Goal: Task Accomplishment & Management: Manage account settings

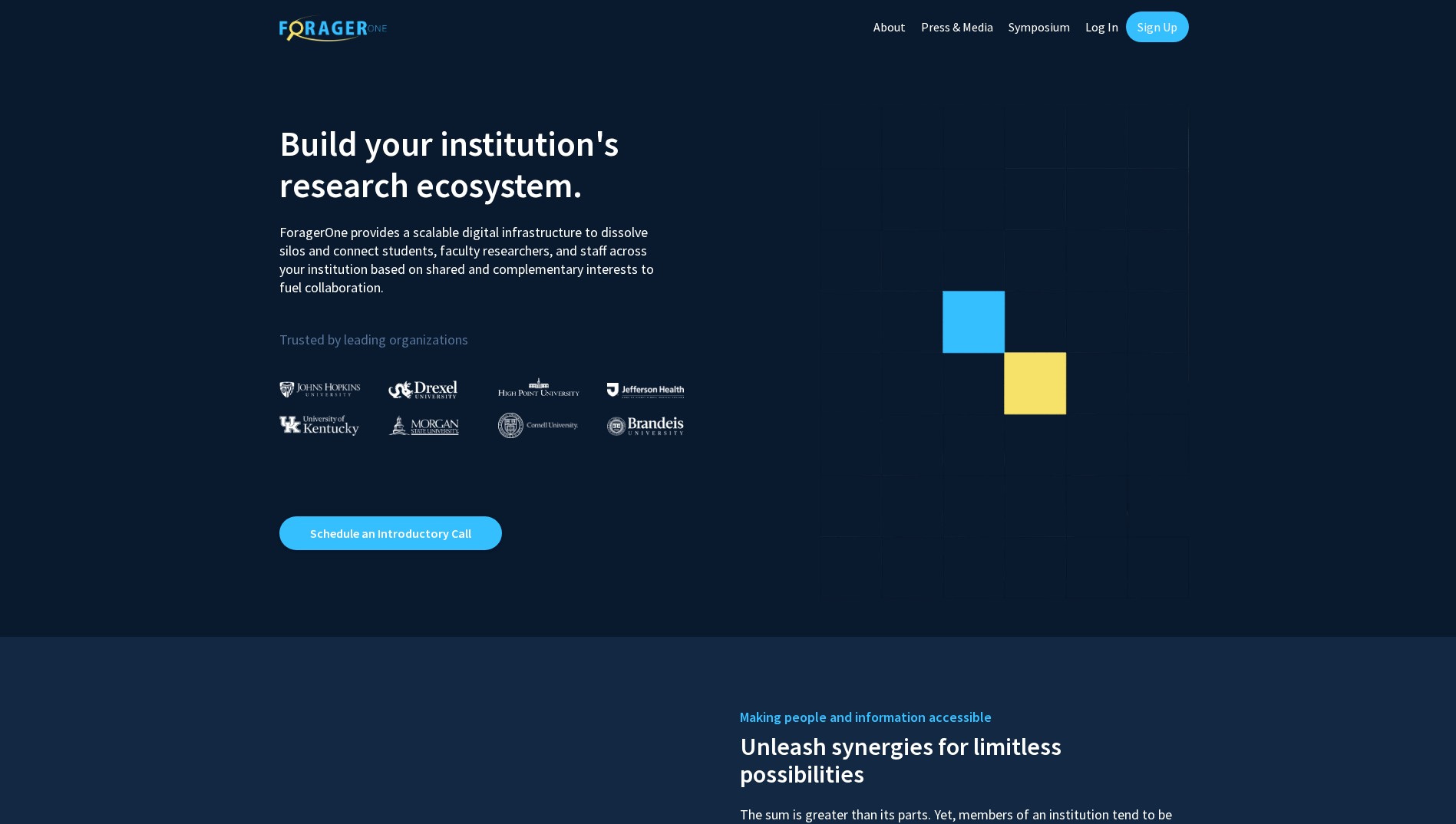
click at [1186, 23] on link "Sign Up" at bounding box center [1157, 27] width 63 height 30
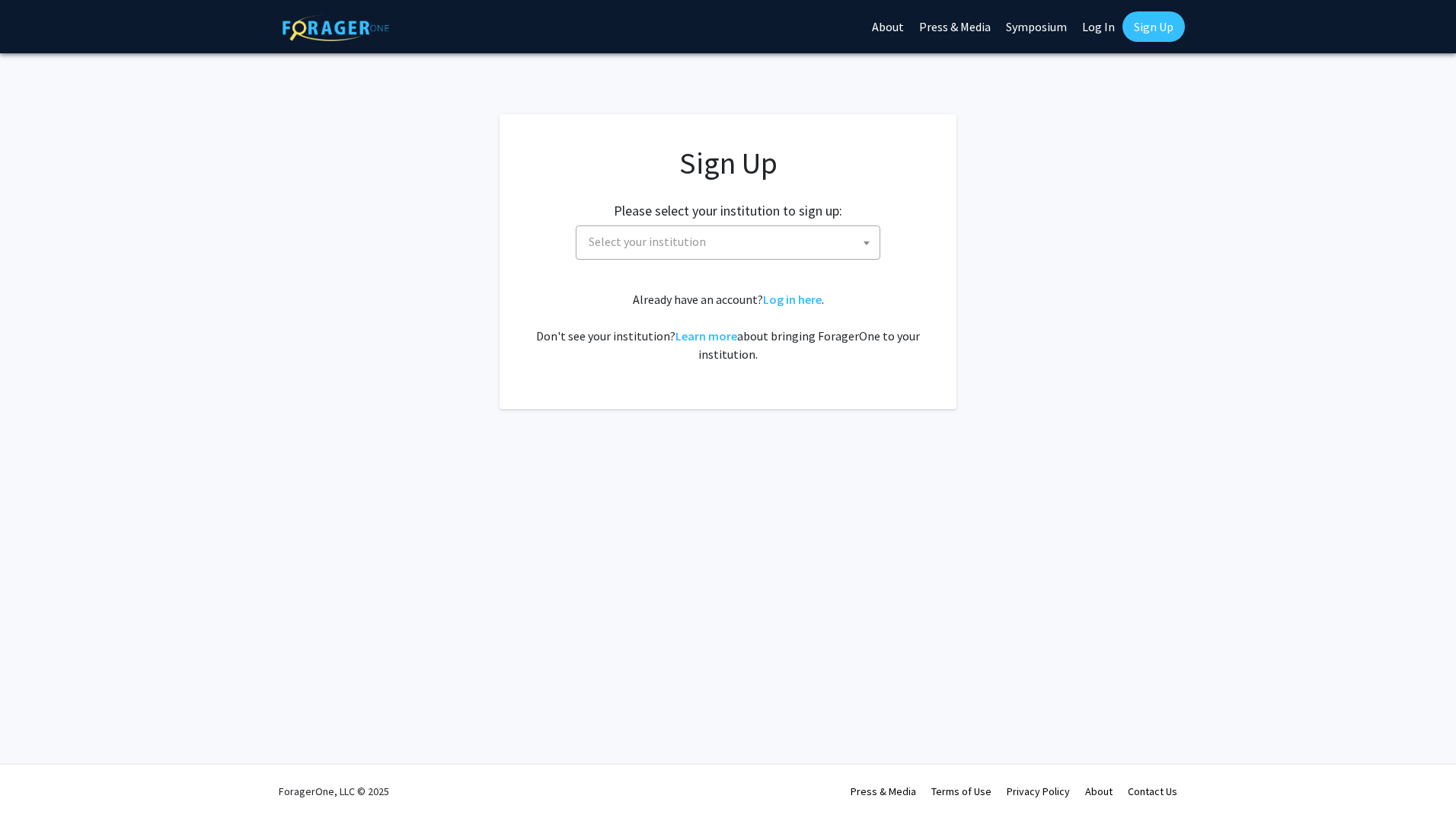
drag, startPoint x: 732, startPoint y: 326, endPoint x: 724, endPoint y: 313, distance: 15.3
click at [724, 313] on fg-card "Sign Up Please select your institution to sign up: Baylor University Brandeis U…" at bounding box center [728, 261] width 457 height 295
drag, startPoint x: 724, startPoint y: 313, endPoint x: 665, endPoint y: 234, distance: 98.6
click at [665, 234] on span "Select your institution" at bounding box center [647, 241] width 117 height 16
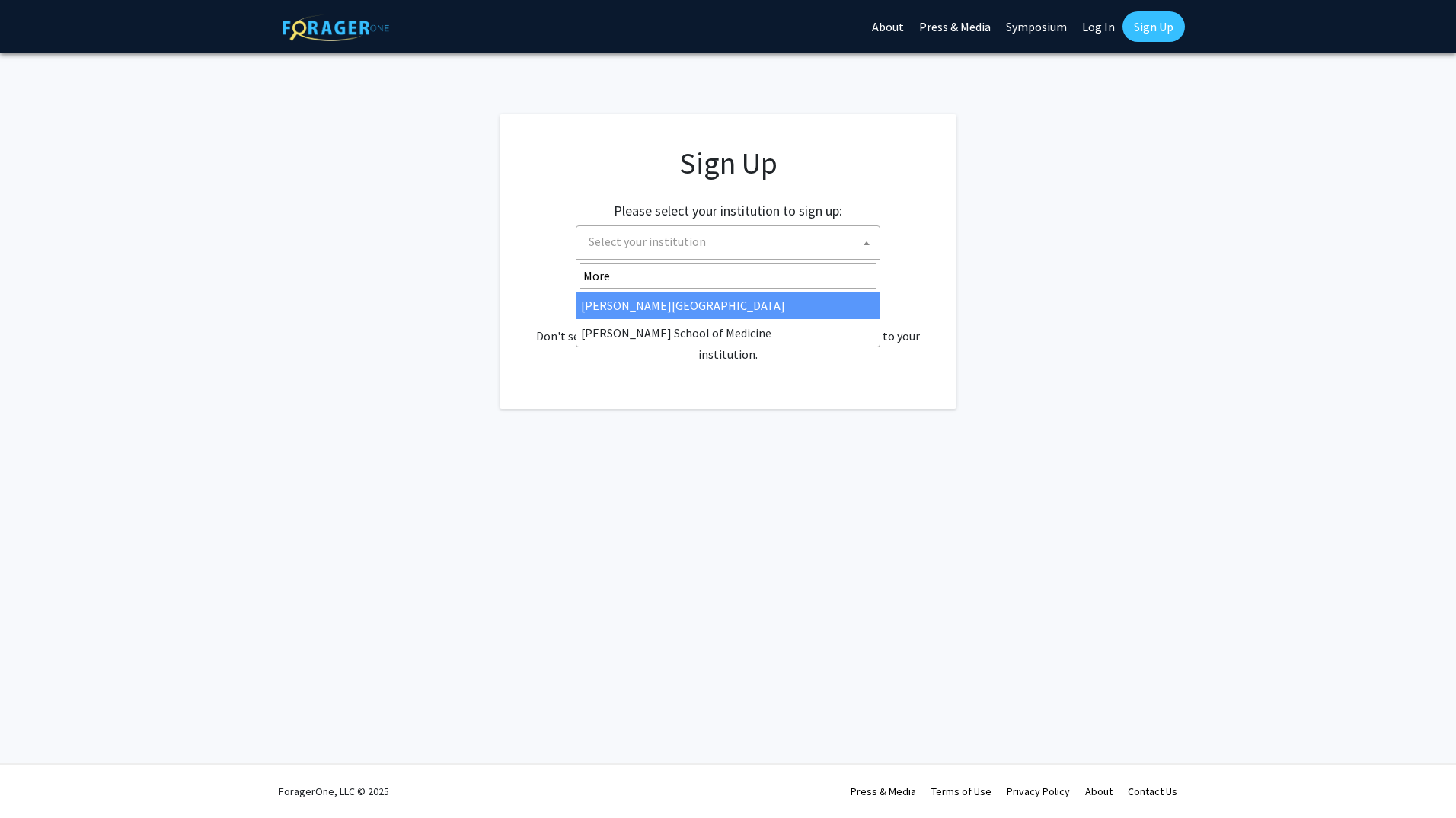
type input "More"
select select "28"
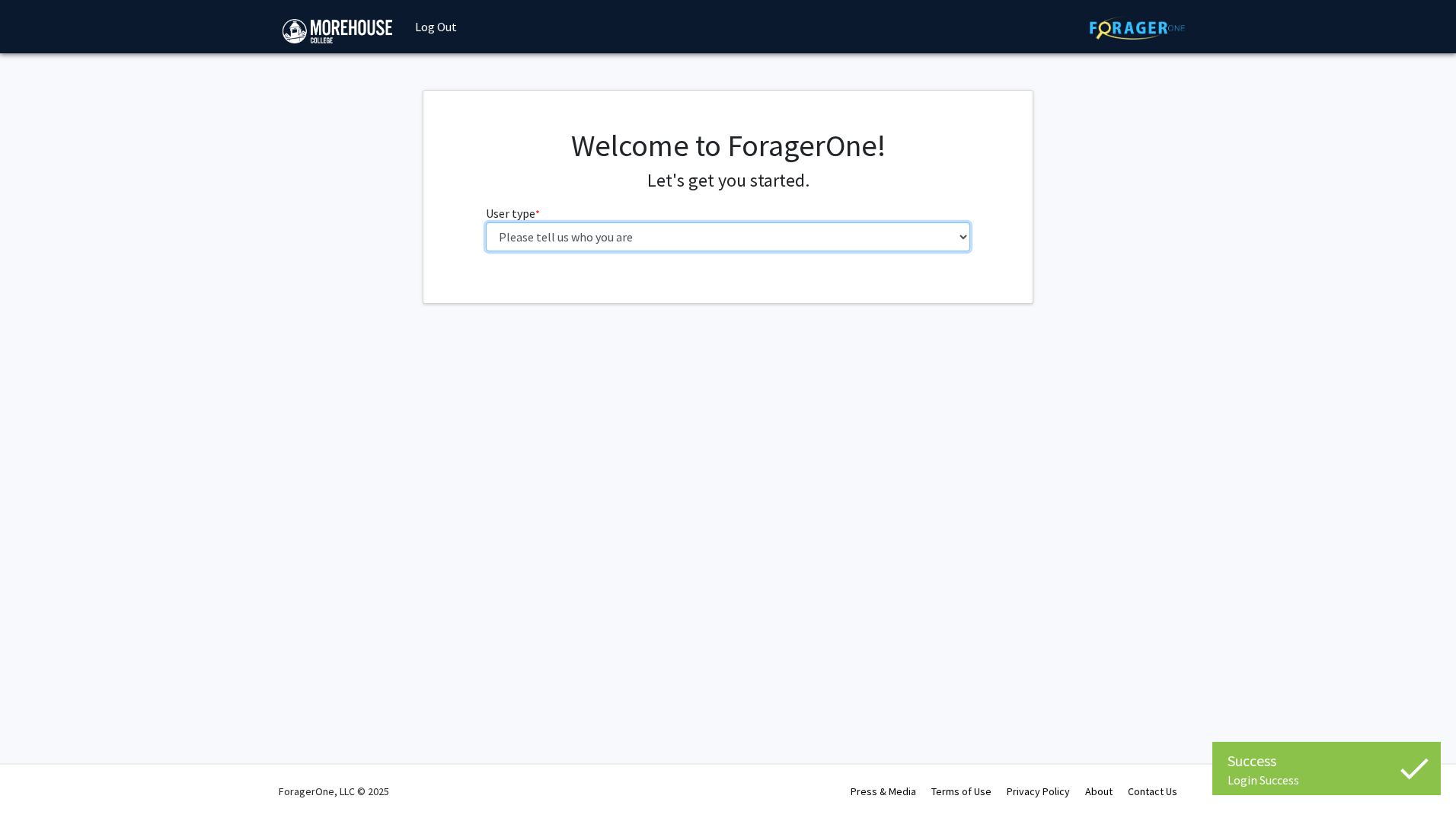
click at [639, 242] on select "Please tell us who you are Undergraduate Student Master's Student Doctoral Cand…" at bounding box center [728, 237] width 485 height 29
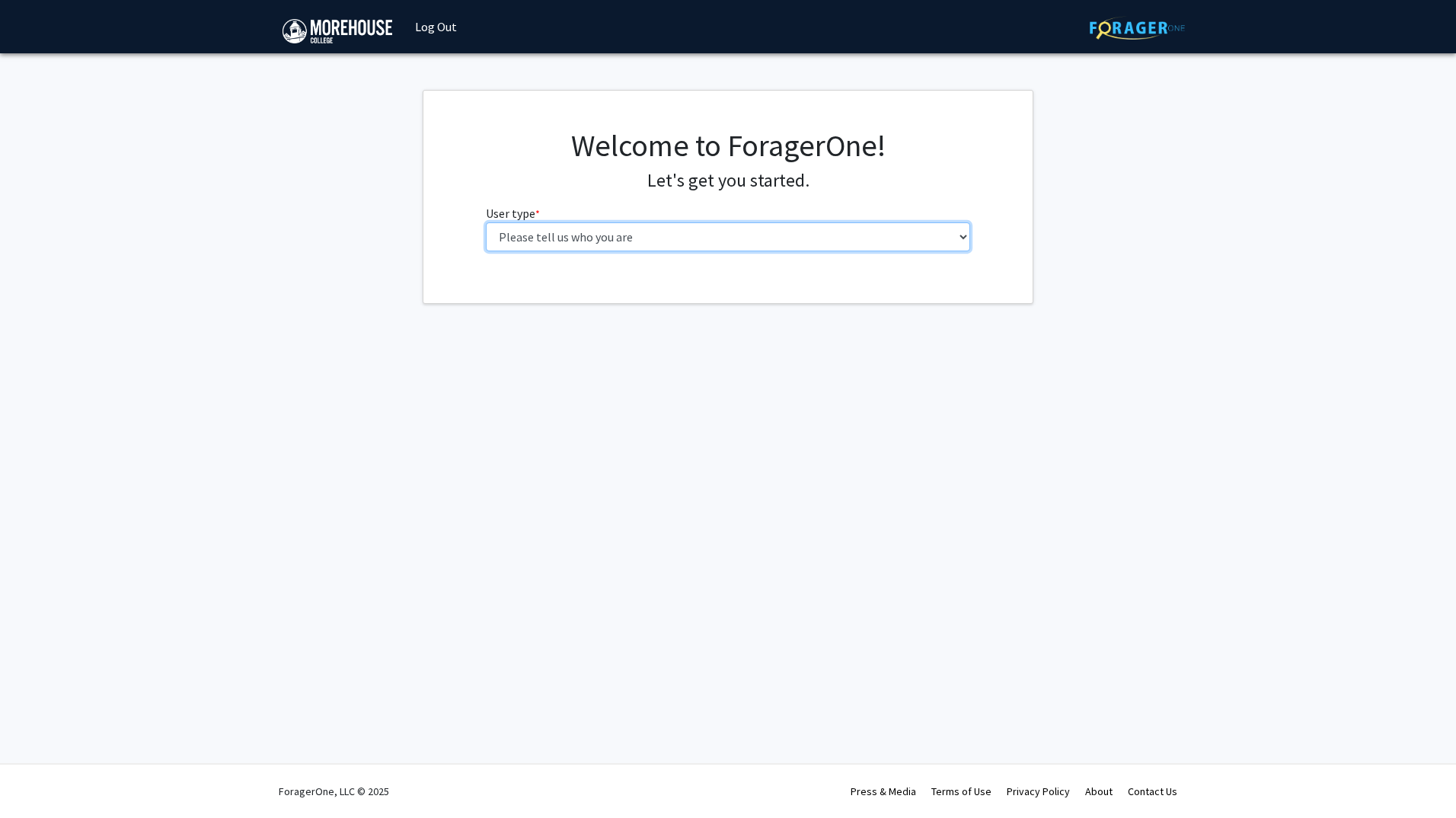
click at [623, 236] on select "Please tell us who you are Undergraduate Student Master's Student Doctoral Cand…" at bounding box center [728, 237] width 485 height 29
select select "1: undergrad"
click at [486, 223] on select "Please tell us who you are Undergraduate Student Master's Student Doctoral Cand…" at bounding box center [728, 237] width 485 height 29
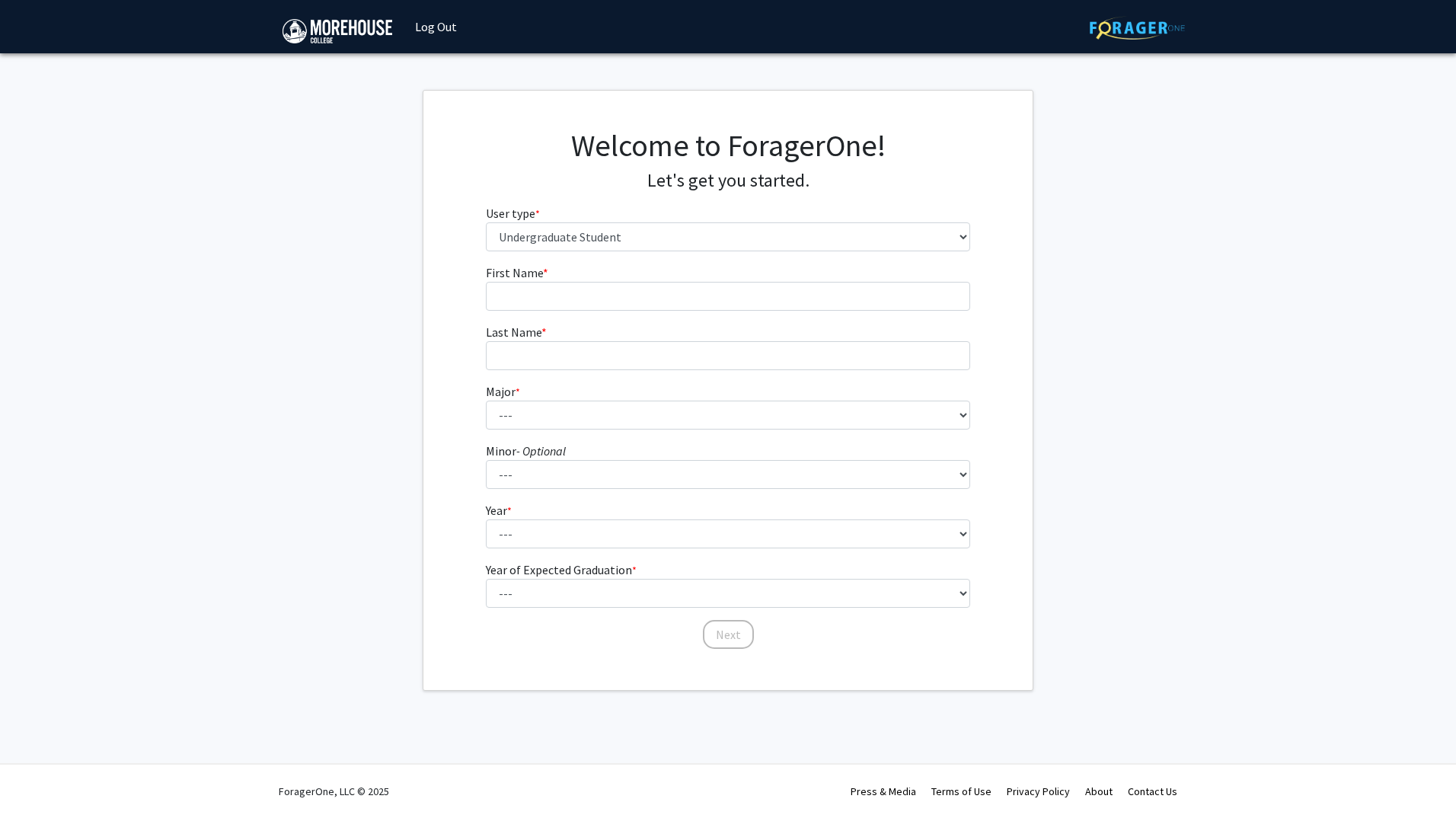
click at [573, 310] on form "First Name * required Last Name * required Major * required --- Africana Studie…" at bounding box center [728, 449] width 485 height 372
click at [550, 287] on input "First Name * required" at bounding box center [728, 297] width 485 height 29
type input "[PERSON_NAME]"
click at [508, 344] on input "Last Name * required" at bounding box center [728, 356] width 485 height 29
type input "[PERSON_NAME]"
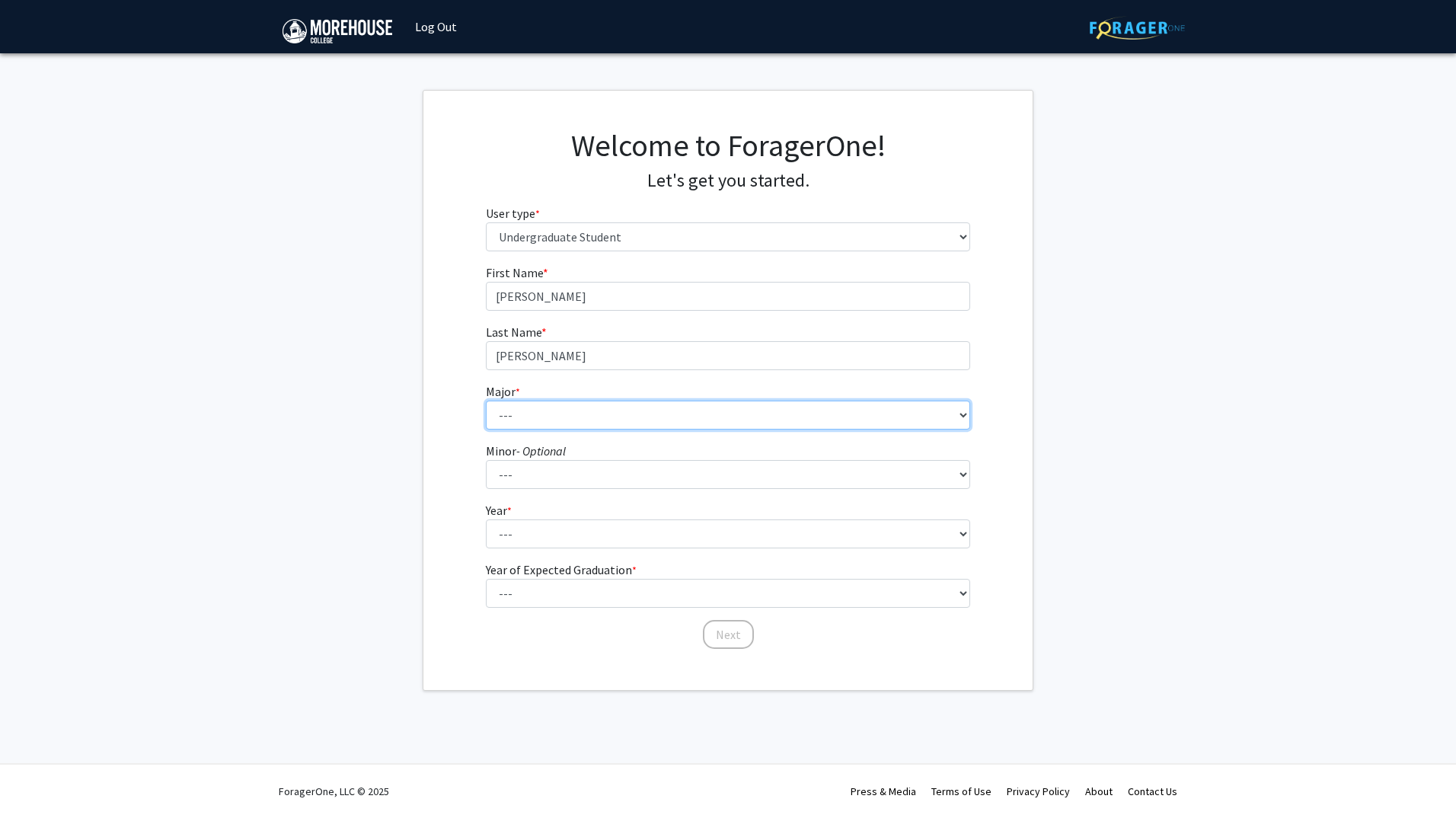
click at [522, 404] on select "--- Africana Studies Applied Physics Art History Art Studies Biology Business A…" at bounding box center [728, 415] width 485 height 29
select select "27: 2117"
click at [486, 401] on select "--- Africana Studies Applied Physics Art History Art Studies Biology Business A…" at bounding box center [728, 415] width 485 height 29
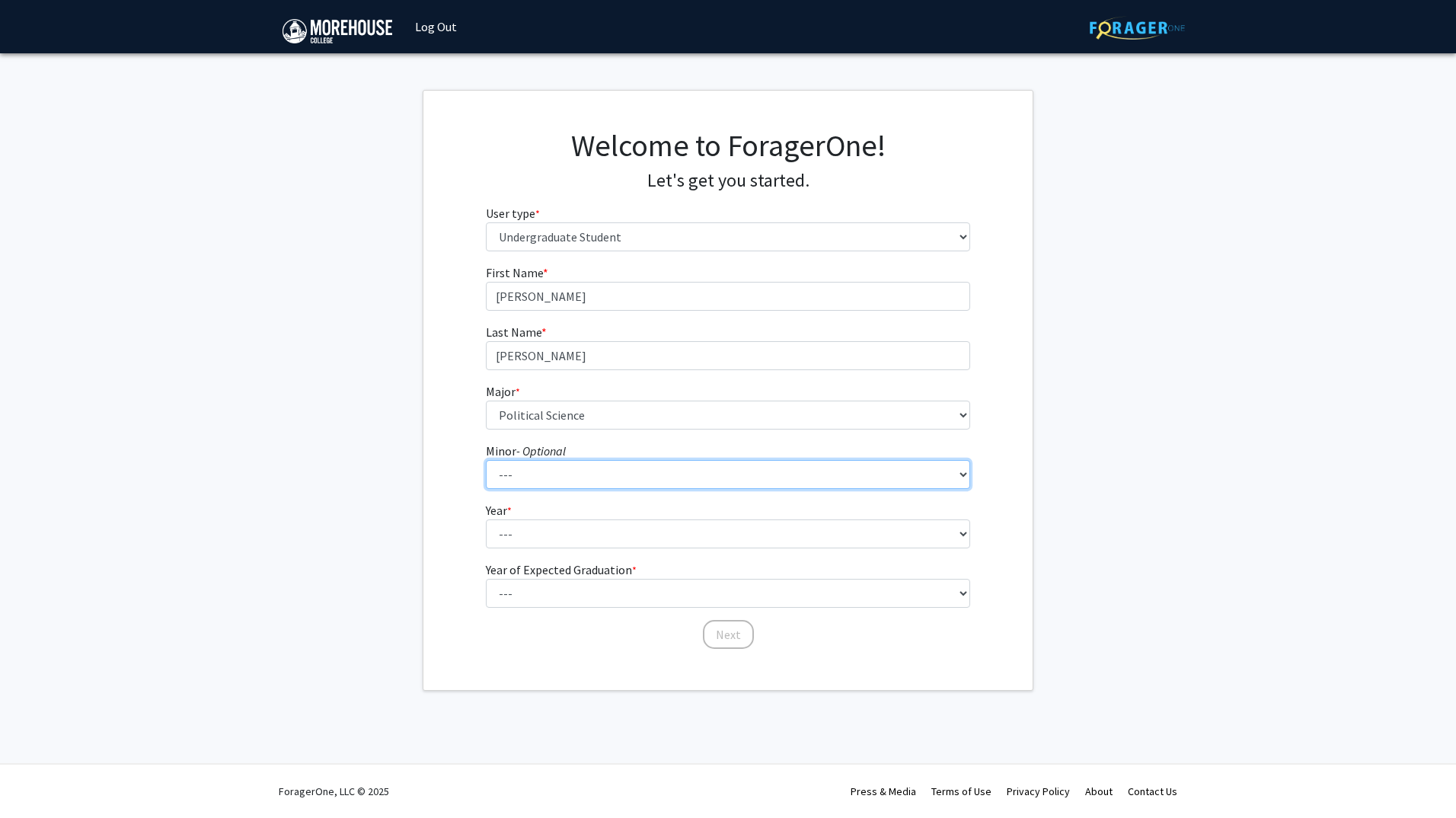
click at [532, 478] on select "--- Accounting Africana Studies Art Art History Biology Business Administration…" at bounding box center [728, 475] width 485 height 29
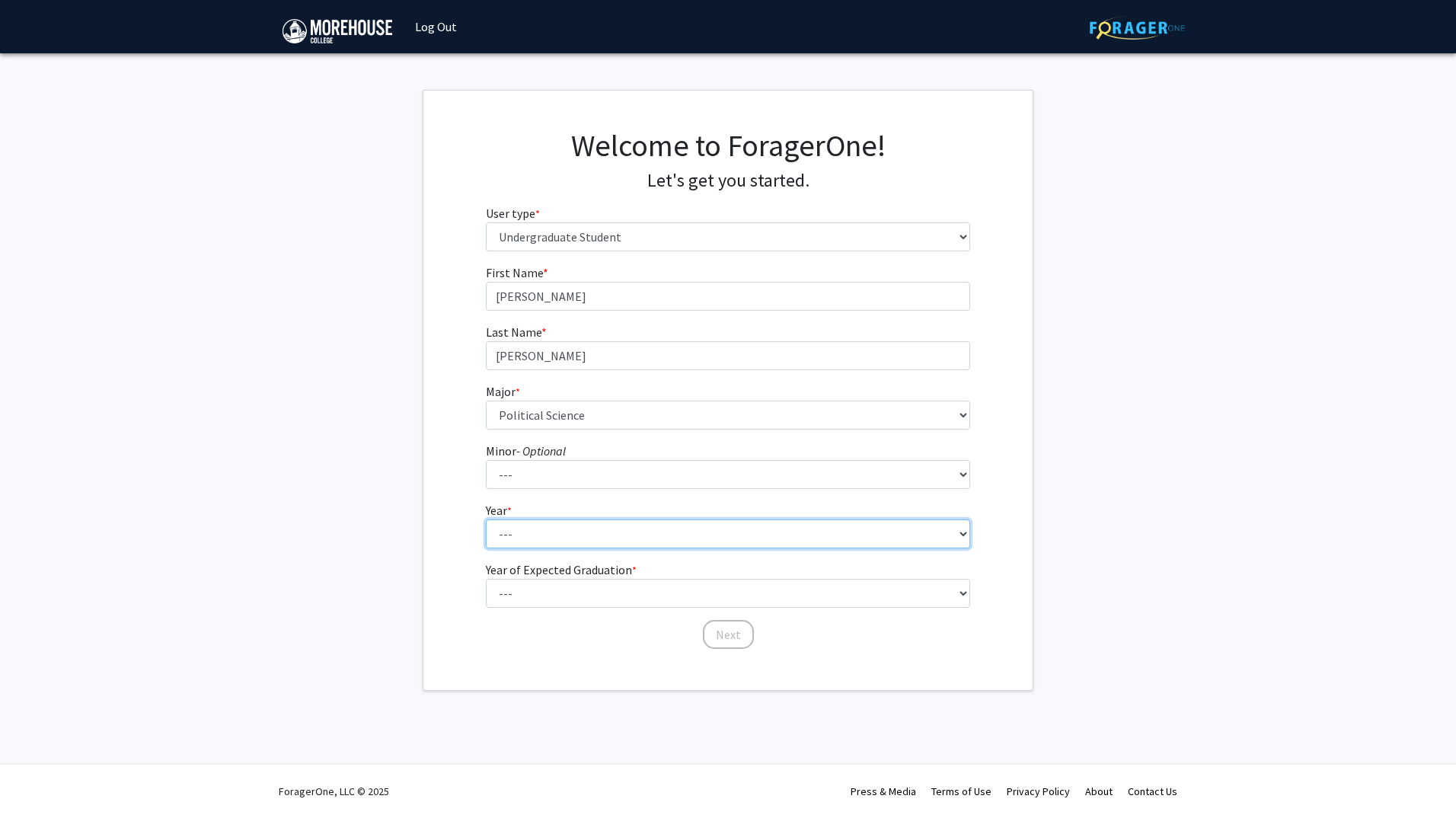
click at [517, 521] on select "--- First-year Sophomore Junior Senior Postbaccalaureate Certificate" at bounding box center [728, 534] width 485 height 29
select select "4: senior"
click at [486, 519] on select "--- First-year Sophomore Junior Senior Postbaccalaureate Certificate" at bounding box center [728, 534] width 485 height 29
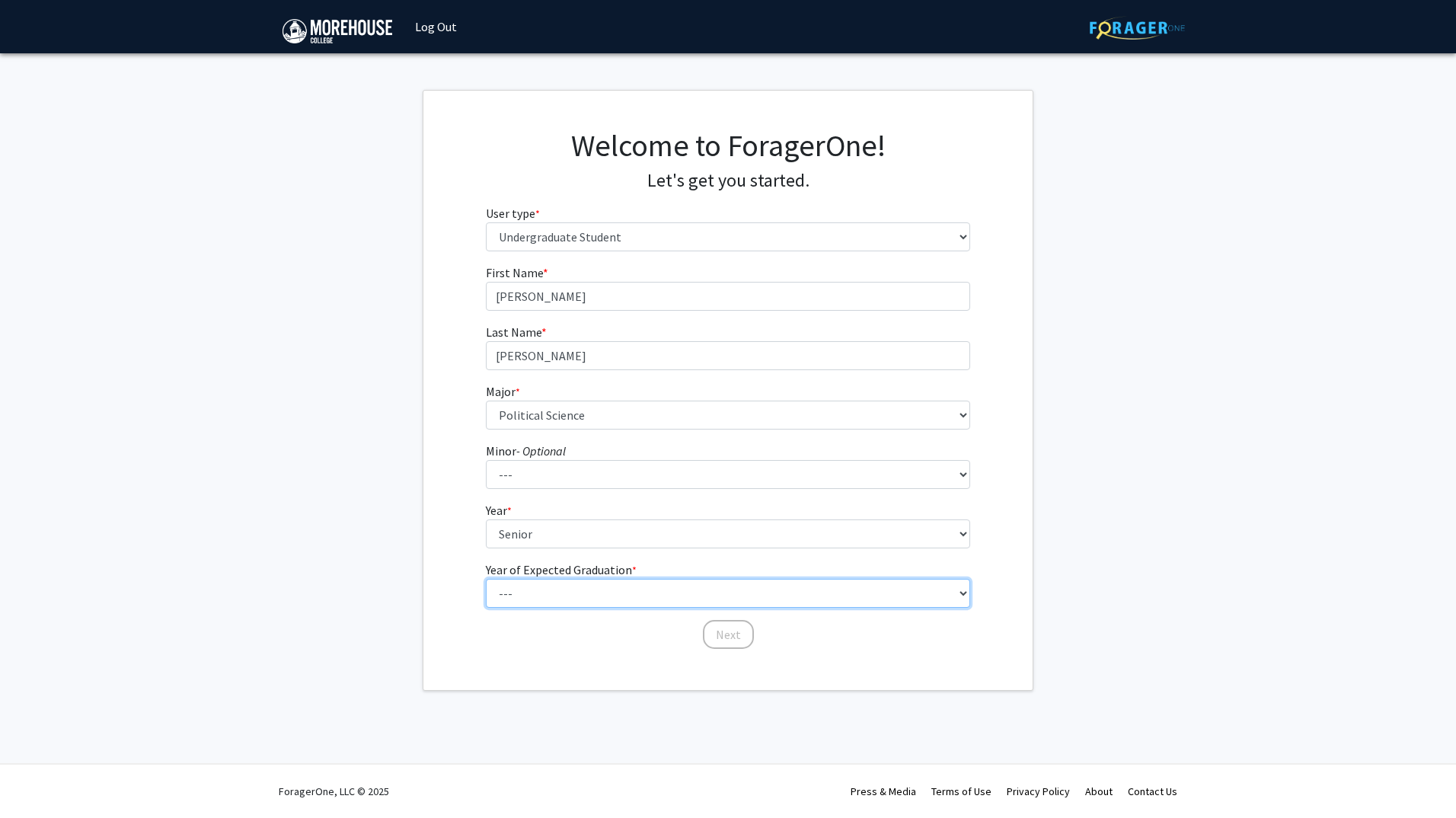
click at [558, 605] on select "--- 2025 2026 2027 2028 2029 2030 2031 2032 2033 2034" at bounding box center [728, 593] width 485 height 29
select select "2: 2026"
click at [486, 579] on select "--- 2025 2026 2027 2028 2029 2030 2031 2032 2033 2034" at bounding box center [728, 593] width 485 height 29
click at [721, 625] on button "Next" at bounding box center [728, 634] width 51 height 29
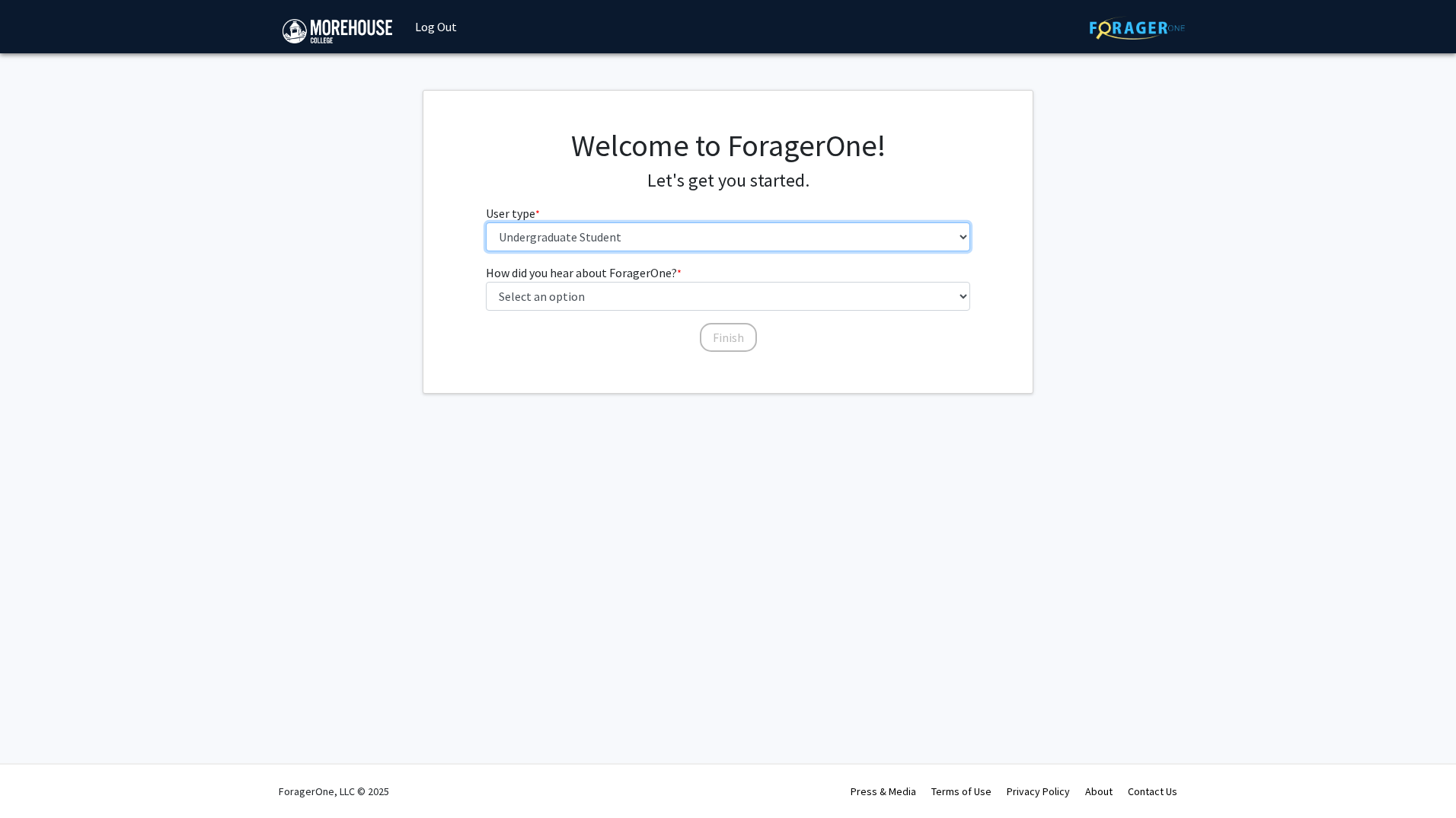
click at [680, 245] on select "Please tell us who you are Undergraduate Student Master's Student Doctoral Cand…" at bounding box center [728, 237] width 485 height 29
drag, startPoint x: 544, startPoint y: 532, endPoint x: 577, endPoint y: 453, distance: 85.6
click at [544, 532] on div "Skip navigation Log Out Complete your profile × To continue, you need to make s…" at bounding box center [728, 409] width 1456 height 818
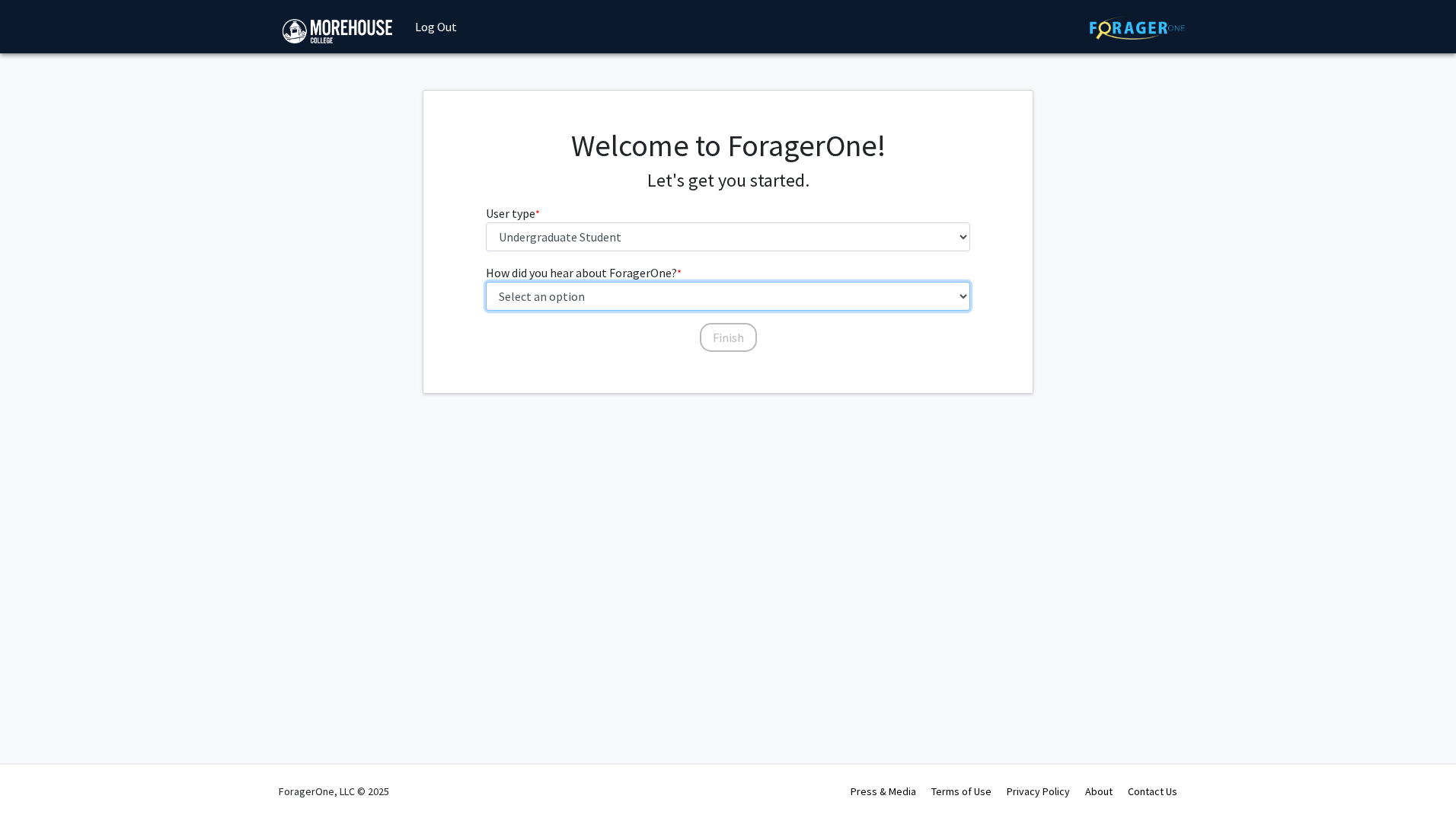
click at [655, 310] on select "Select an option Peer/student recommendation Faculty/staff recommendation Unive…" at bounding box center [728, 297] width 485 height 29
click at [486, 282] on select "Select an option Peer/student recommendation Faculty/staff recommendation Unive…" at bounding box center [728, 297] width 485 height 29
click at [641, 300] on select "Select an option Peer/student recommendation Faculty/staff recommendation Unive…" at bounding box center [728, 297] width 485 height 29
select select "2: faculty_recommendation"
click at [486, 282] on select "Select an option Peer/student recommendation Faculty/staff recommendation Unive…" at bounding box center [728, 297] width 485 height 29
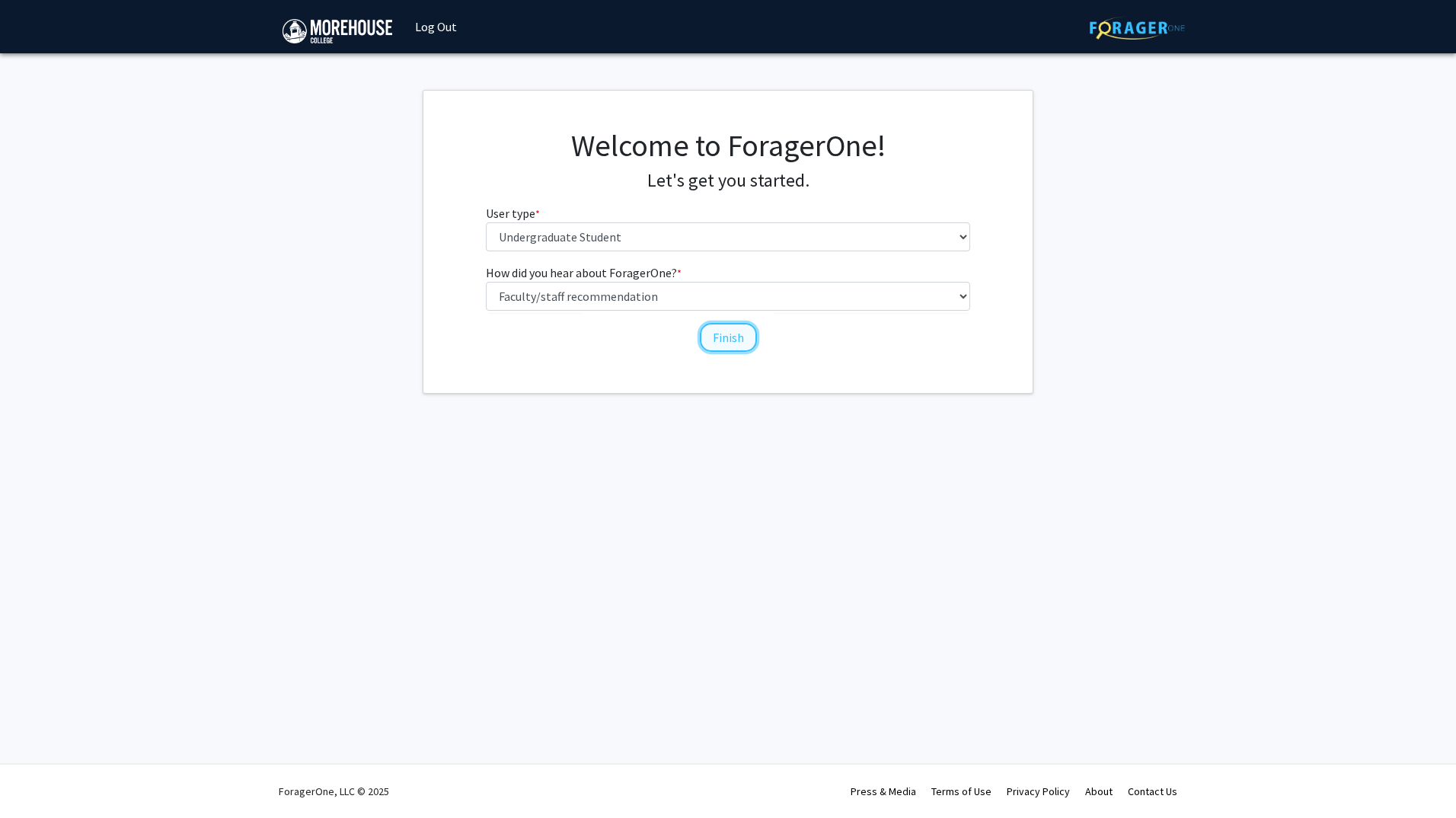
click at [733, 338] on button "Finish" at bounding box center [728, 338] width 58 height 29
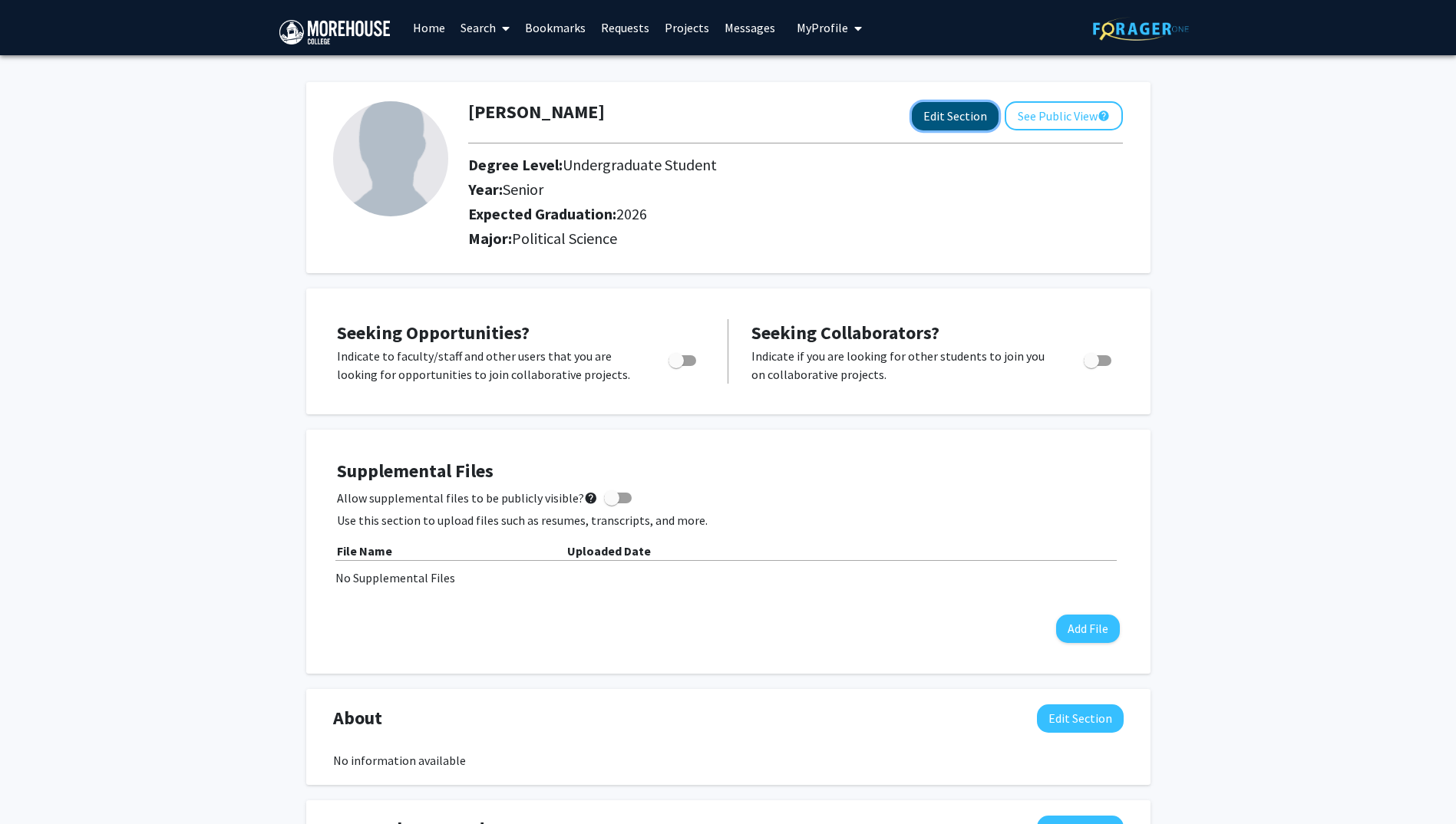
click at [940, 122] on button "Edit Section" at bounding box center [955, 116] width 86 height 29
select select "senior"
select select "2026"
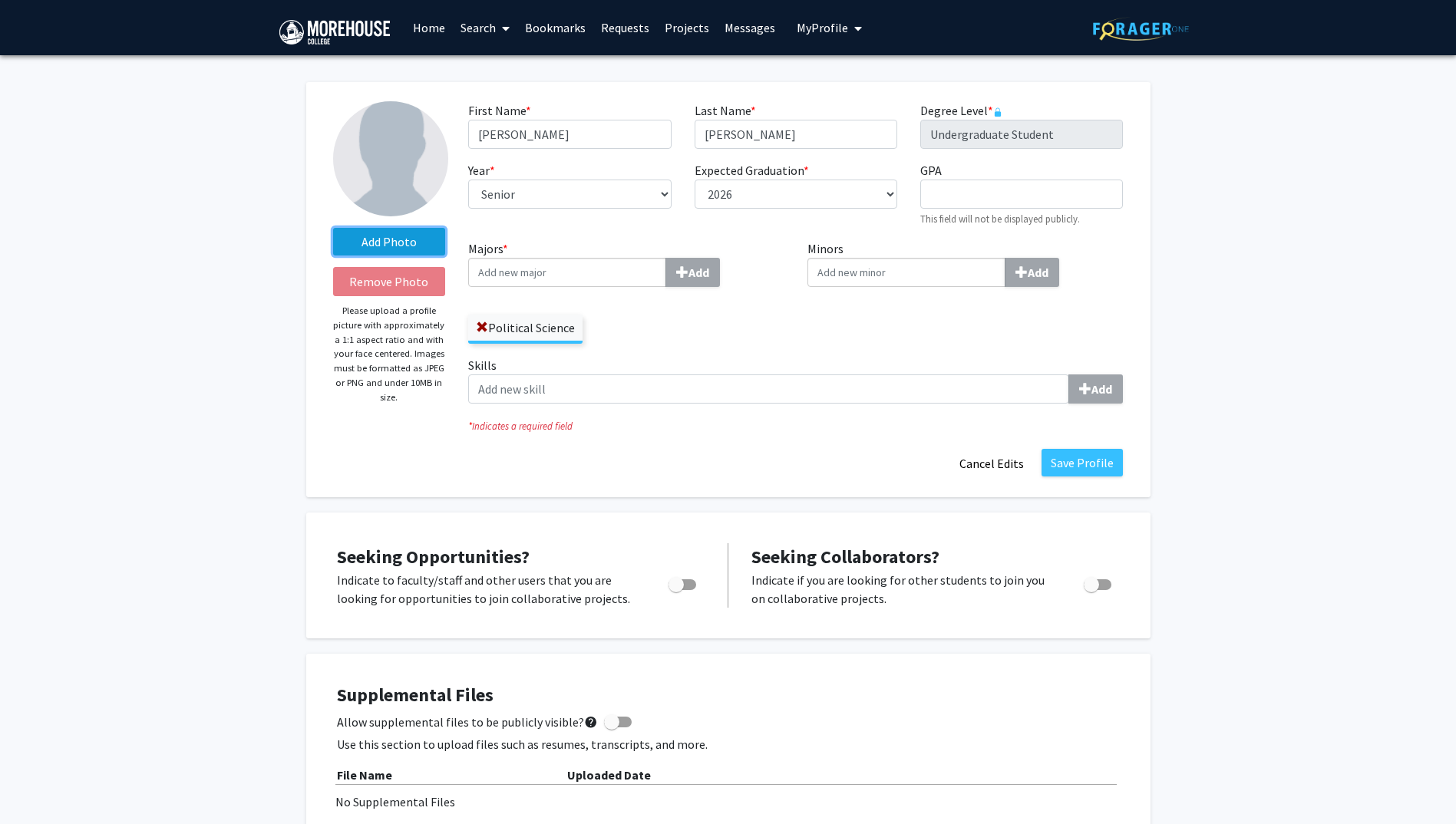
click at [361, 235] on label "Add Photo" at bounding box center [389, 242] width 113 height 28
click at [0, 0] on input "Add Photo" at bounding box center [0, 0] width 0 height 0
drag, startPoint x: 1248, startPoint y: 283, endPoint x: 1184, endPoint y: 262, distance: 67.4
click at [1248, 283] on div "Add Photo Remove Photo Please upload a profile picture with approximately a 1:1…" at bounding box center [728, 836] width 1456 height 1562
click at [390, 243] on label "Add Photo" at bounding box center [389, 242] width 113 height 28
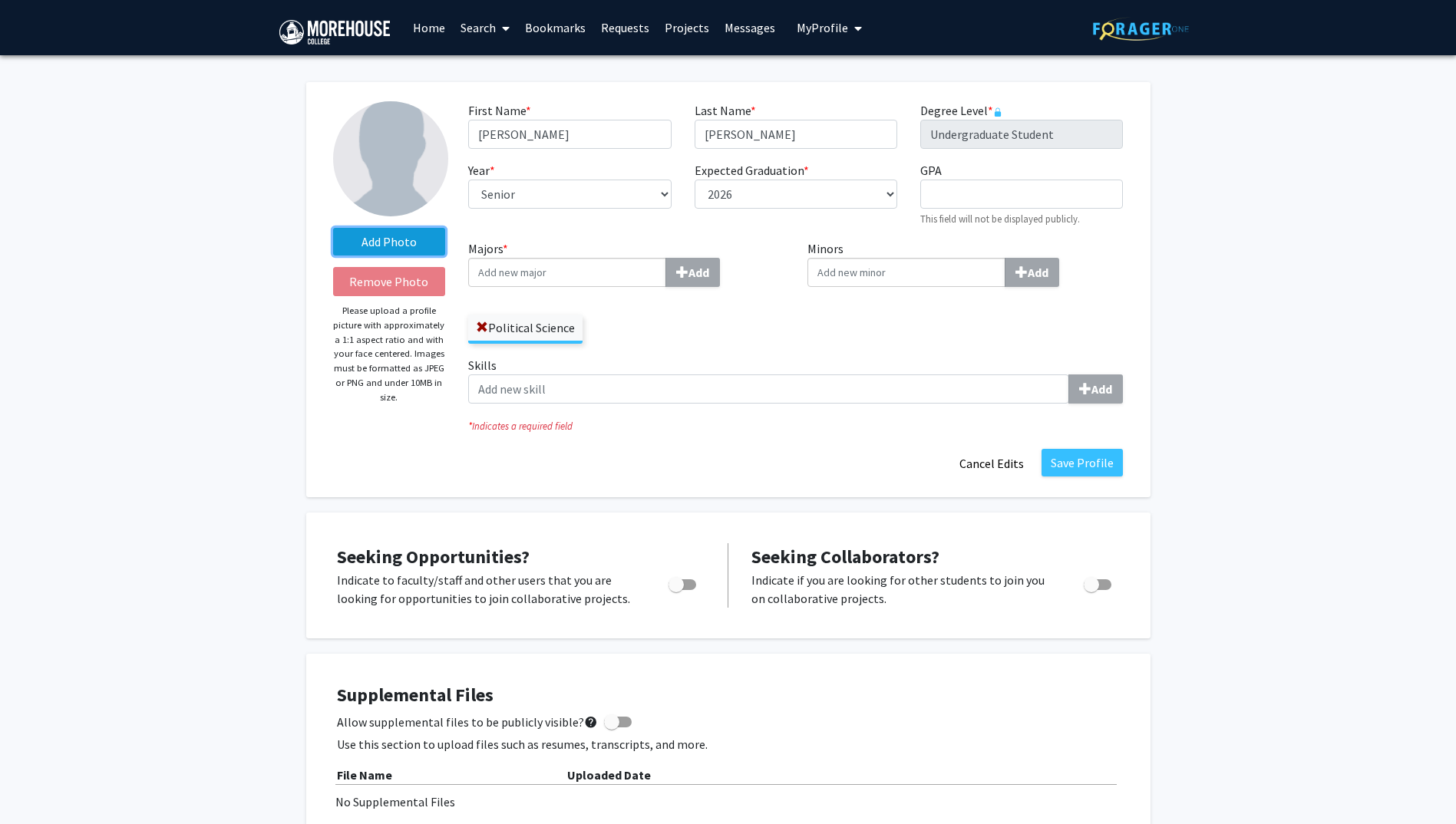
click at [0, 0] on input "Add Photo" at bounding box center [0, 0] width 0 height 0
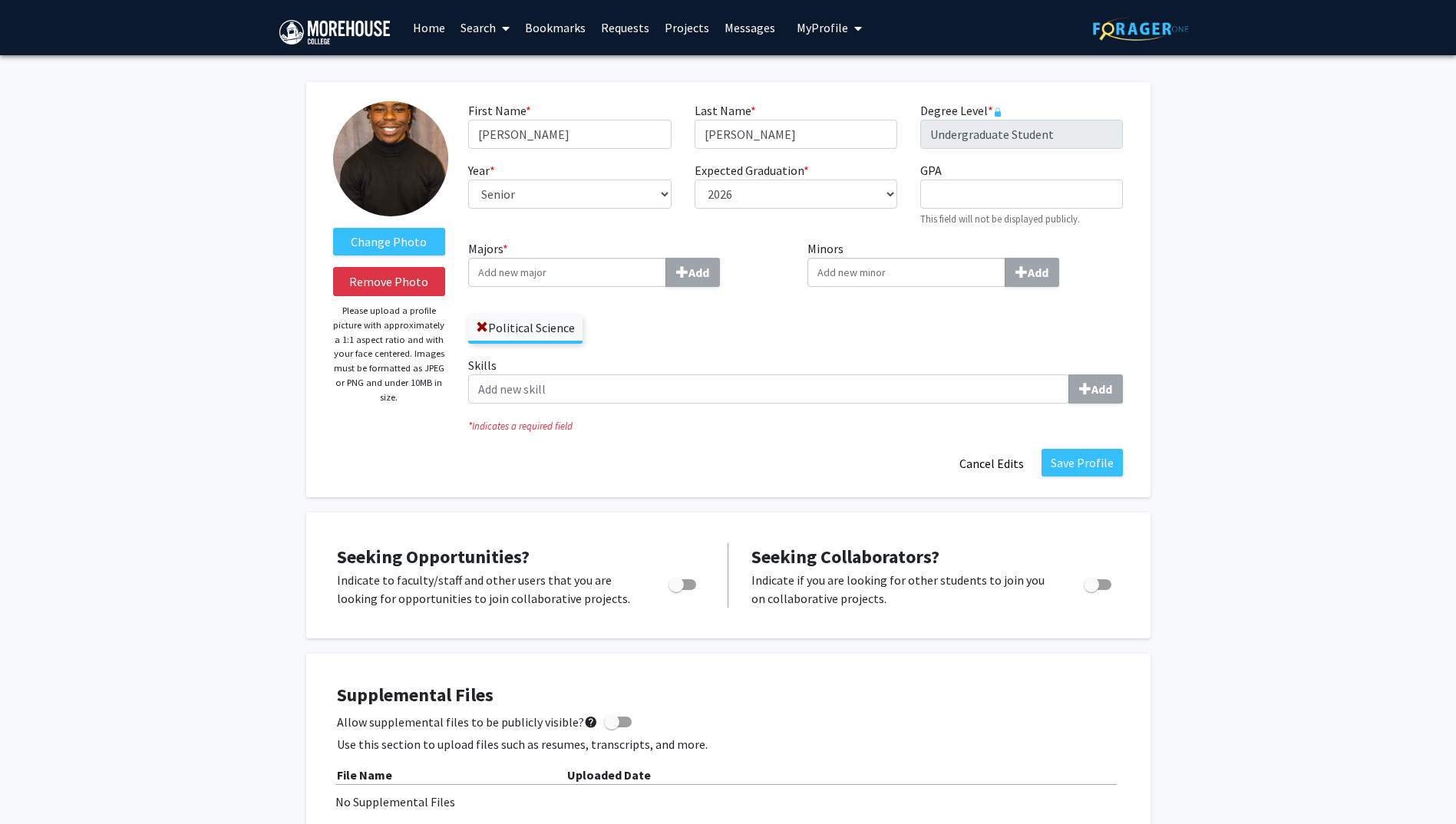
click at [409, 160] on img at bounding box center [390, 158] width 115 height 115
click at [848, 30] on span "My profile dropdown to access profile and logout" at bounding box center [854, 29] width 14 height 53
click at [845, 81] on span "View Profile" at bounding box center [891, 88] width 93 height 17
click at [848, 25] on span "My profile dropdown to access profile and logout" at bounding box center [854, 29] width 14 height 53
click at [837, 100] on div "[PERSON_NAME] View Profile Account Settings Log Out" at bounding box center [877, 107] width 169 height 103
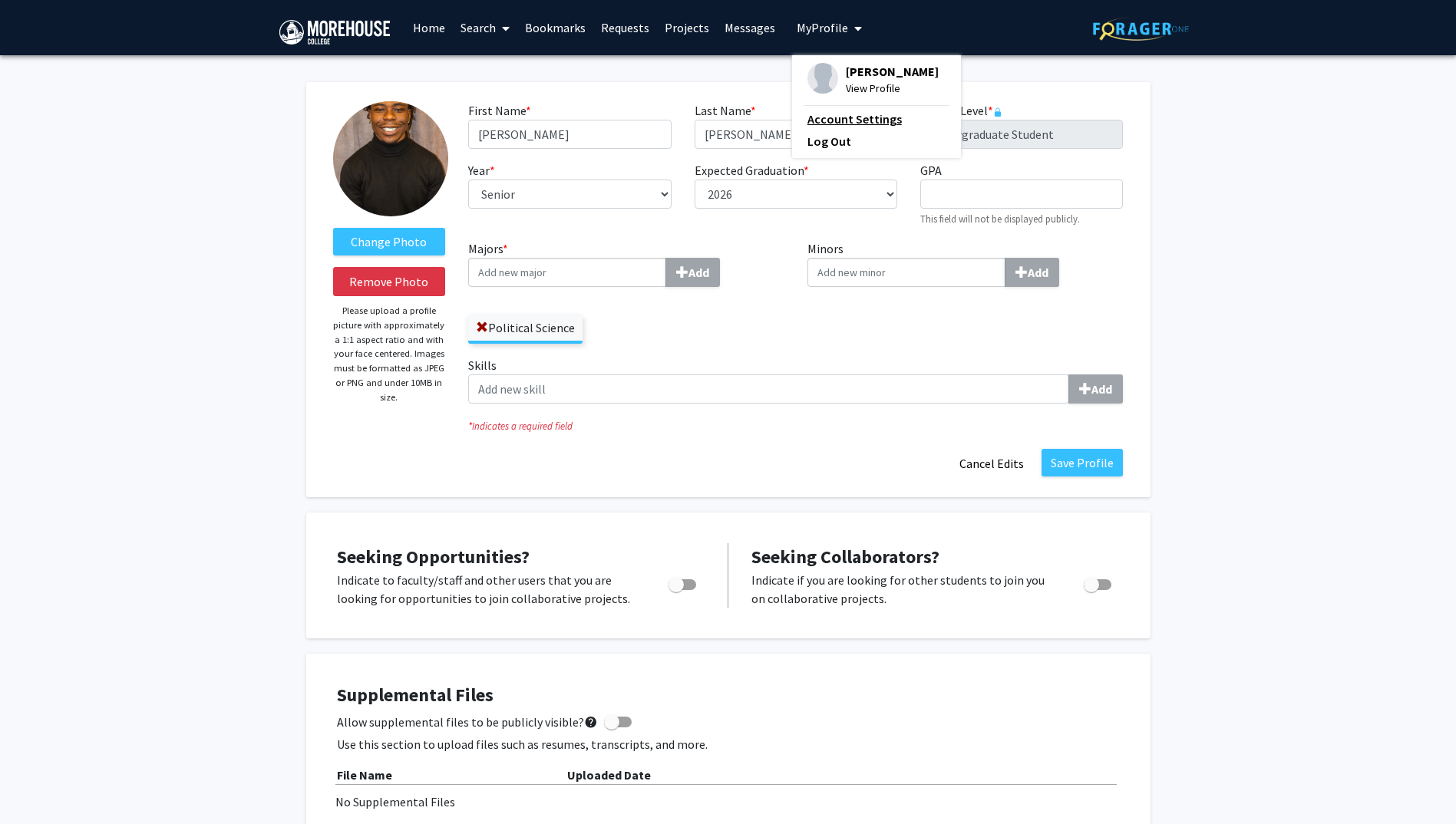
click at [845, 125] on link "Account Settings" at bounding box center [877, 119] width 138 height 18
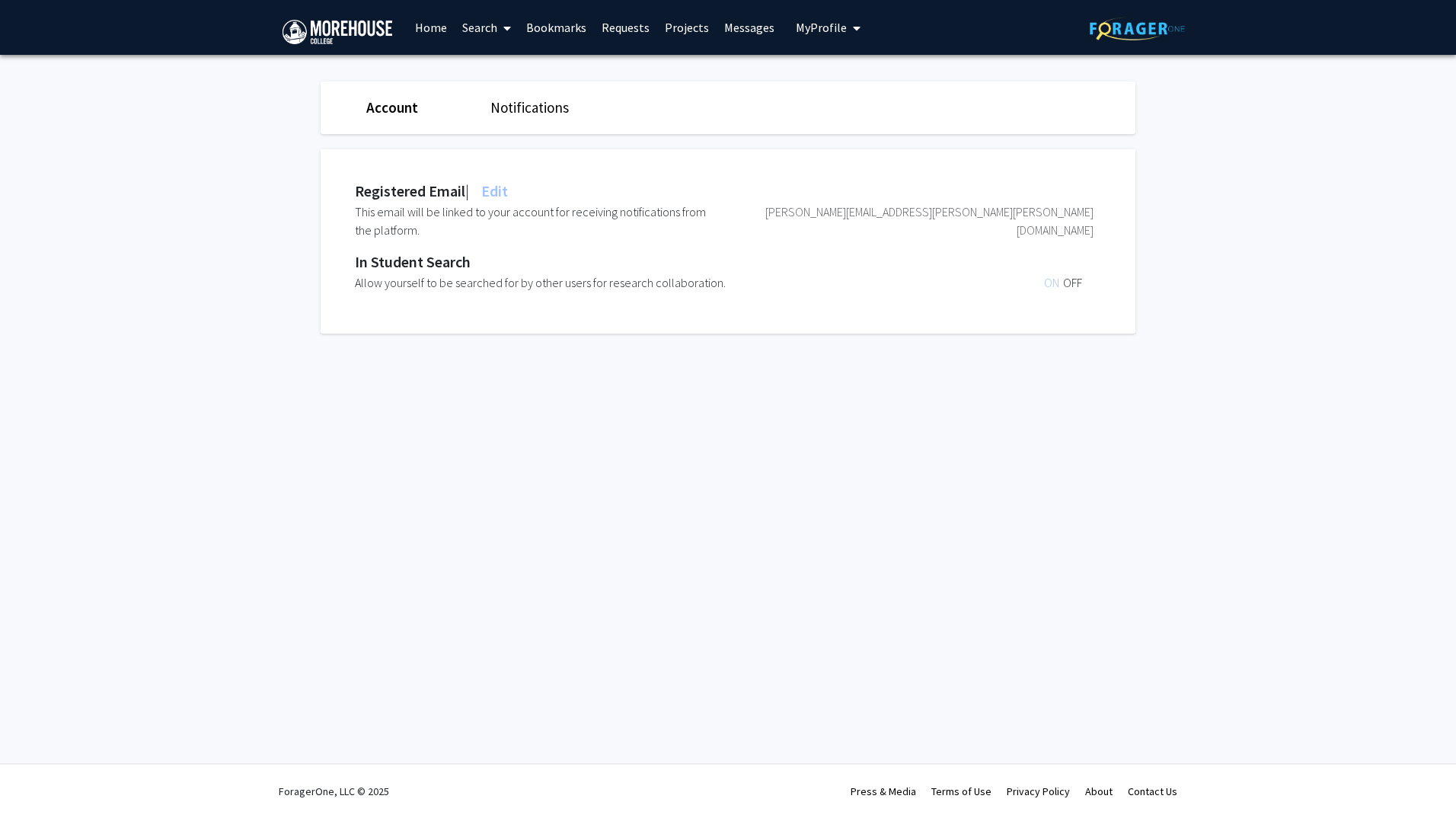
click at [848, 20] on span "My profile dropdown to access profile and logout" at bounding box center [854, 28] width 14 height 53
click at [844, 79] on span "View Profile" at bounding box center [890, 88] width 92 height 16
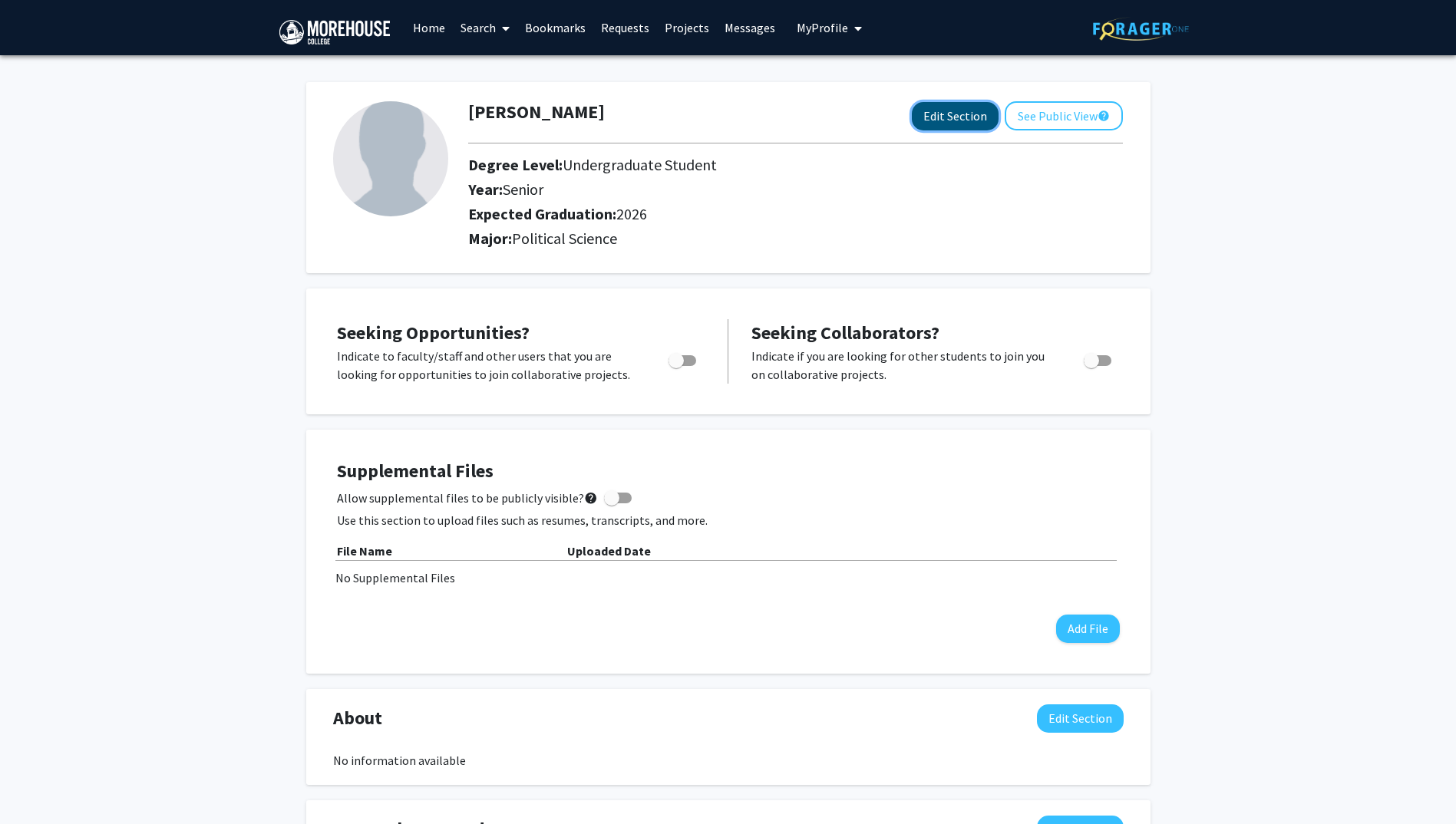
click at [984, 104] on button "Edit Section" at bounding box center [955, 116] width 86 height 29
select select "senior"
select select "2026"
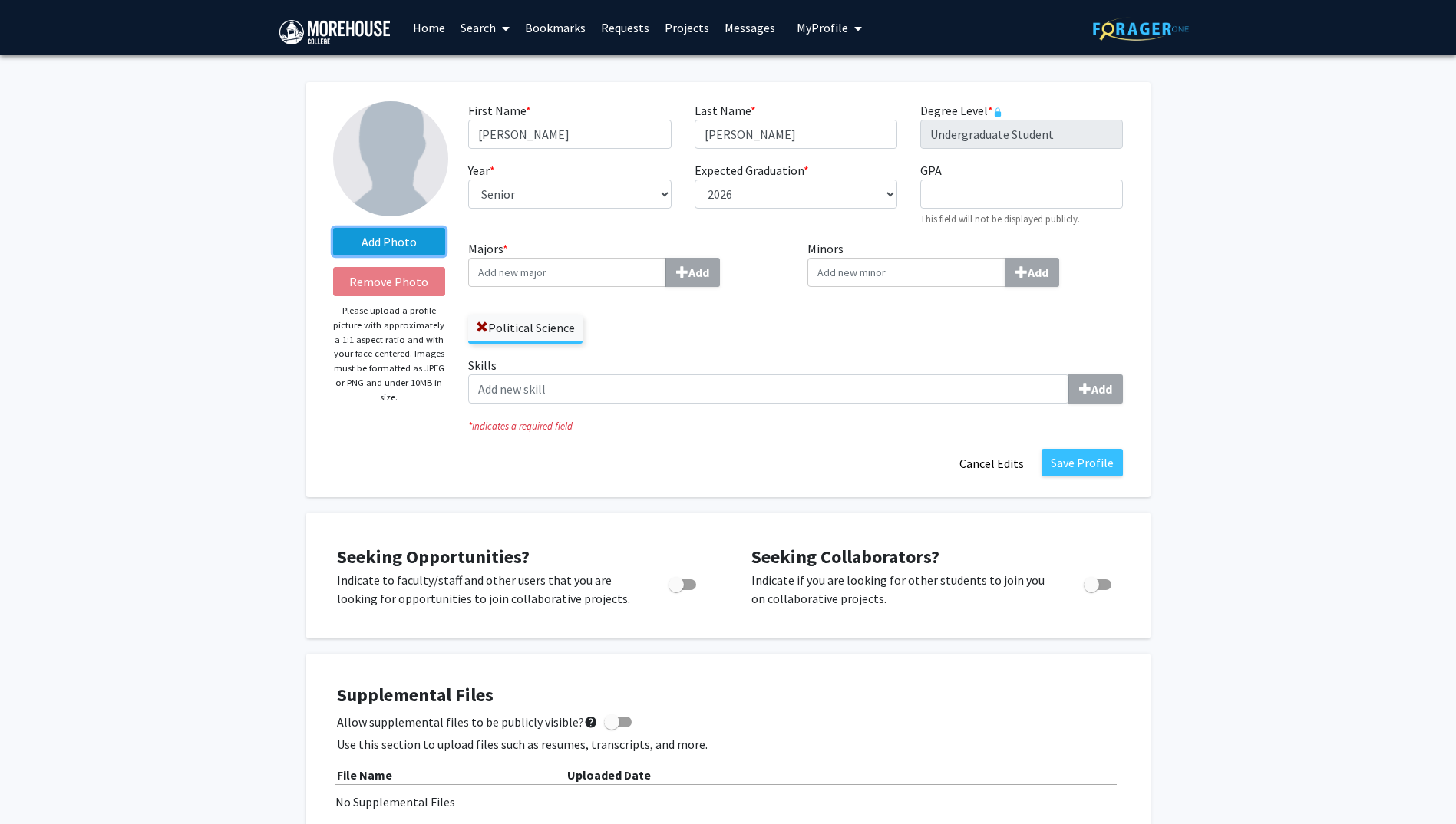
click at [418, 246] on label "Add Photo" at bounding box center [389, 242] width 113 height 28
click at [0, 0] on input "Add Photo" at bounding box center [0, 0] width 0 height 0
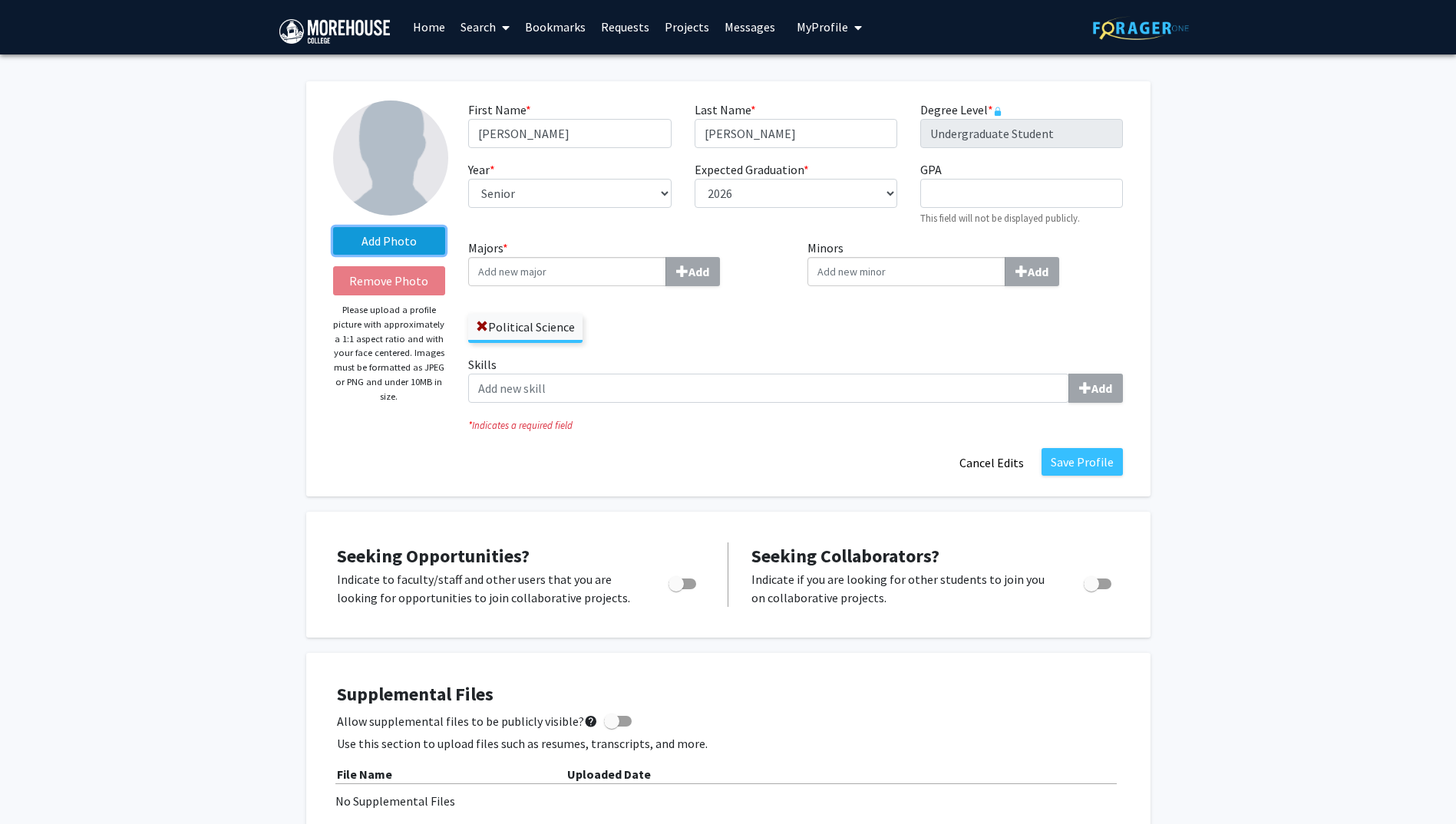
click at [379, 231] on label "Add Photo" at bounding box center [389, 241] width 113 height 28
click at [0, 0] on input "Add Photo" at bounding box center [0, 0] width 0 height 0
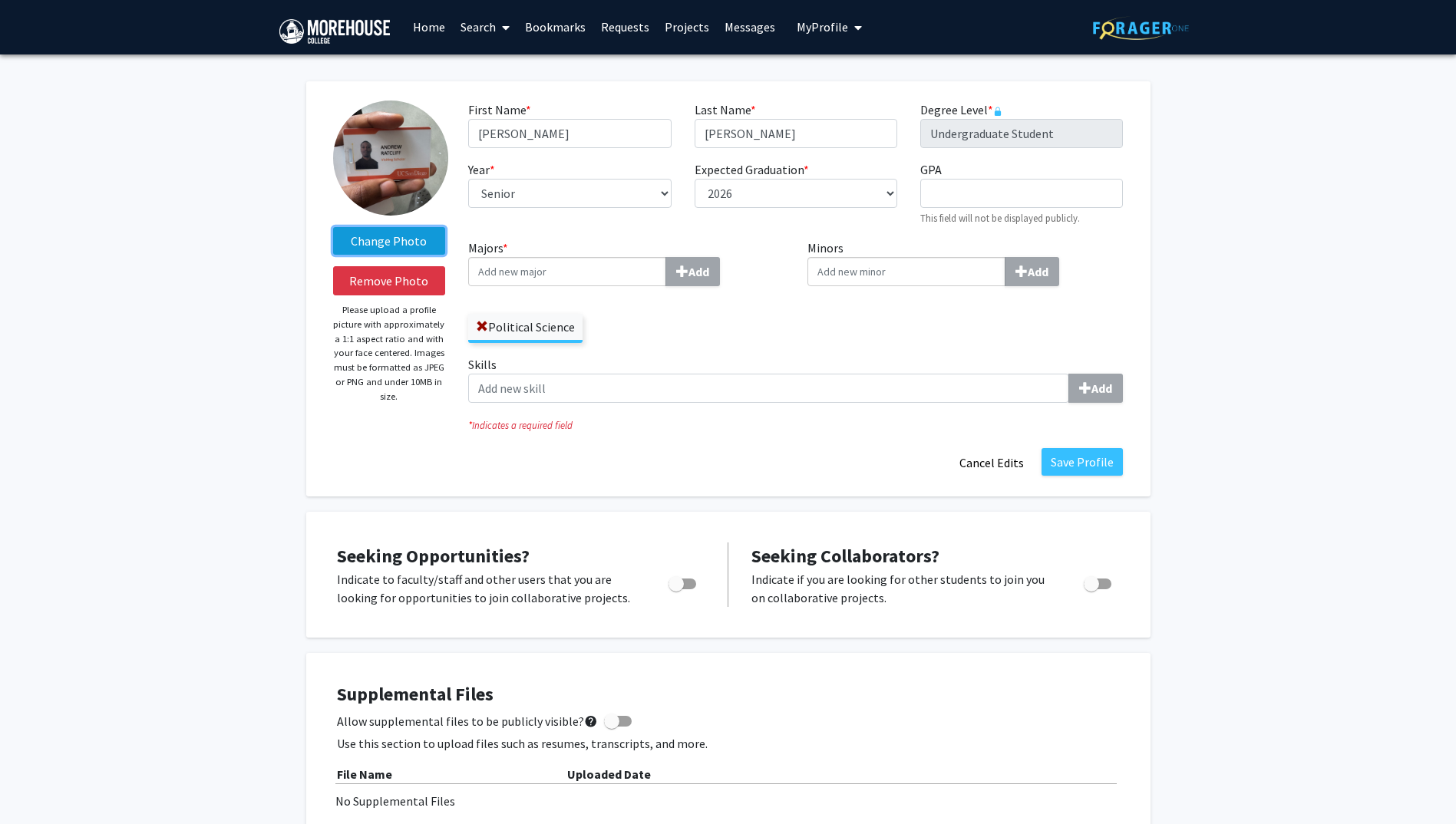
click at [406, 246] on label "Change Photo" at bounding box center [389, 241] width 113 height 28
click at [0, 0] on input "Change Photo" at bounding box center [0, 0] width 0 height 0
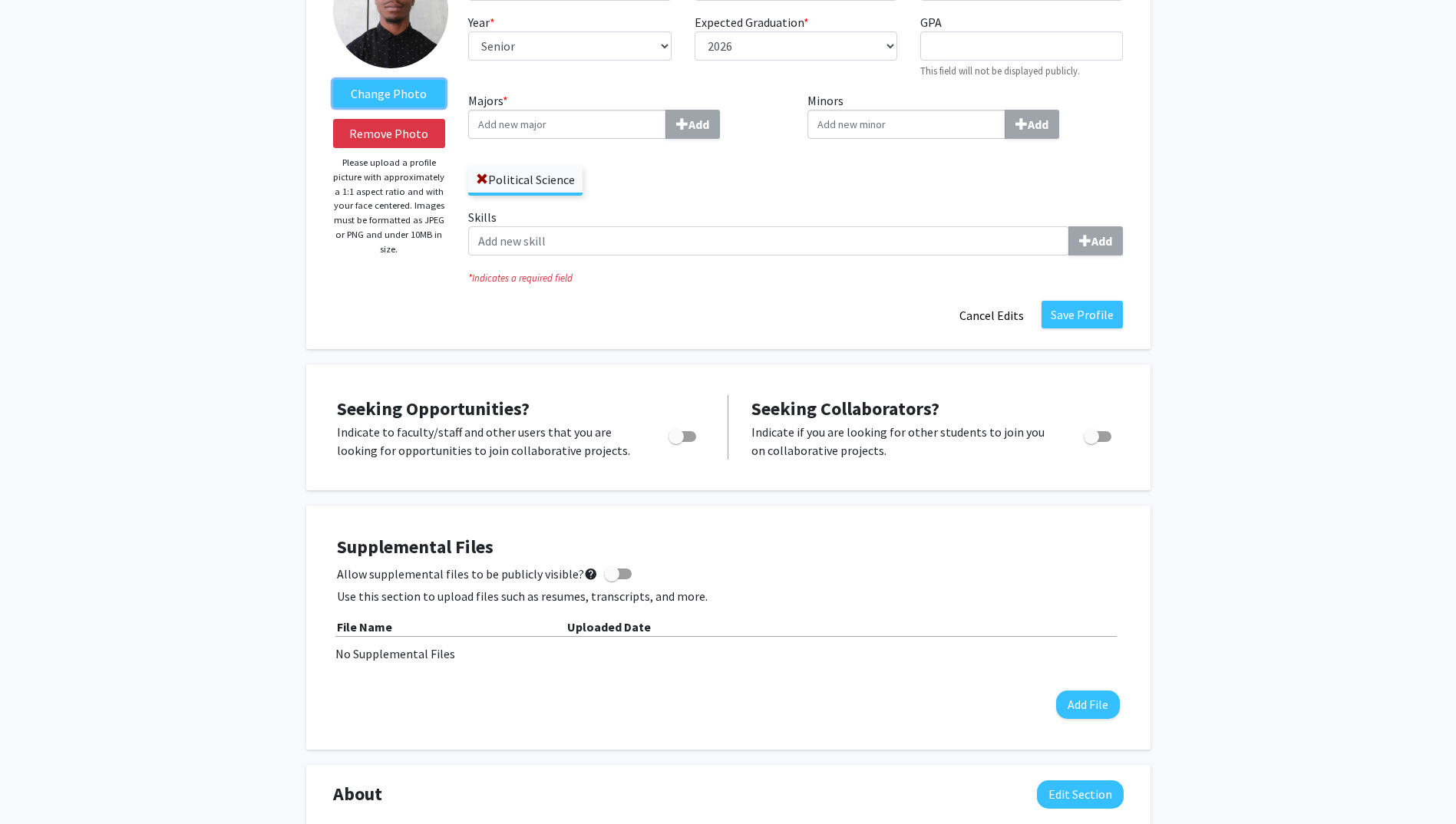
scroll to position [149, 0]
click at [221, 234] on div "Change Photo Remove Photo Please upload a profile picture with approximately a …" at bounding box center [728, 687] width 1456 height 1562
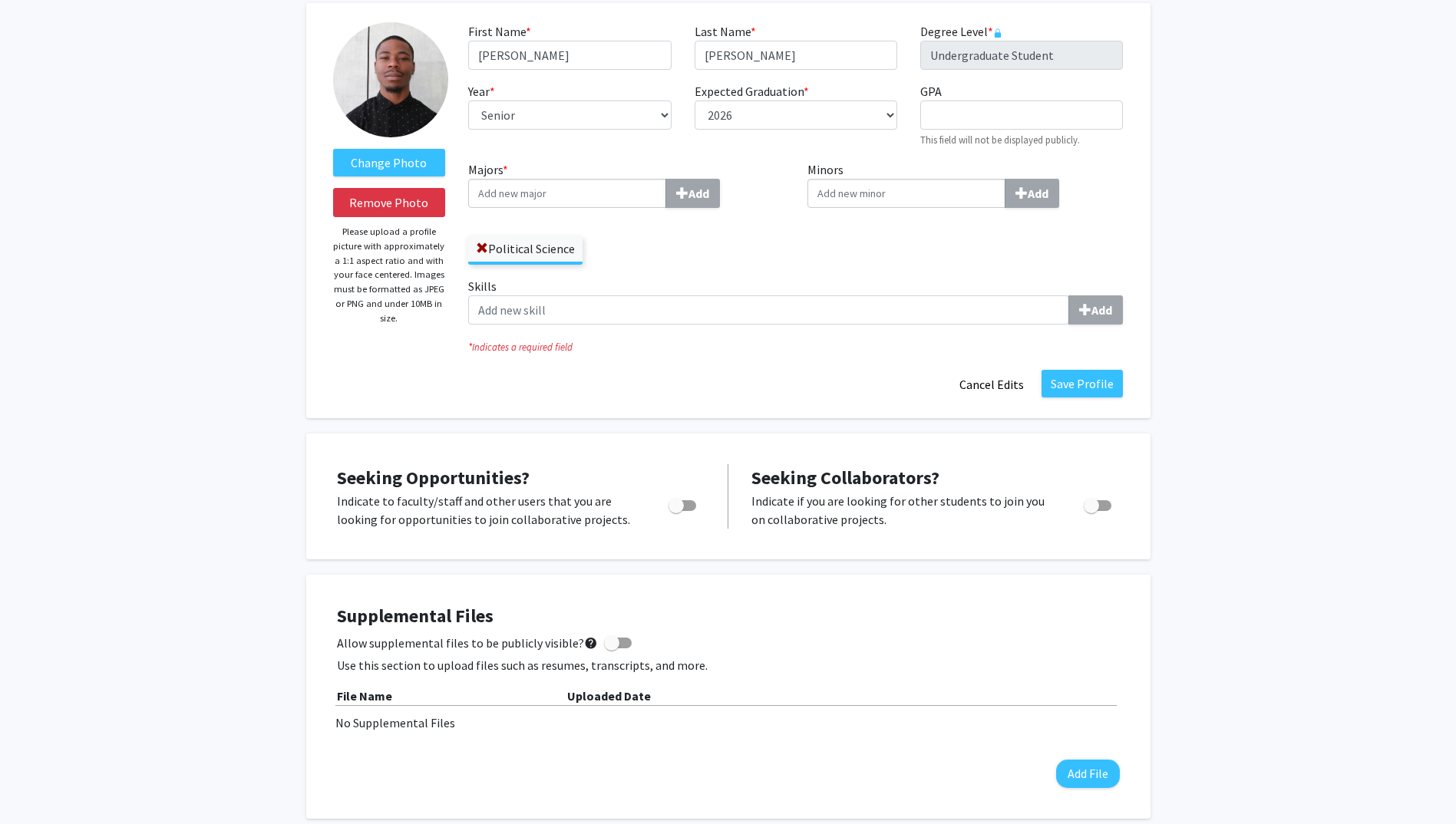
scroll to position [78, 0]
click at [1105, 382] on button "Save Profile" at bounding box center [1082, 384] width 81 height 28
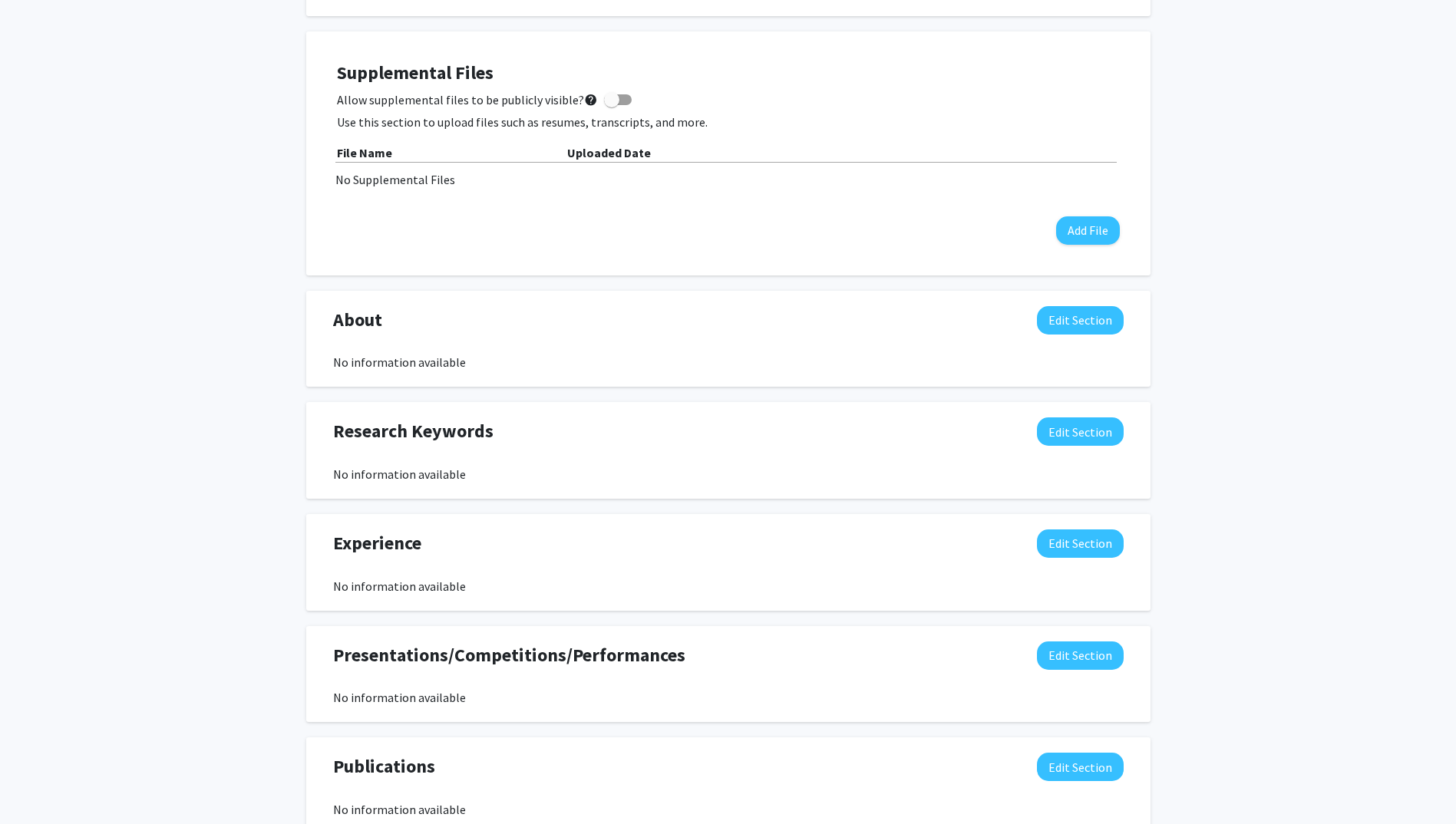
scroll to position [401, 0]
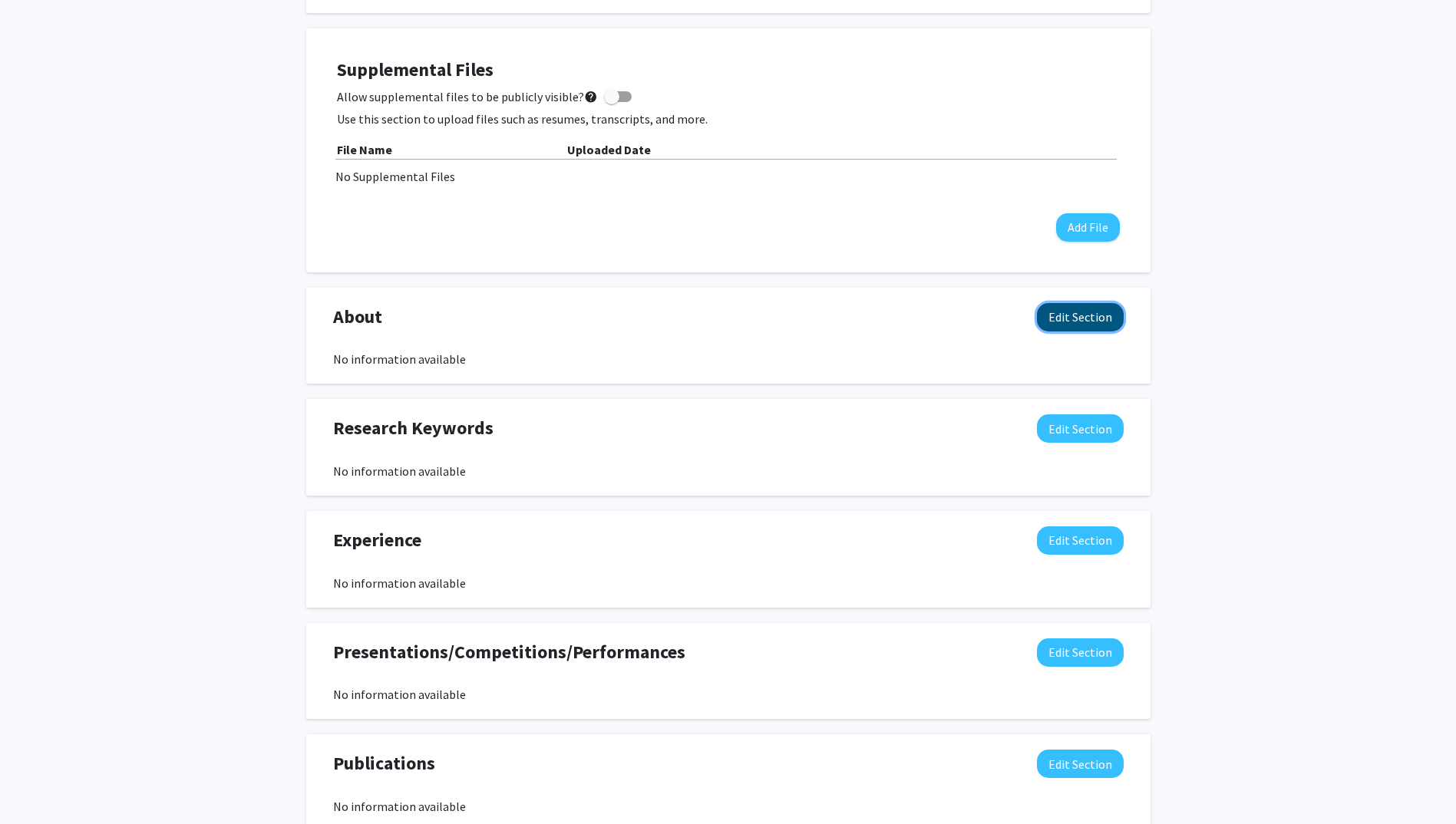
click at [1067, 322] on button "Edit Section" at bounding box center [1080, 317] width 86 height 29
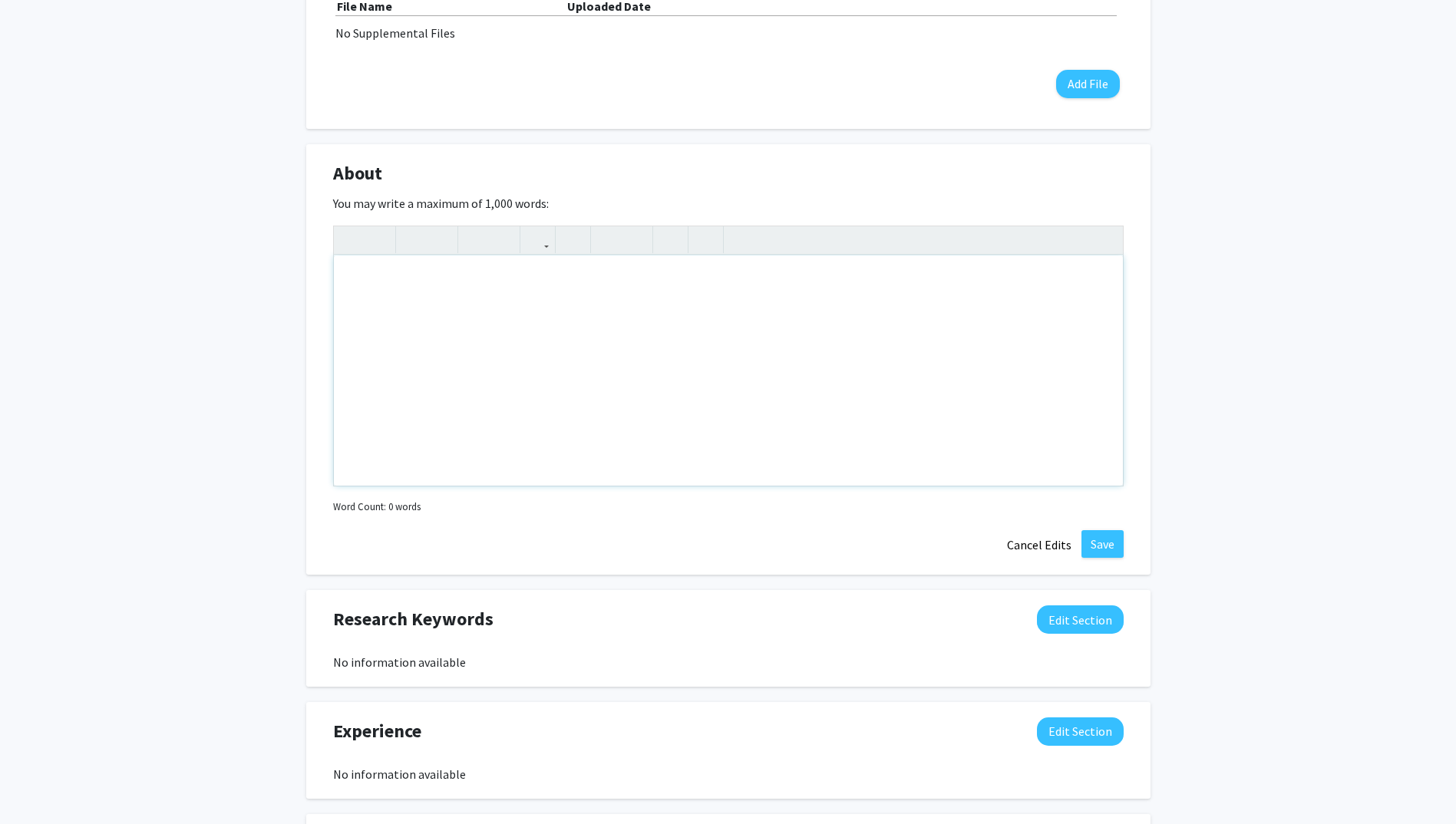
click at [524, 399] on div "Note to users with screen readers: Please deactivate our accessibility plugin f…" at bounding box center [728, 371] width 789 height 230
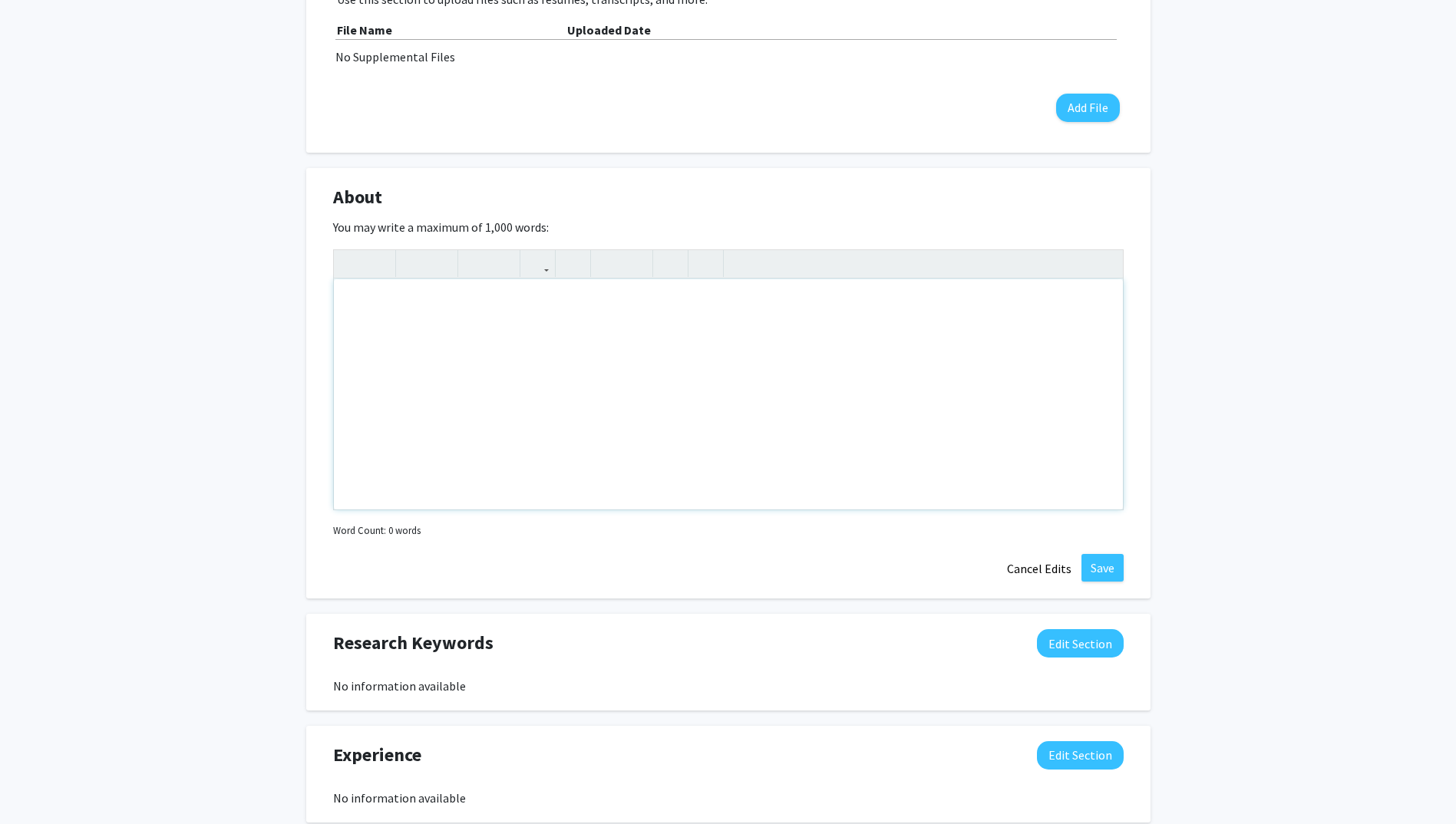
scroll to position [532, 0]
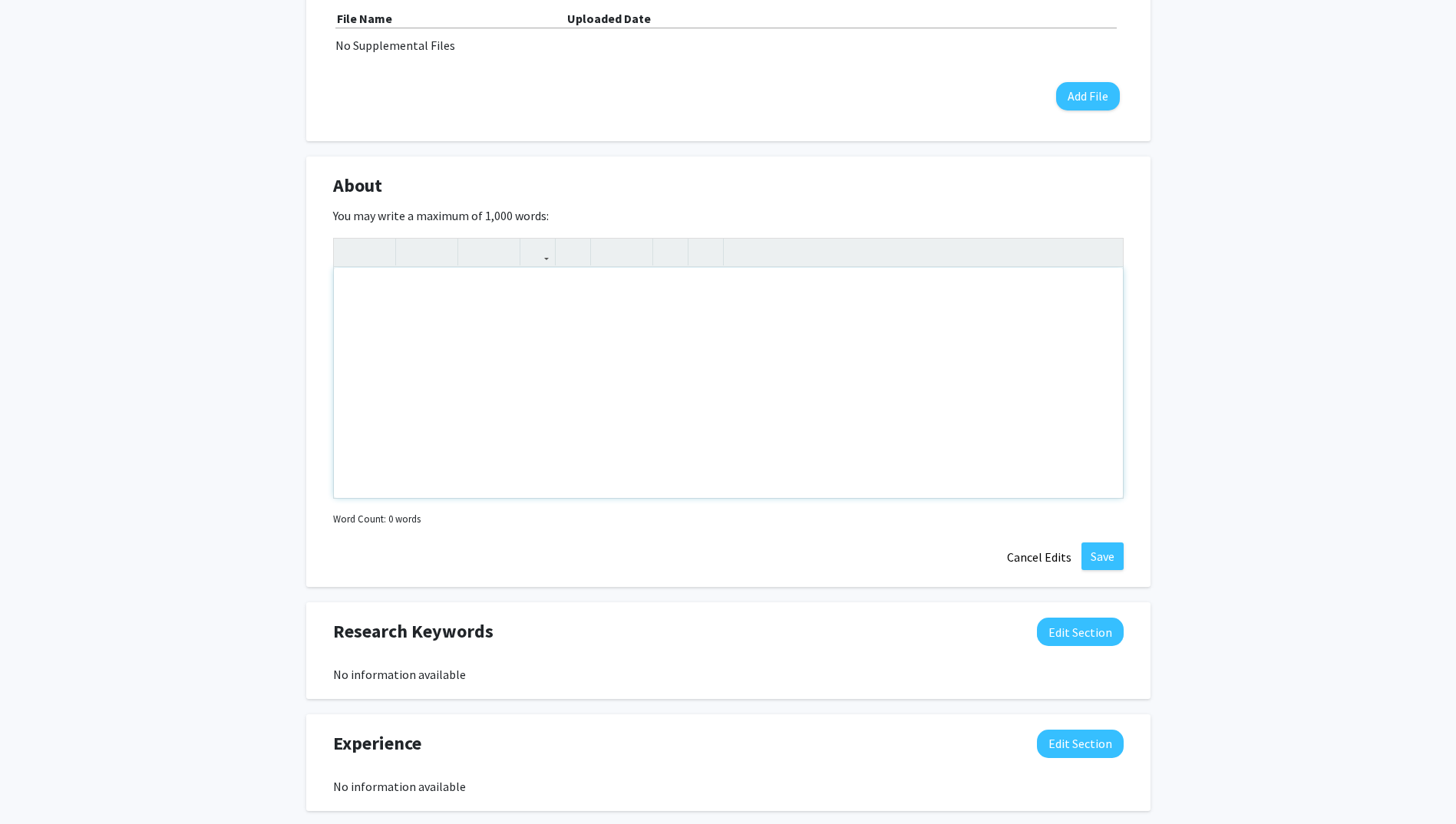
paste div "Note to users with screen readers: Please deactivate our accessibility plugin f…"
type textarea "<p>Dedicated and passionate political science student with a strong commitment …"
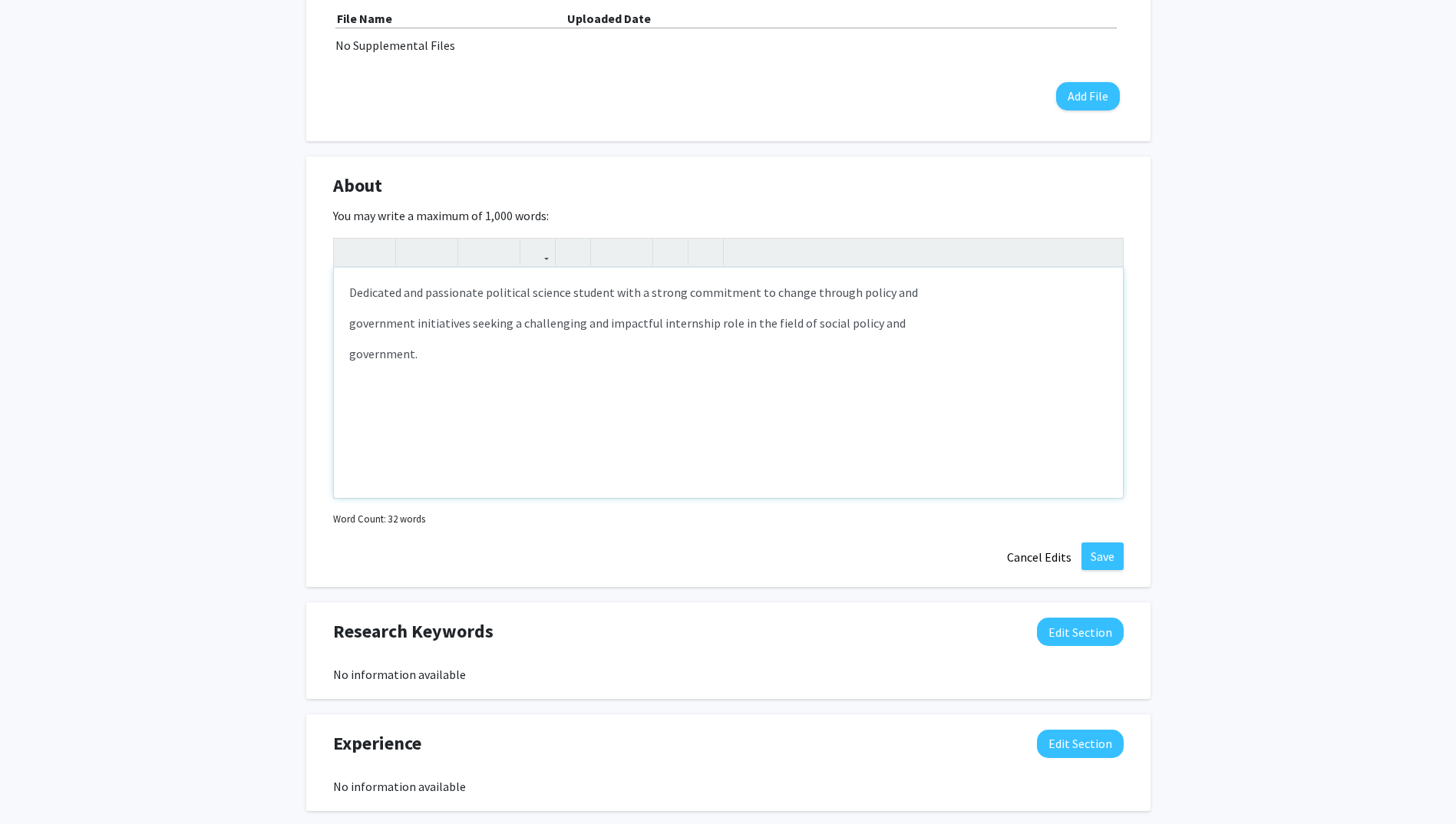
type textarea "<p>Dedicated and passionate political science student with a strong commitment …"
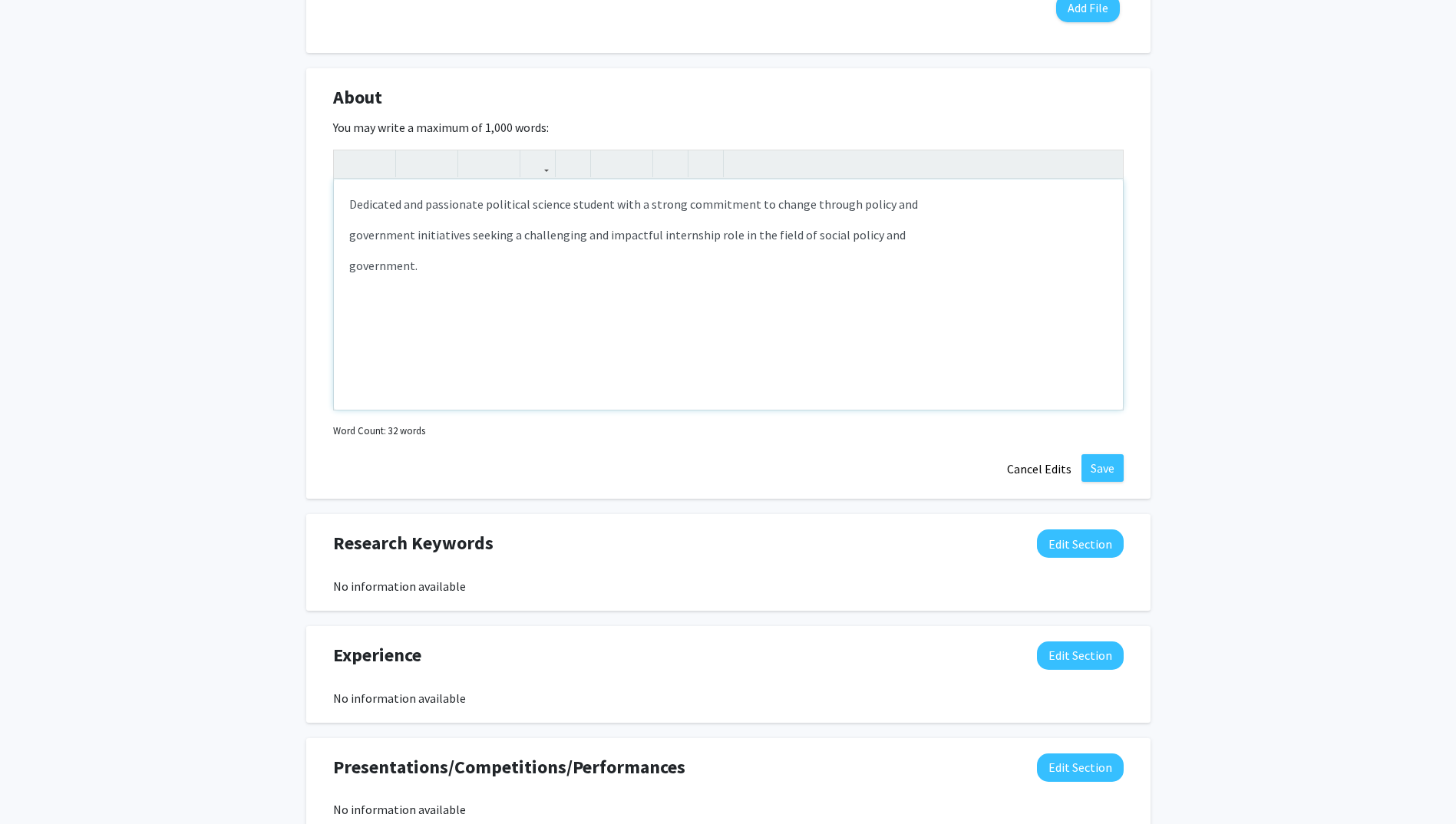
scroll to position [624, 0]
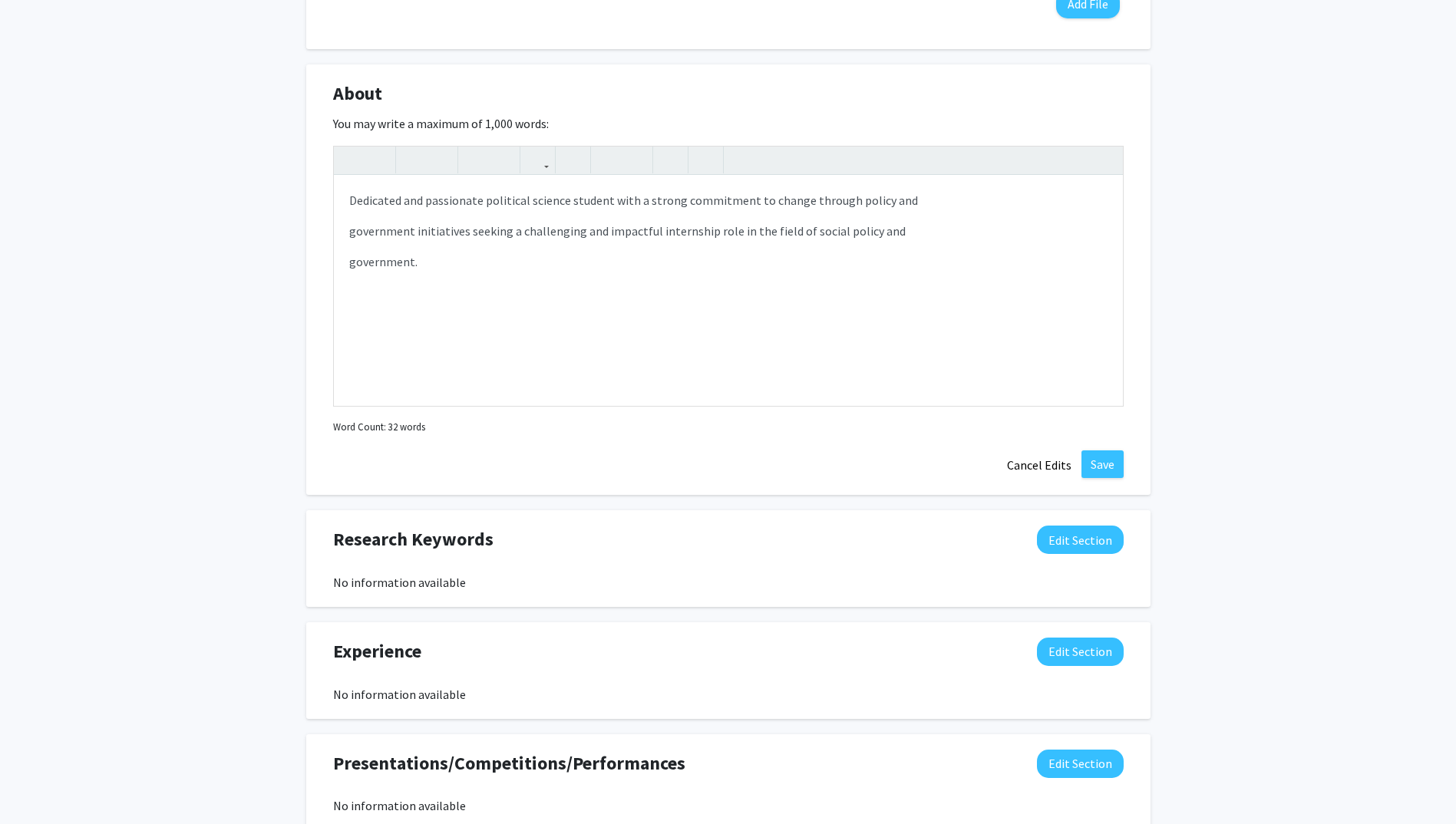
click at [1117, 479] on div "About Edit Section You may write a maximum of 1,000 words: <p>Dedicated and pas…" at bounding box center [728, 280] width 844 height 431
click at [1106, 472] on button "Save" at bounding box center [1103, 464] width 42 height 28
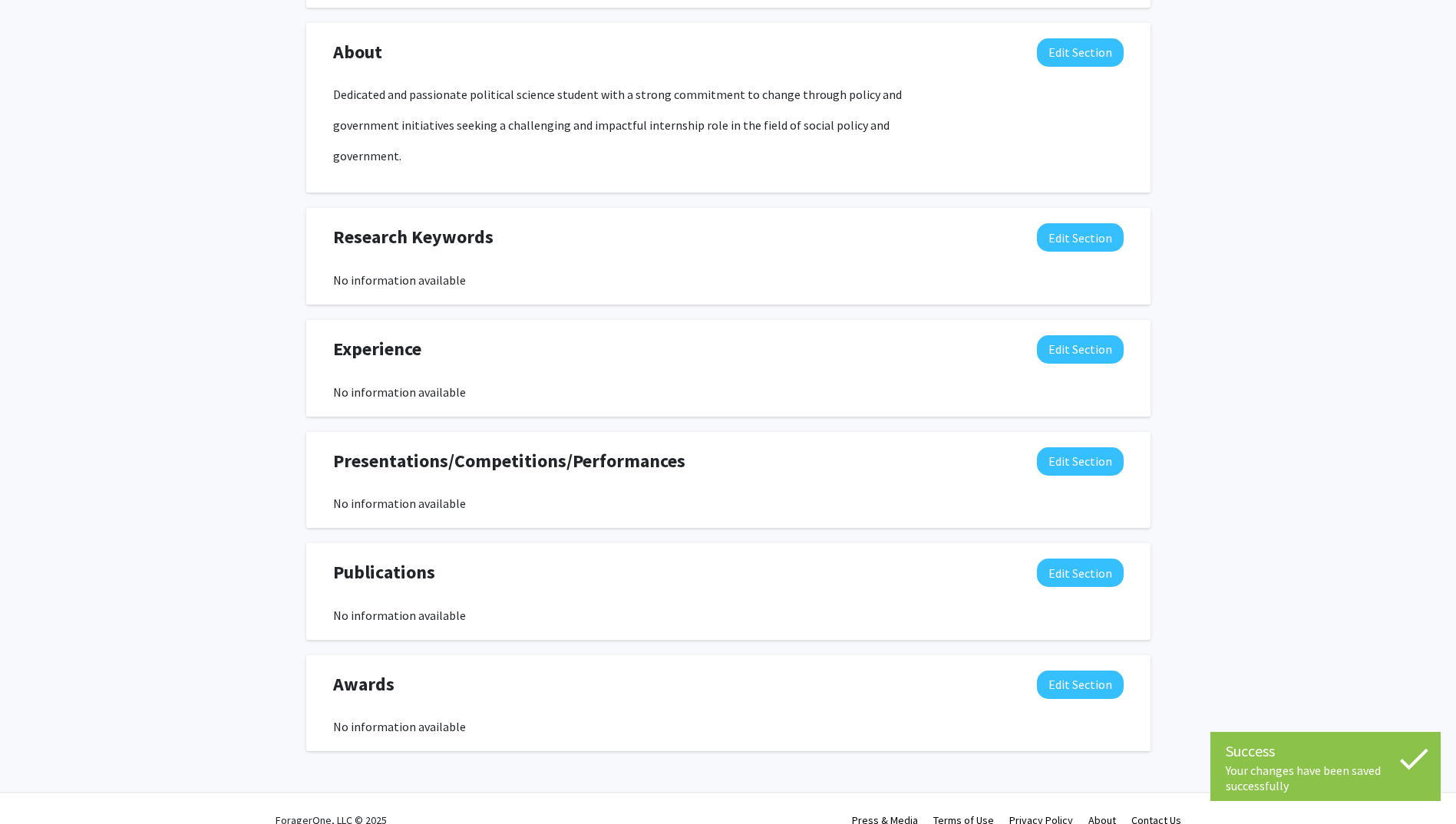
scroll to position [667, 0]
click at [1068, 241] on button "Edit Section" at bounding box center [1080, 236] width 86 height 29
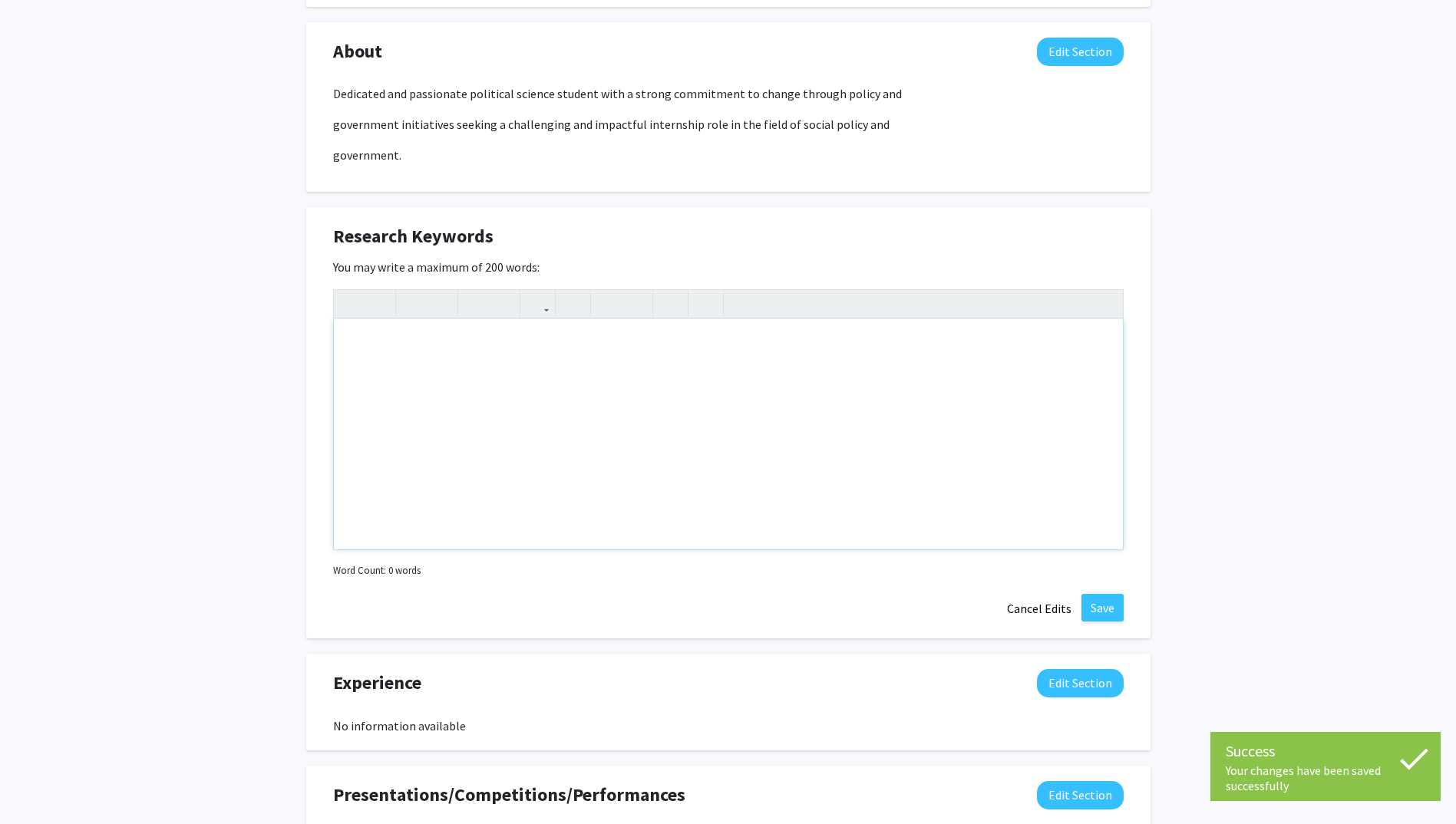
click at [478, 416] on div "Note to users with screen readers: Please deactivate our accessibility plugin f…" at bounding box center [728, 434] width 789 height 230
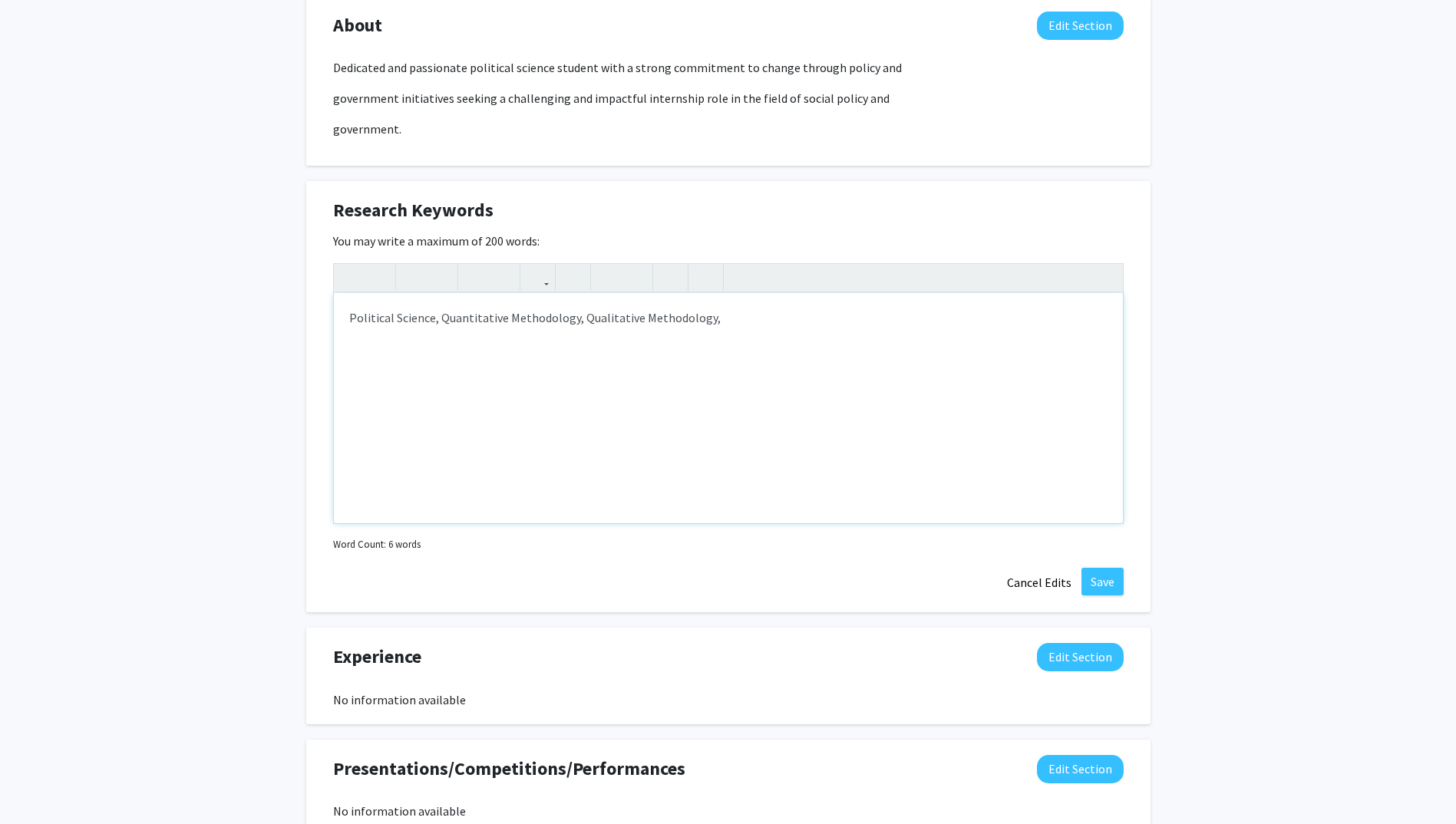
scroll to position [693, 0]
click at [652, 395] on div "Political Science, Quantitative Methodology, Qualitative Methodology," at bounding box center [728, 407] width 789 height 230
click at [731, 329] on div "Political Science, Quantitative Methodology, Qualitative Methodology," at bounding box center [728, 407] width 789 height 230
type textarea "Political Science, Quantitative Methodology, Qualitative Methodology, American …"
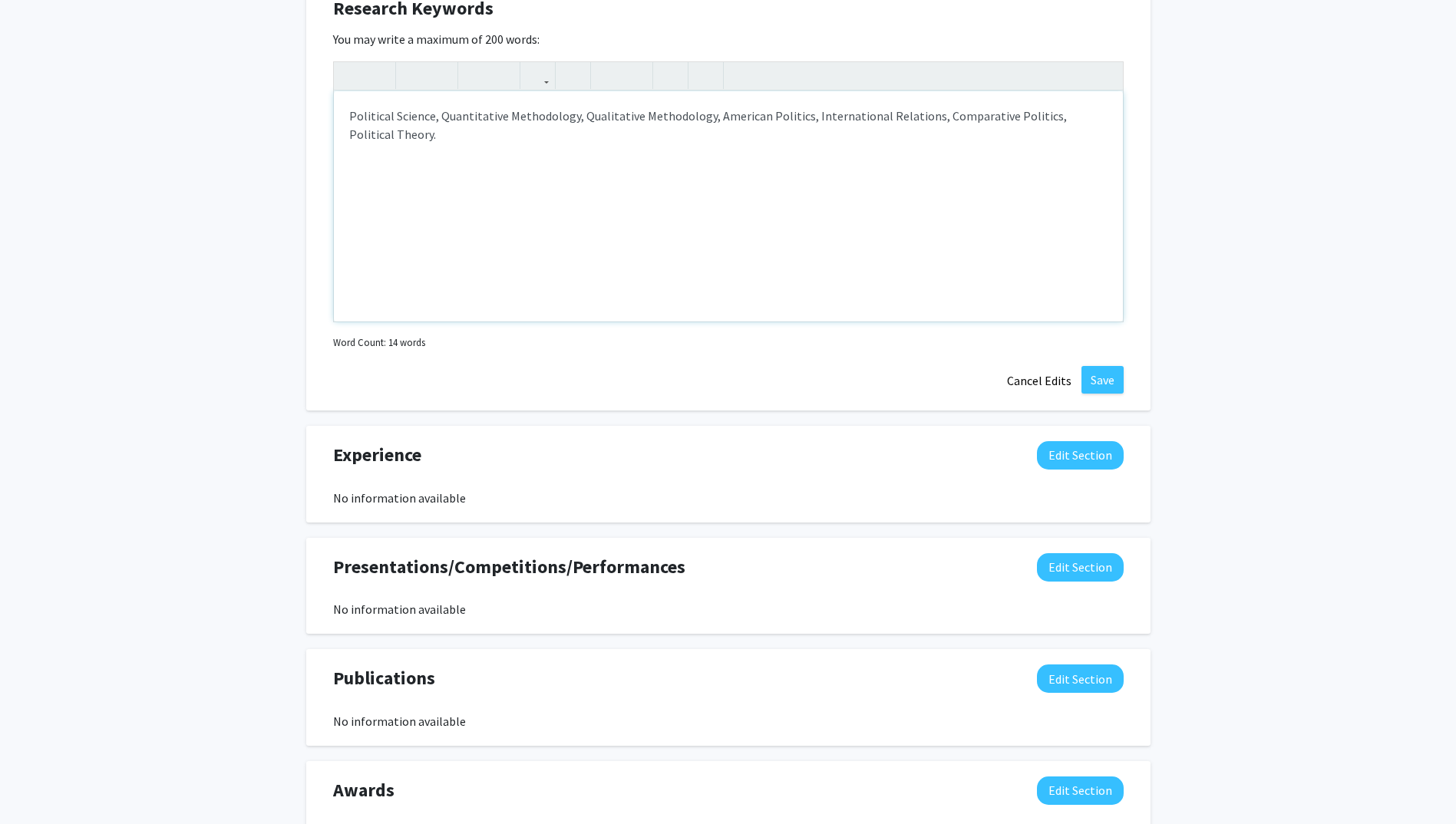
scroll to position [1024, 0]
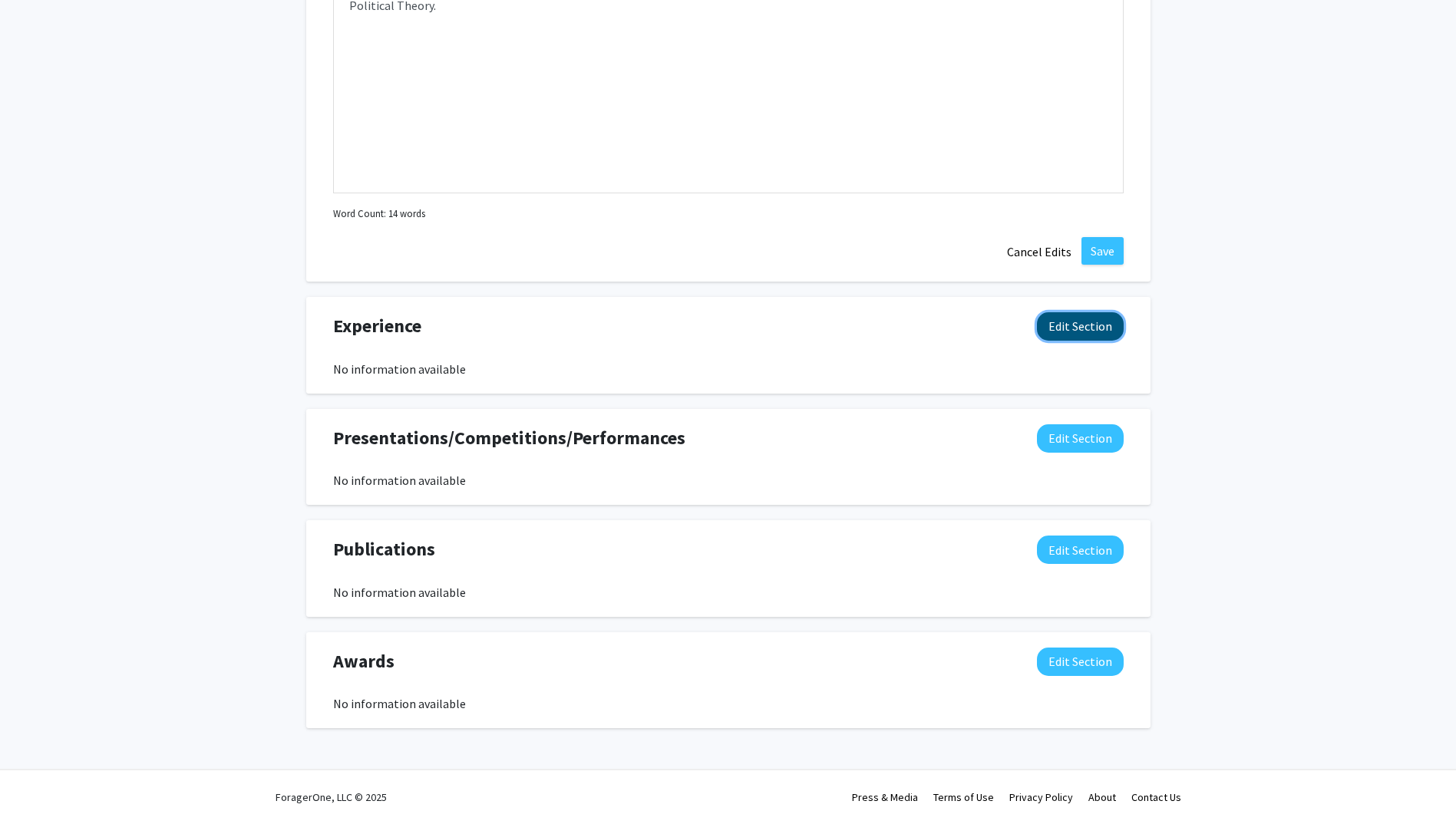
click at [1074, 322] on button "Edit Section" at bounding box center [1080, 326] width 86 height 29
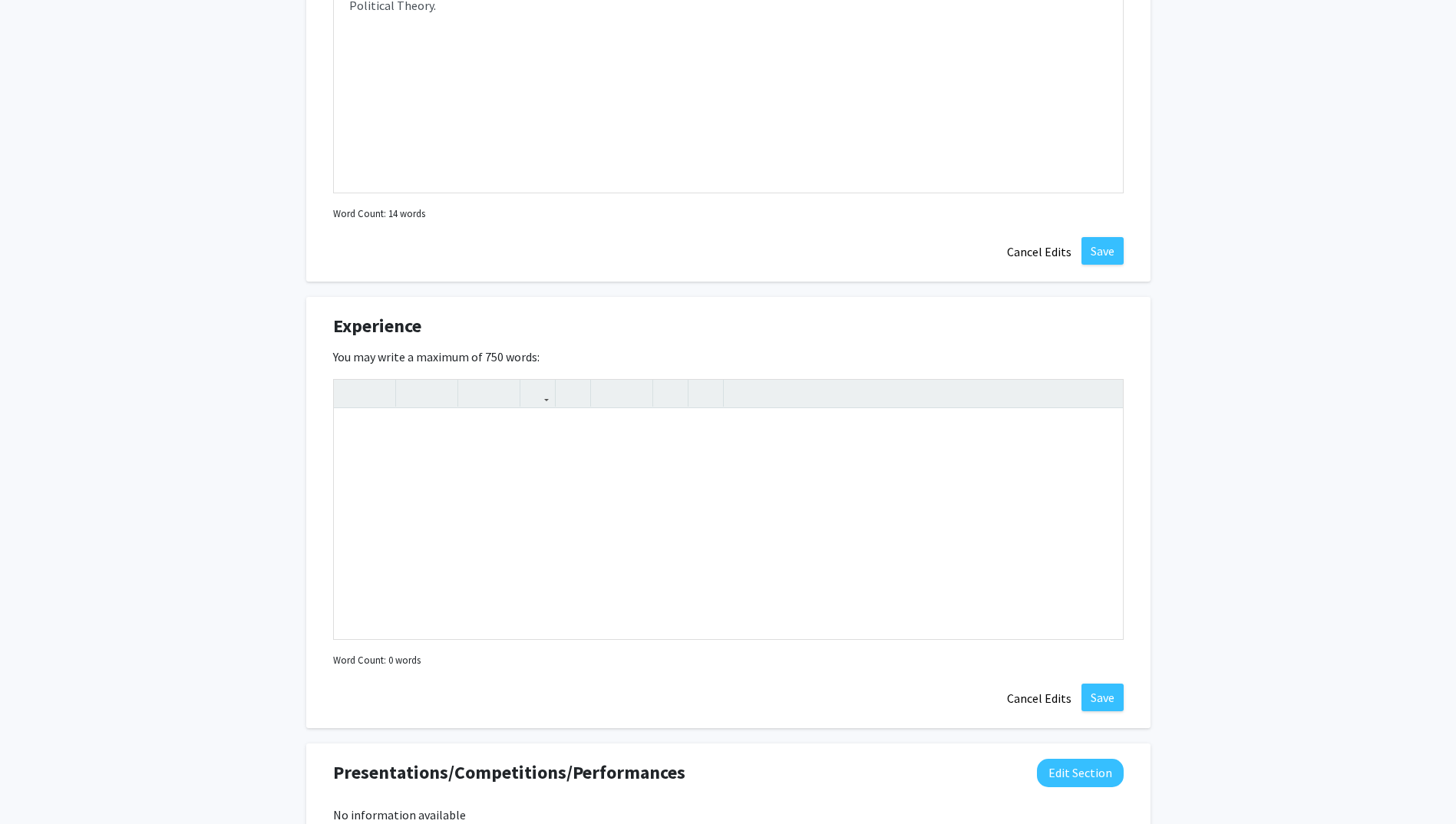
scroll to position [1134, 0]
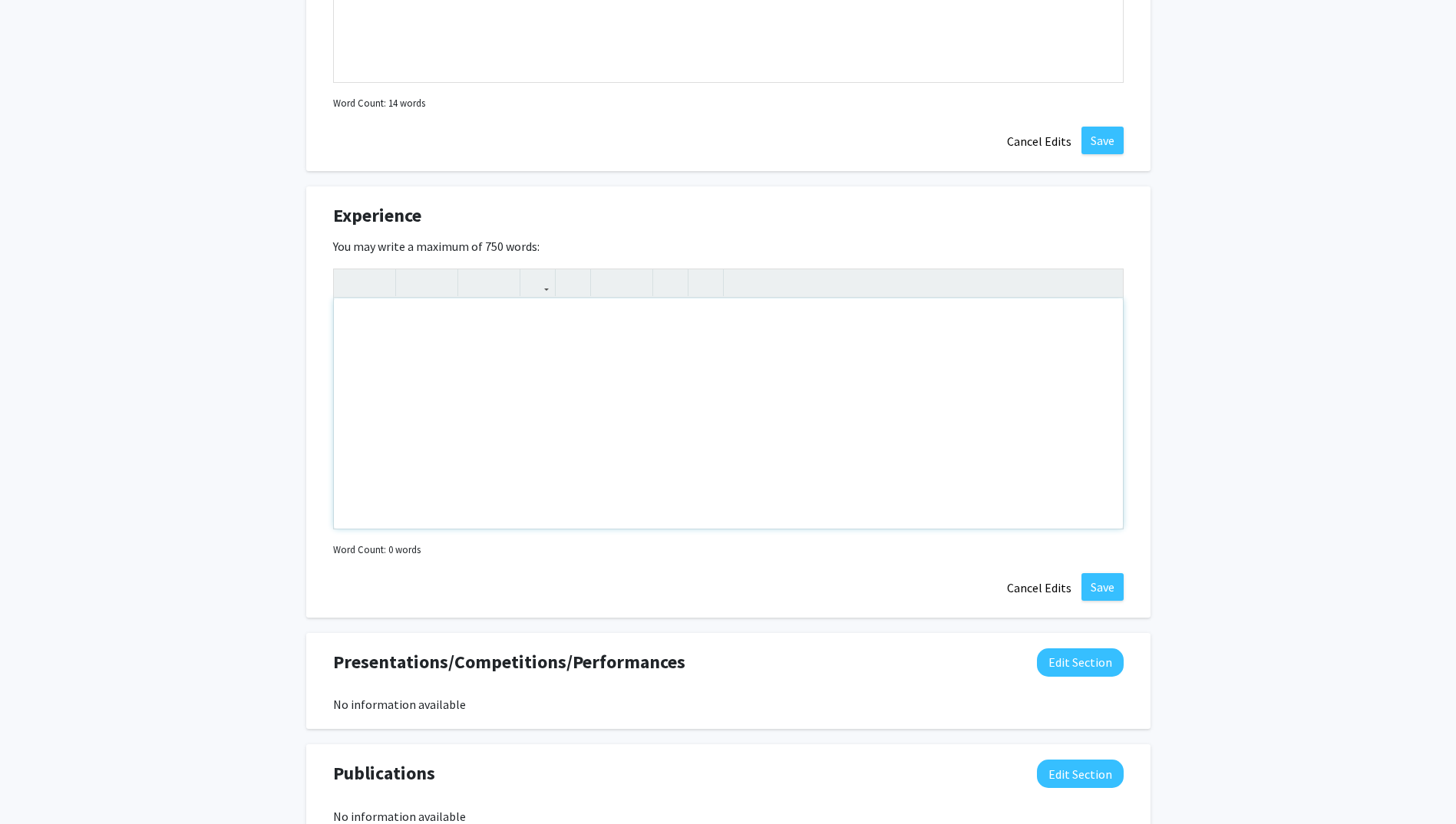
click at [538, 342] on div "Note to users with screen readers: Please deactivate our accessibility plugin f…" at bounding box center [728, 414] width 789 height 230
type textarea "_"
type textarea "-"
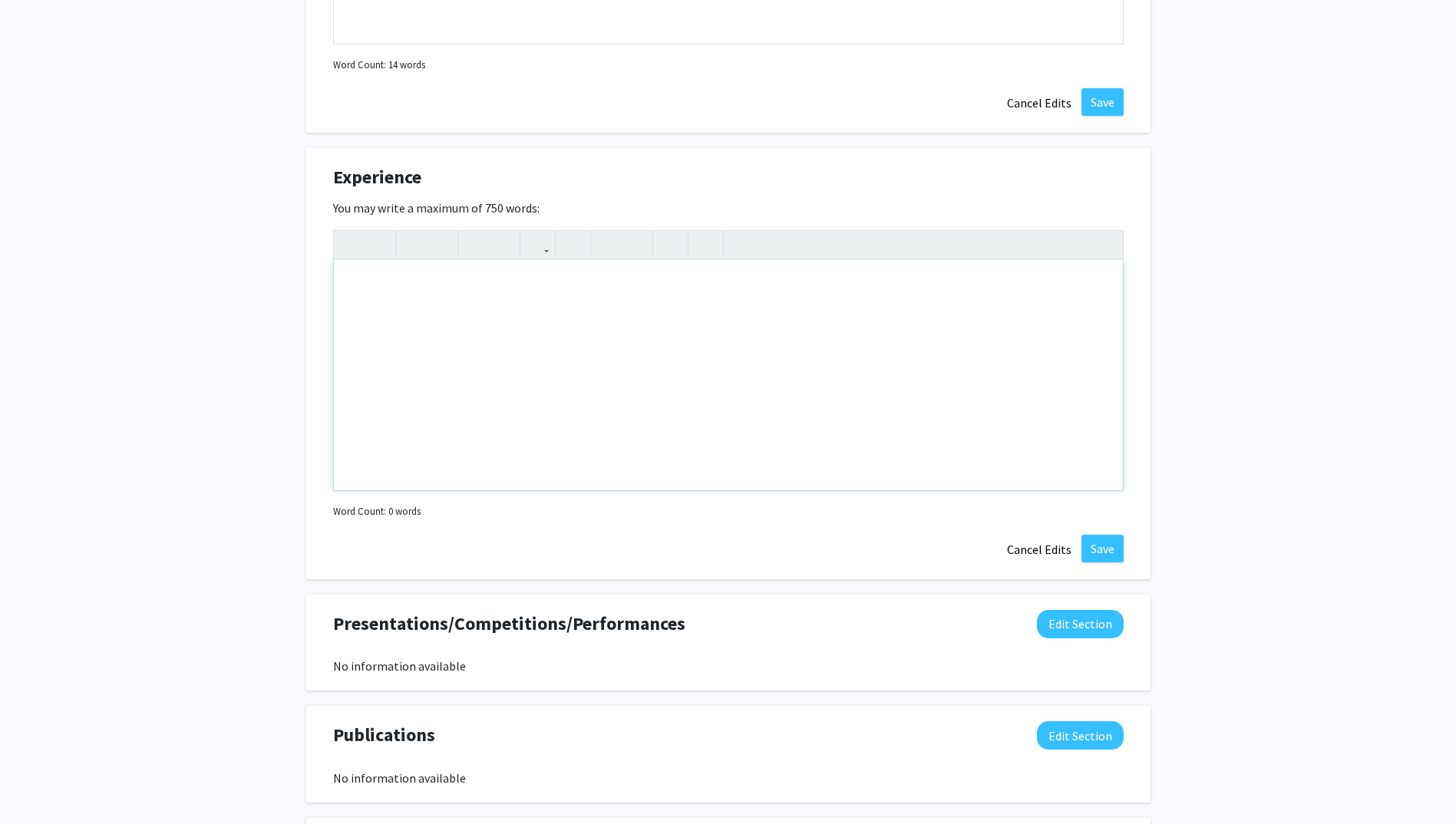
scroll to position [1175, 0]
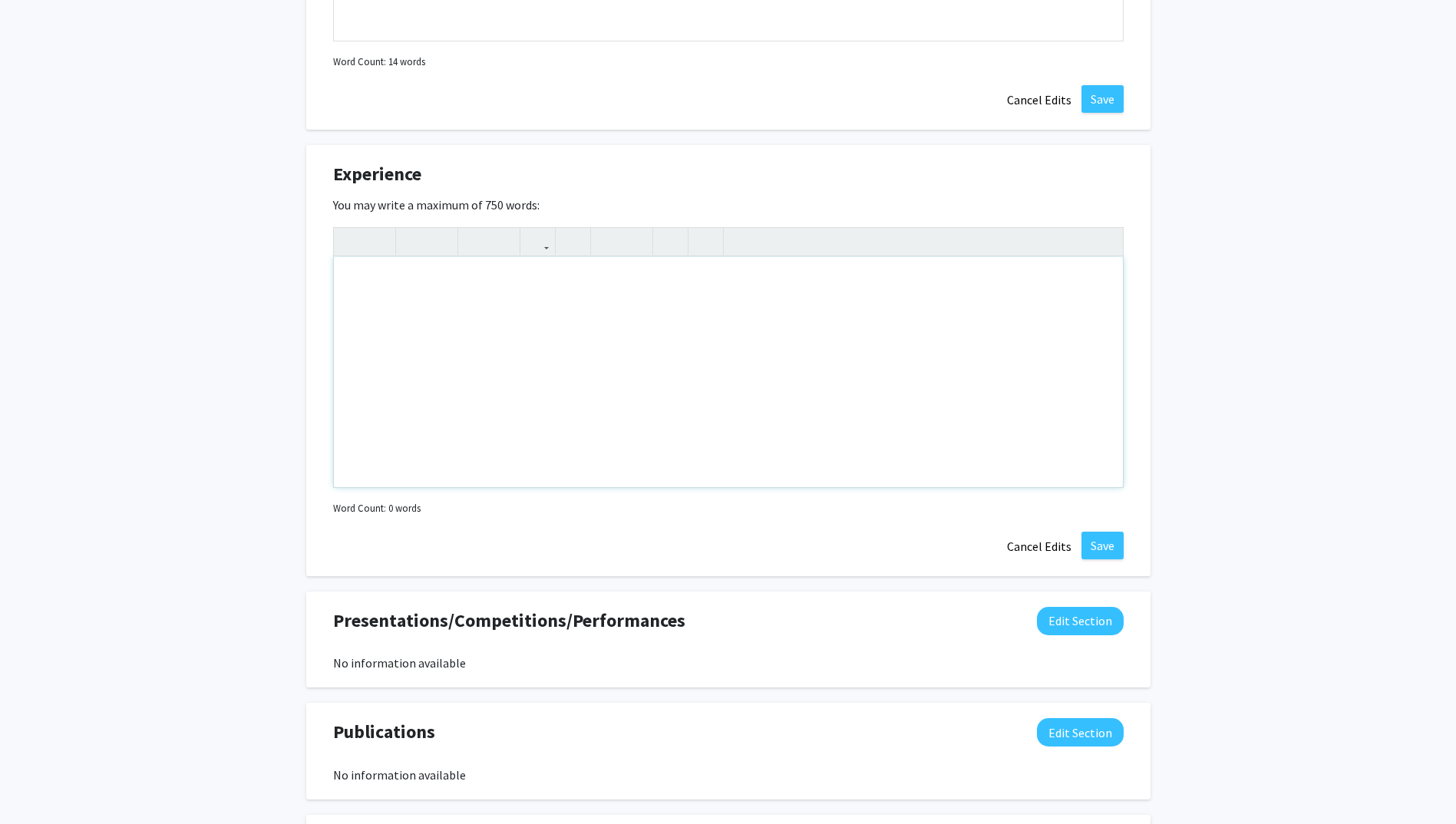
click at [393, 320] on div "Note to users with screen readers: Please deactivate our accessibility plugin f…" at bounding box center [728, 372] width 789 height 230
drag, startPoint x: 481, startPoint y: 293, endPoint x: 325, endPoint y: 271, distance: 157.5
click at [325, 271] on div "Experience Edit Section You may write a maximum of 750 words: <p>Academic Exper…" at bounding box center [728, 360] width 844 height 431
click at [582, 234] on button "button" at bounding box center [572, 241] width 27 height 27
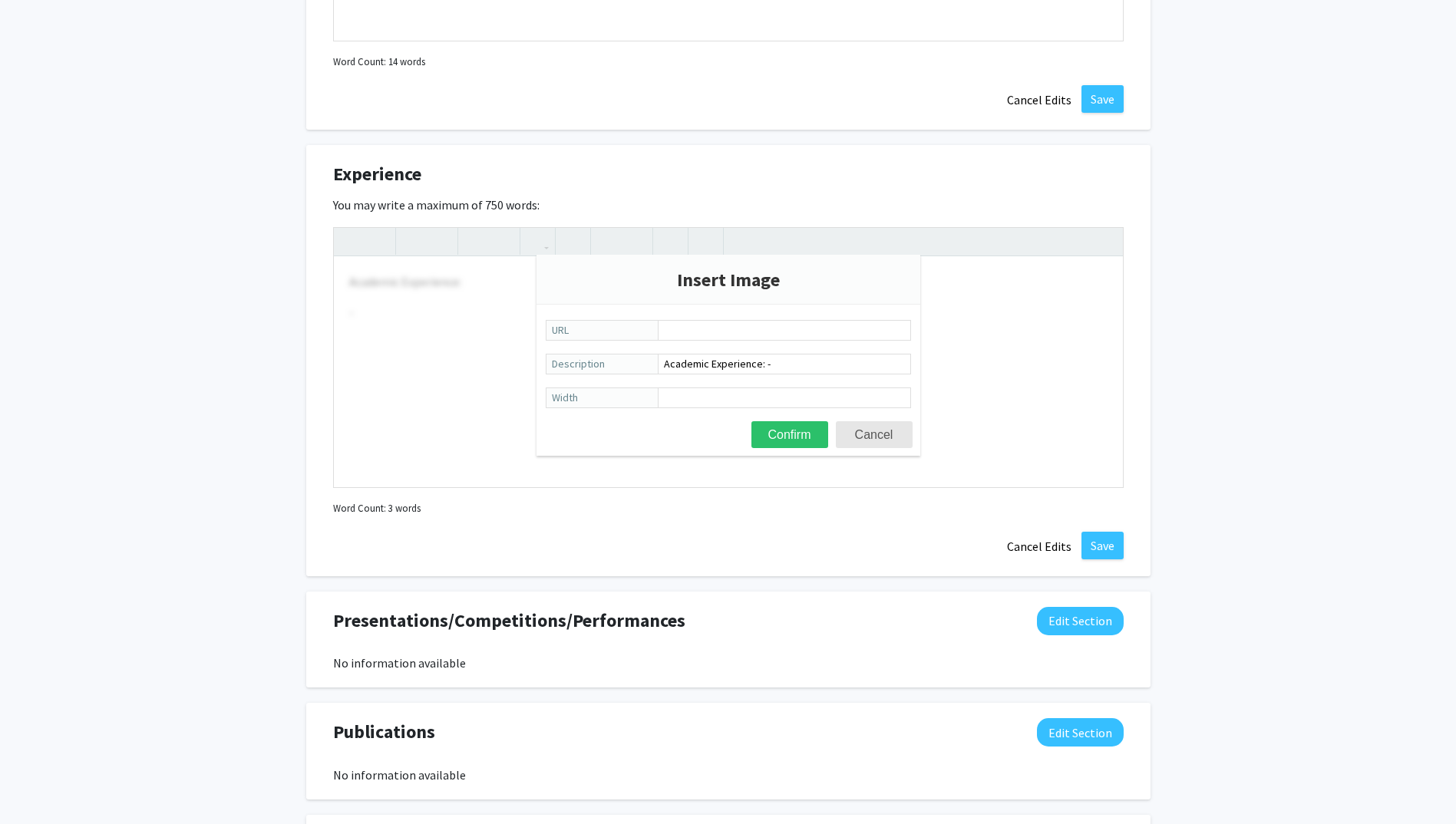
click at [891, 452] on div "Insert Image URL Academic Experience: - Description Width Confirm Cancel" at bounding box center [728, 355] width 384 height 201
click at [877, 438] on button "Cancel" at bounding box center [874, 434] width 76 height 27
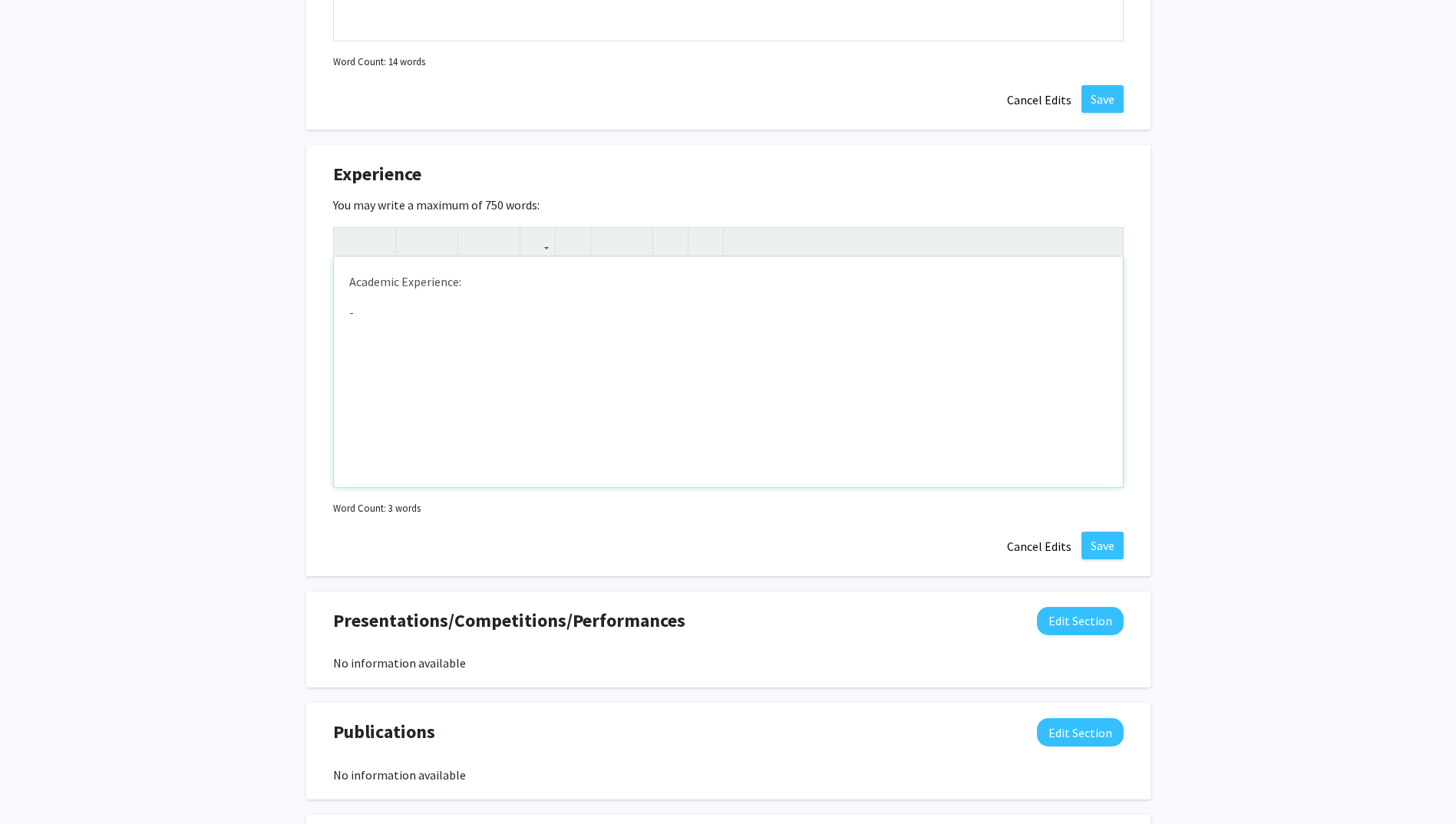
click at [489, 280] on p "Academic Experience:" at bounding box center [728, 281] width 758 height 18
drag, startPoint x: 484, startPoint y: 280, endPoint x: 301, endPoint y: 270, distance: 183.3
click at [418, 327] on div "Academic Experience: -" at bounding box center [728, 372] width 789 height 230
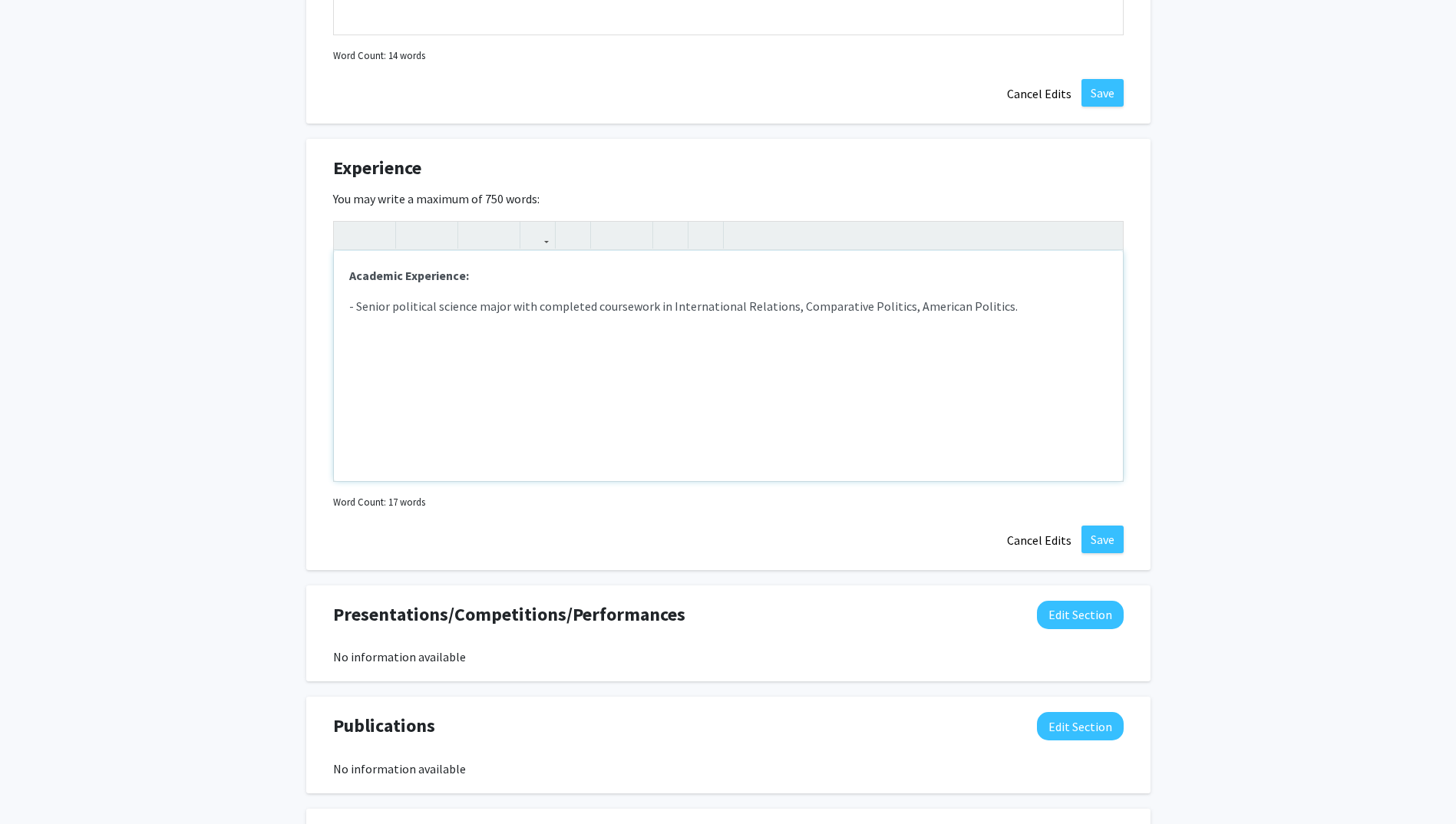
scroll to position [1178, 0]
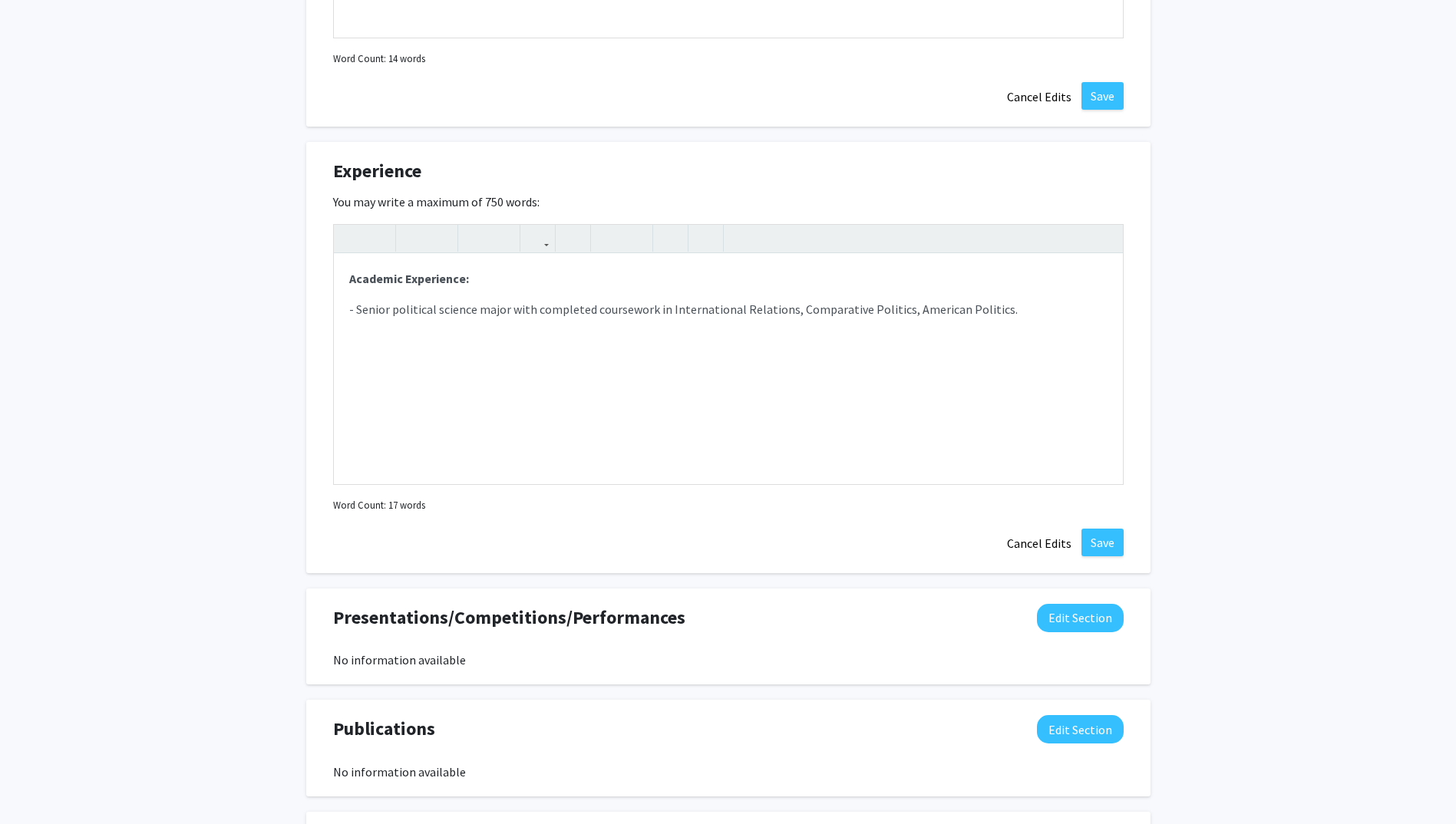
click at [842, 195] on div "You may write a maximum of 750 words: <p><strong>Academic Experience:&nbsp;</st…" at bounding box center [728, 354] width 790 height 324
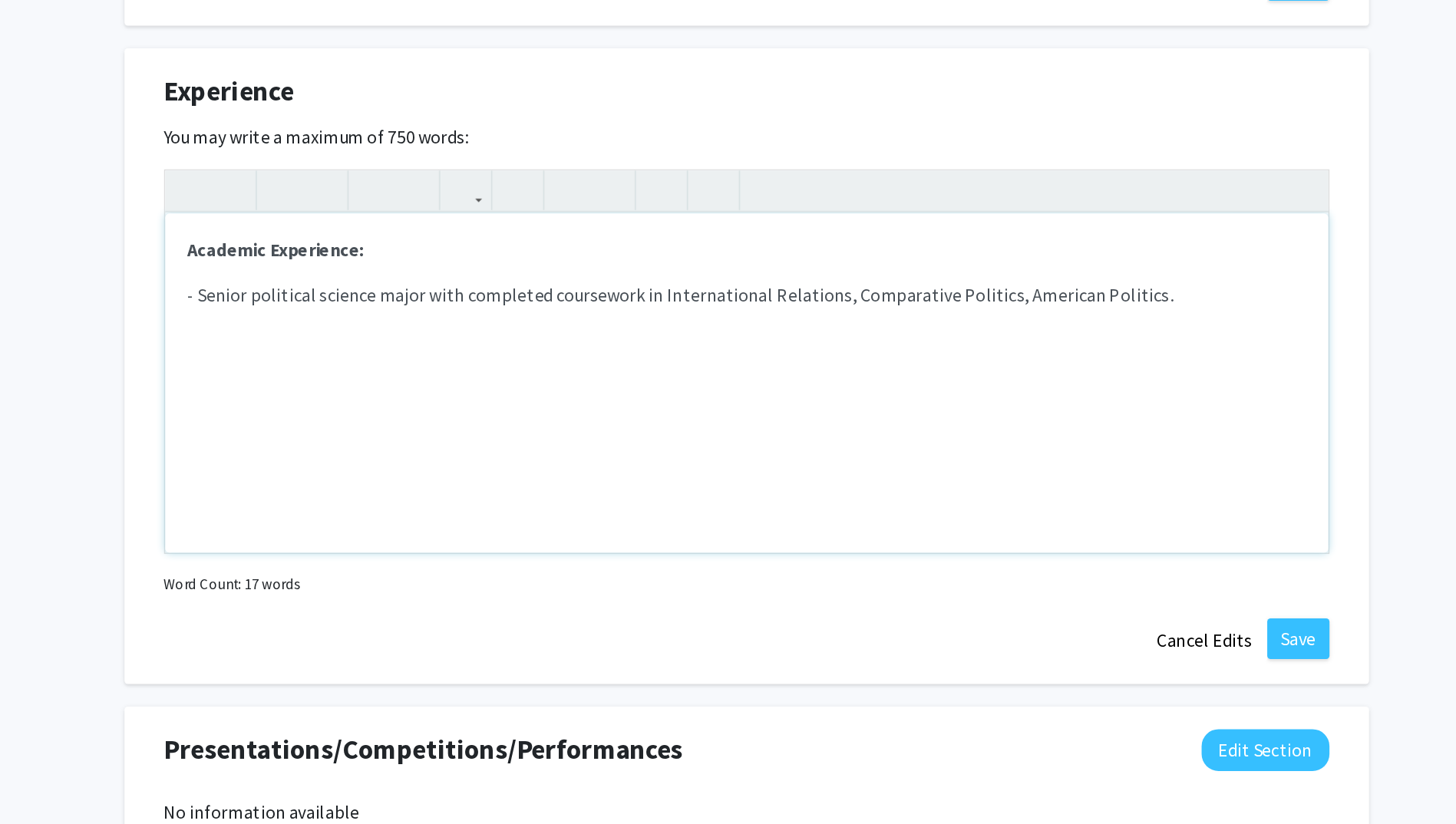
click at [1015, 311] on p "- Senior political science major with completed coursework in International Rel…" at bounding box center [728, 309] width 758 height 18
click at [392, 349] on p "-" at bounding box center [728, 377] width 758 height 55
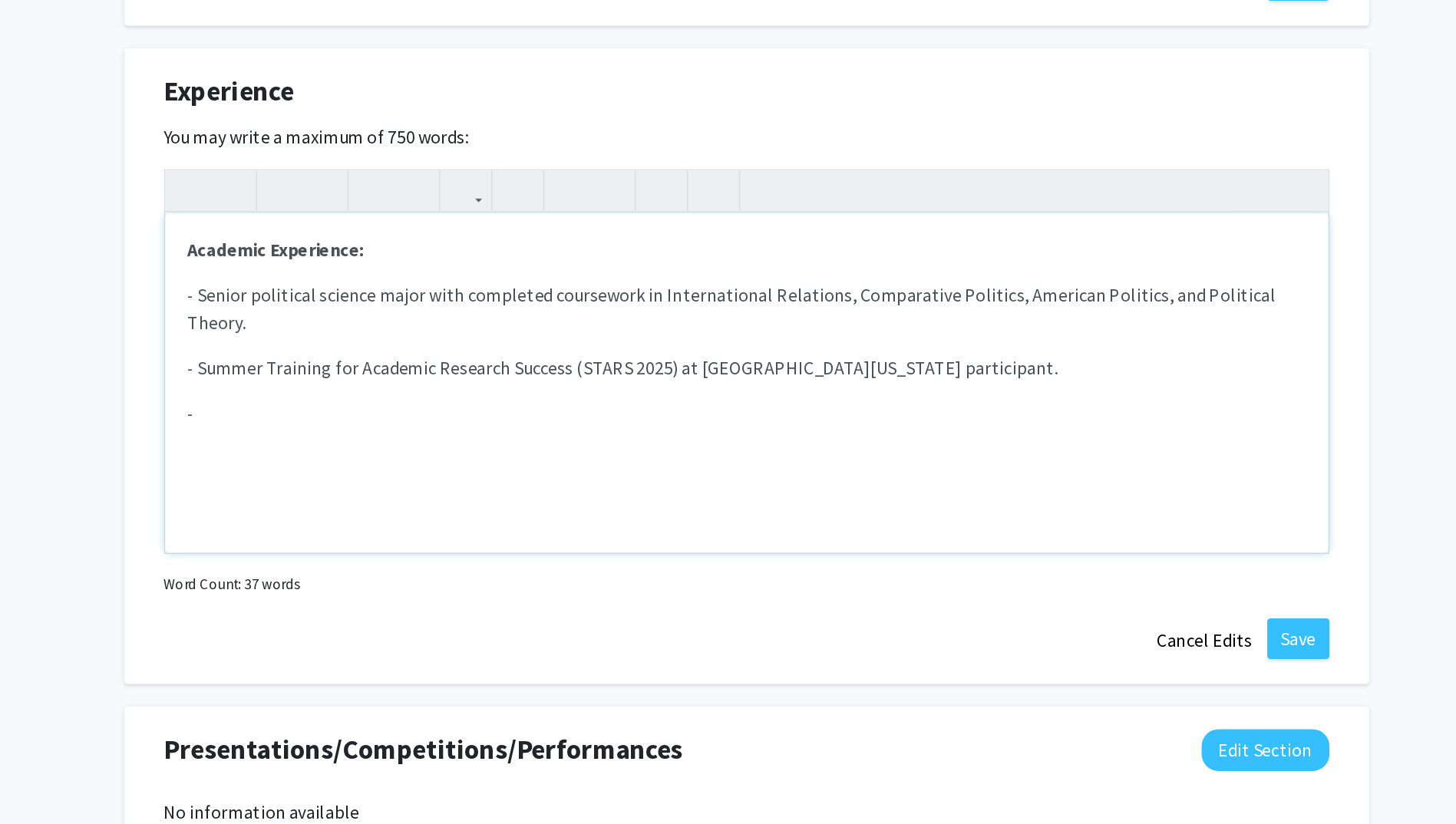
click at [969, 349] on p "- Summer Training for Academic Research Success (STARS 2025) at [GEOGRAPHIC_DAT…" at bounding box center [728, 359] width 758 height 18
click at [1010, 349] on p "- Summer Training for Academic Research Success (STARS 2025) at [GEOGRAPHIC_DAT…" at bounding box center [728, 359] width 758 height 18
click at [1013, 349] on p "- Summer Training for Academic Research Success (STARS 2025) at [GEOGRAPHIC_DAT…" at bounding box center [728, 359] width 758 height 18
click at [1061, 349] on p "- Summer Training for Academic Research Success (STARS 2025) at [GEOGRAPHIC_DAT…" at bounding box center [728, 359] width 758 height 18
click at [446, 354] on p "- Summer Training for Academic Research Success (STARS 2025) at [GEOGRAPHIC_DAT…" at bounding box center [728, 368] width 758 height 37
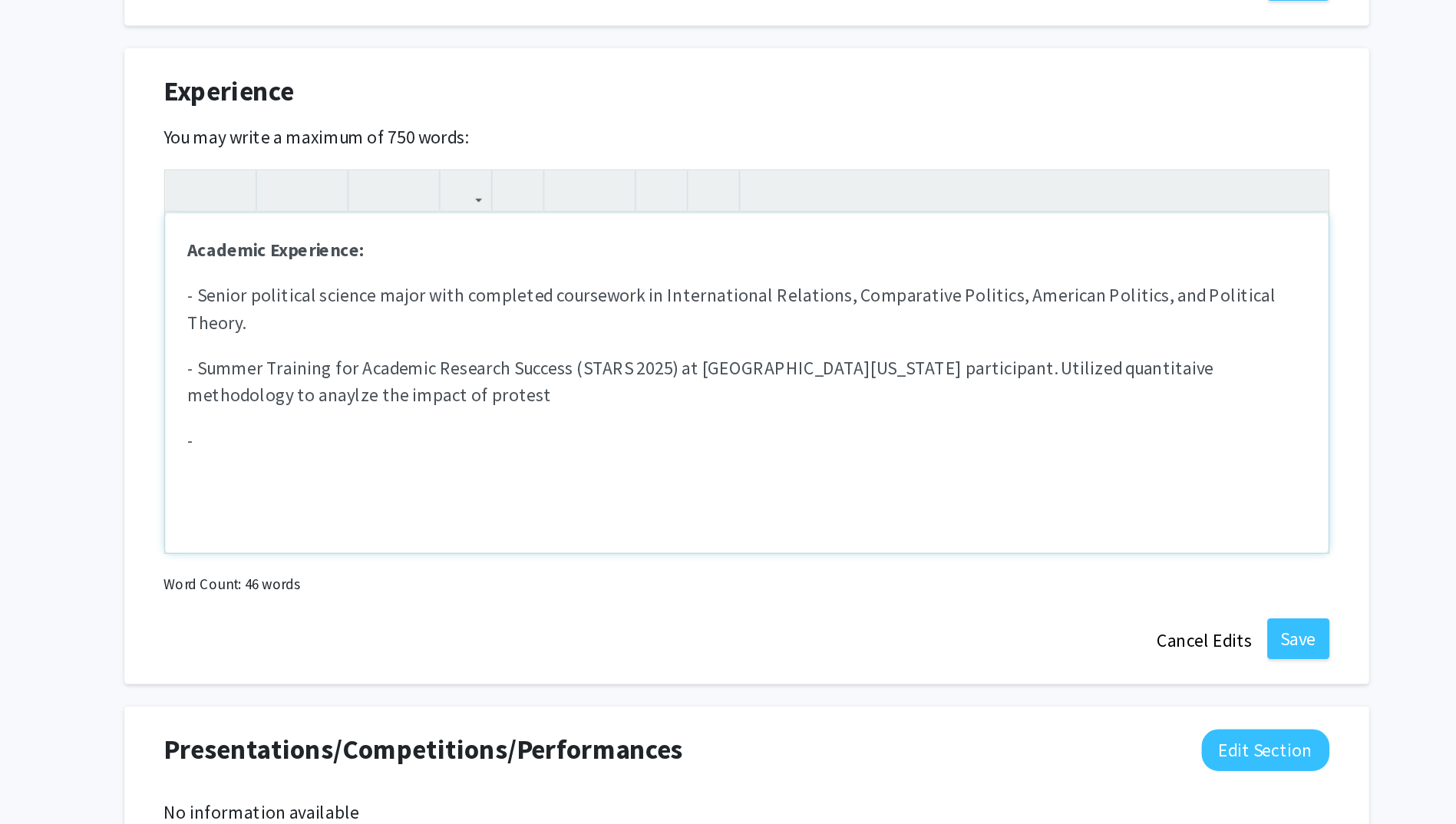
click at [453, 353] on p "- Summer Training for Academic Research Success (STARS 2025) at [GEOGRAPHIC_DAT…" at bounding box center [728, 368] width 758 height 37
click at [455, 359] on p "- Summer Training for Academic Research Success (STARS 2025) at [GEOGRAPHIC_DAT…" at bounding box center [728, 368] width 758 height 37
click at [586, 370] on div "Academic Experience: - Senior political science major with completed coursework…" at bounding box center [728, 369] width 789 height 230
click at [594, 365] on p "- Summer Training for Academic Research Success (STARS 2025) at [GEOGRAPHIC_DAT…" at bounding box center [728, 368] width 758 height 37
click at [599, 361] on p "- Summer Training for Academic Research Success (STARS 2025) at [GEOGRAPHIC_DAT…" at bounding box center [728, 368] width 758 height 37
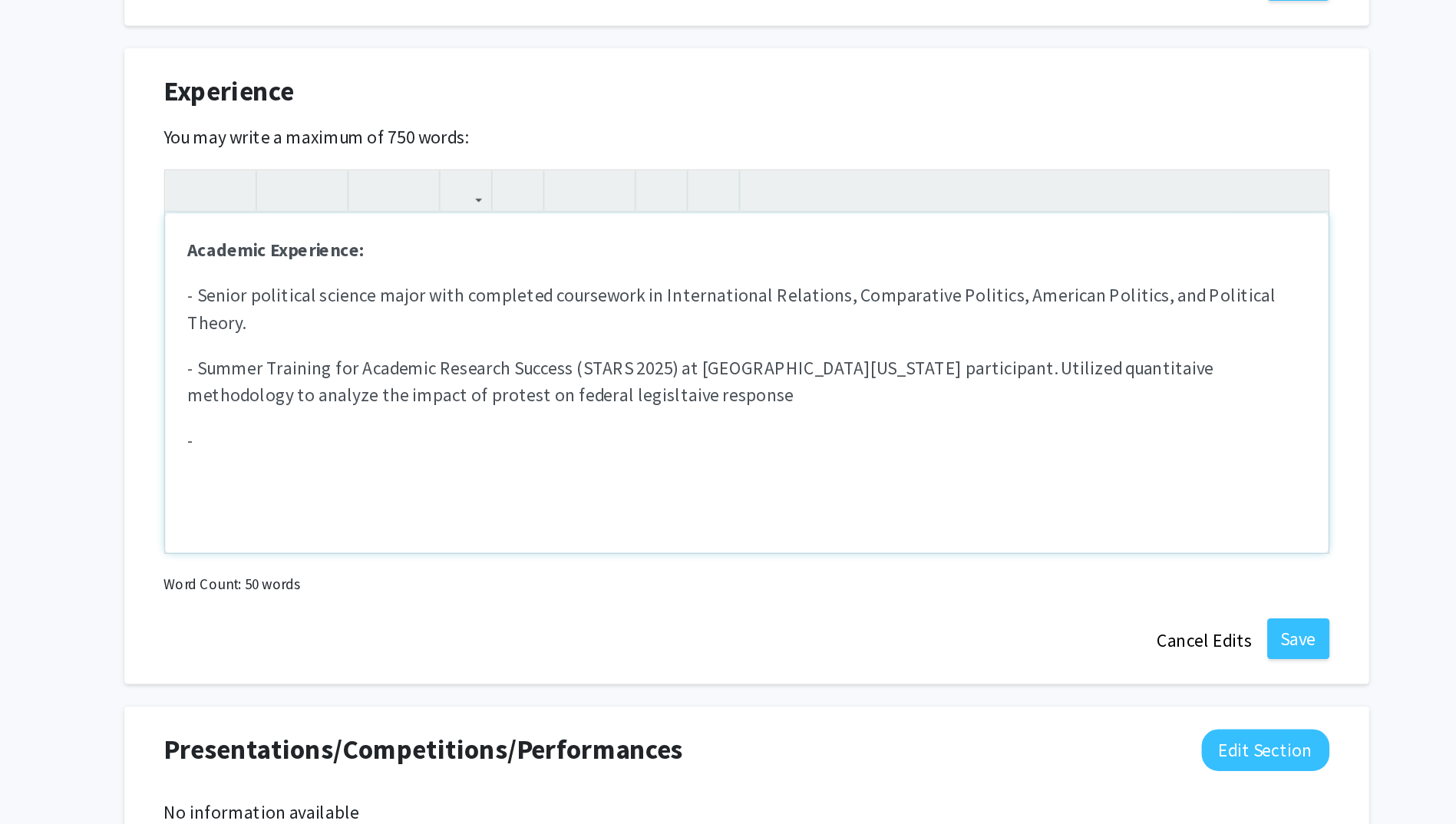
click at [660, 361] on p "- Summer Training for Academic Research Success (STARS 2025) at [GEOGRAPHIC_DAT…" at bounding box center [728, 368] width 758 height 37
click at [662, 363] on p "- Summer Training for Academic Research Success (STARS 2025) at [GEOGRAPHIC_DAT…" at bounding box center [728, 368] width 758 height 37
click at [1008, 349] on p "- Summer Training for Academic Research Success (STARS 2025) at [GEOGRAPHIC_DAT…" at bounding box center [728, 368] width 758 height 37
click at [484, 398] on p "-" at bounding box center [728, 407] width 758 height 18
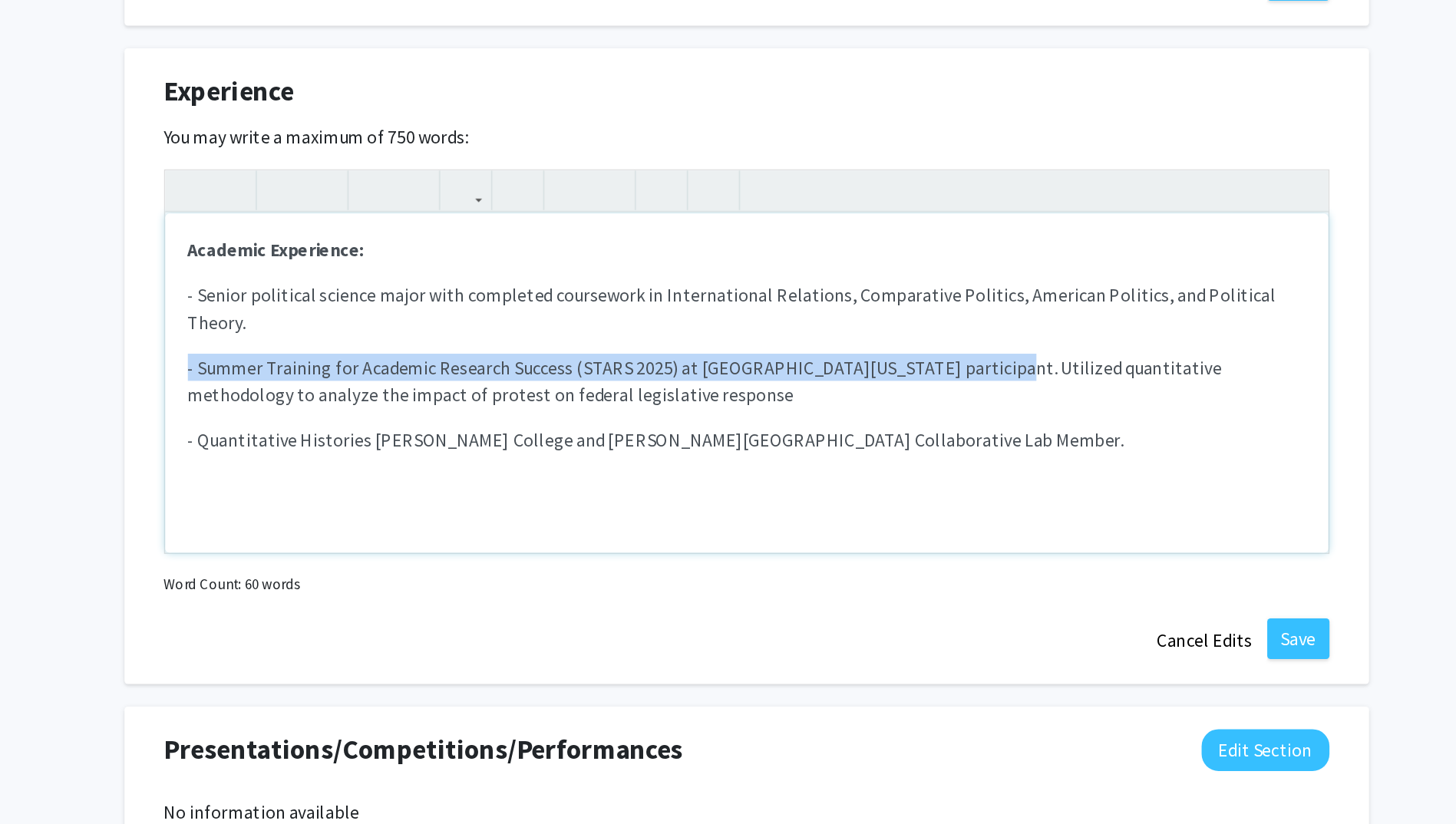
drag, startPoint x: 870, startPoint y: 341, endPoint x: 332, endPoint y: 338, distance: 538.0
click at [333, 338] on div "<p><strong>Academic Experience:&nbsp;</strong></p><p>- Senior political science…" at bounding box center [728, 355] width 790 height 261
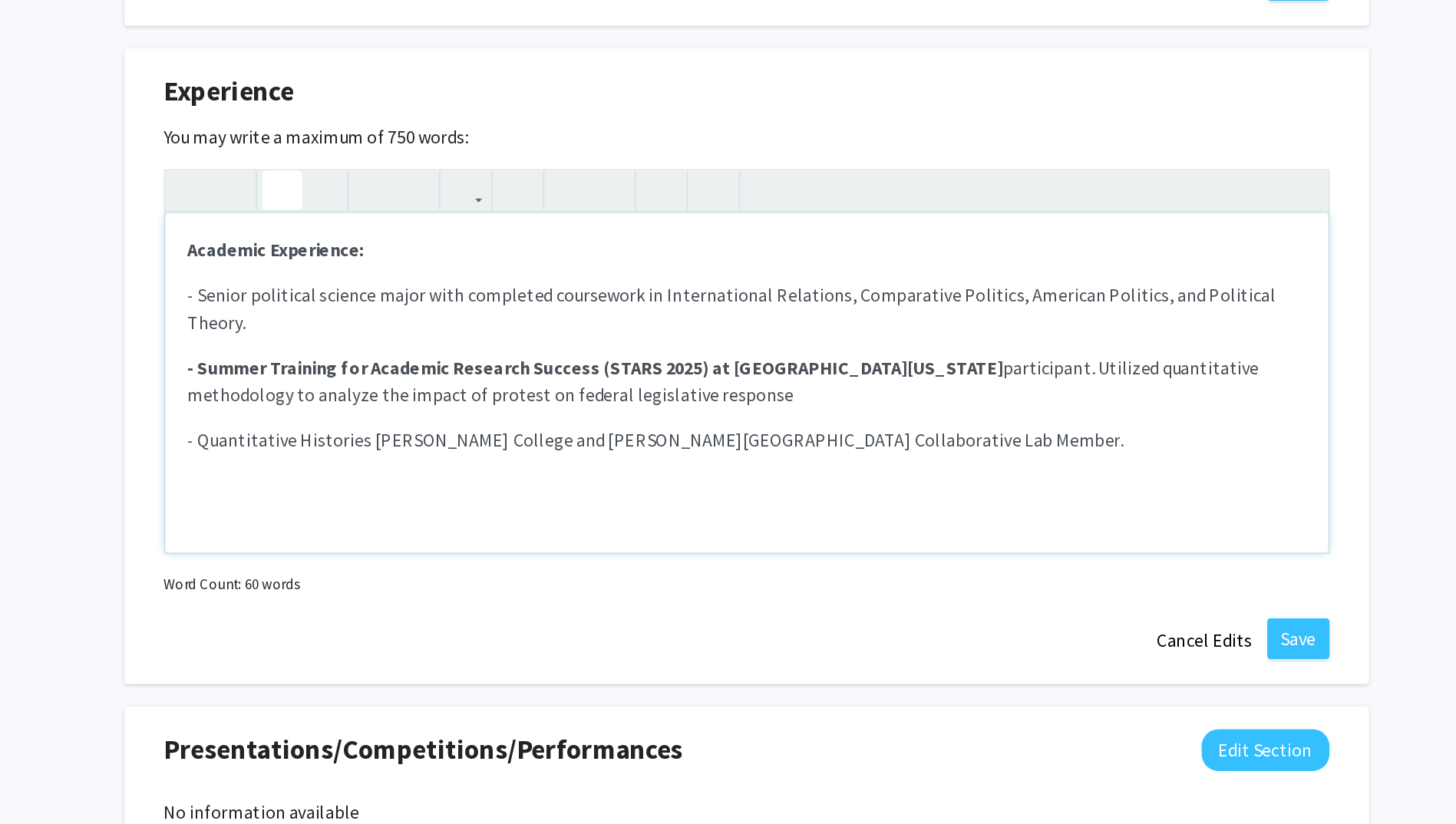
click at [925, 349] on p "- Summer Training for Academic Research Success (STARS 2025) at [GEOGRAPHIC_DAT…" at bounding box center [728, 368] width 758 height 37
click at [902, 349] on p "- Summer Training for Academic Research Success (STARS 2025) at [GEOGRAPHIC_DAT…" at bounding box center [728, 368] width 758 height 37
click at [955, 349] on p "- Summer Training for Academic Research Success (STARS 2025) at [GEOGRAPHIC_DAT…" at bounding box center [728, 368] width 758 height 37
click at [354, 350] on strong "- Summer Training for Academic Research Success (STARS 2025) at [GEOGRAPHIC_DAT…" at bounding box center [627, 358] width 556 height 16
click at [355, 309] on p "- Senior political science major with completed coursework in International Rel…" at bounding box center [728, 318] width 758 height 37
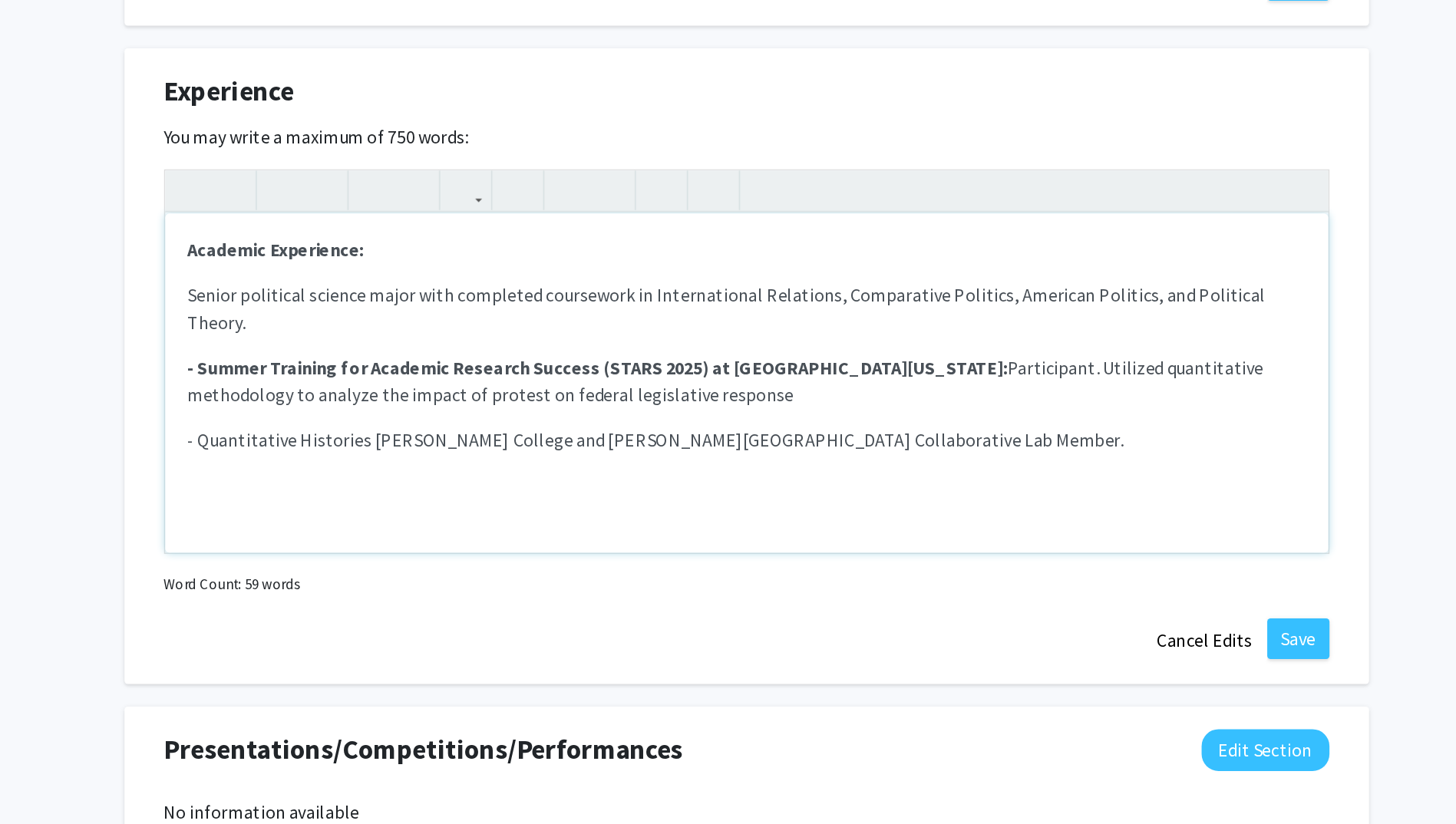
click at [357, 350] on strong "- Summer Training for Academic Research Success (STARS 2025) at [GEOGRAPHIC_DAT…" at bounding box center [627, 358] width 556 height 16
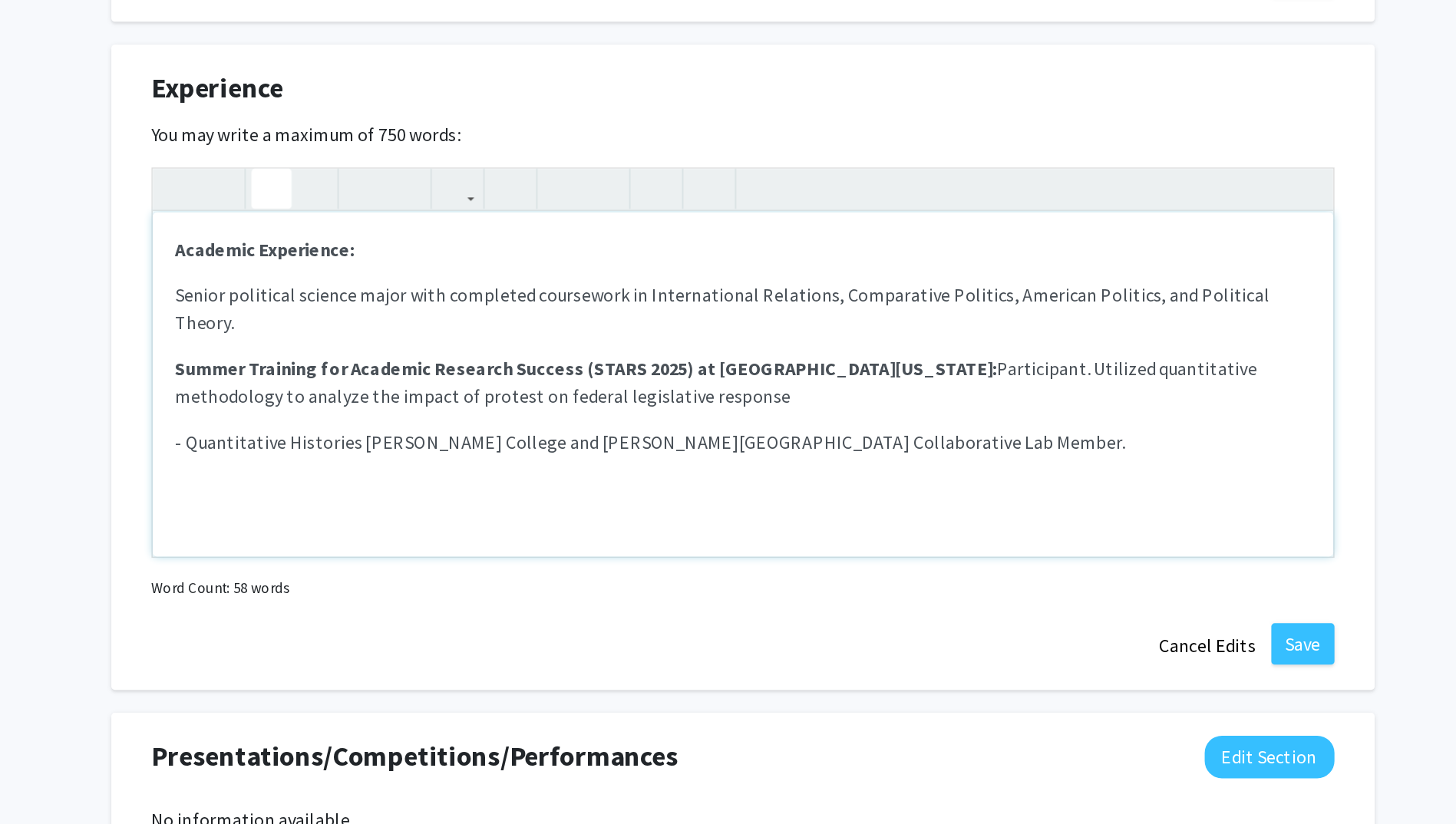
click at [900, 349] on p "Summer Training for Academic Research Success (STARS 2025) at [GEOGRAPHIC_DATA]…" at bounding box center [728, 368] width 758 height 37
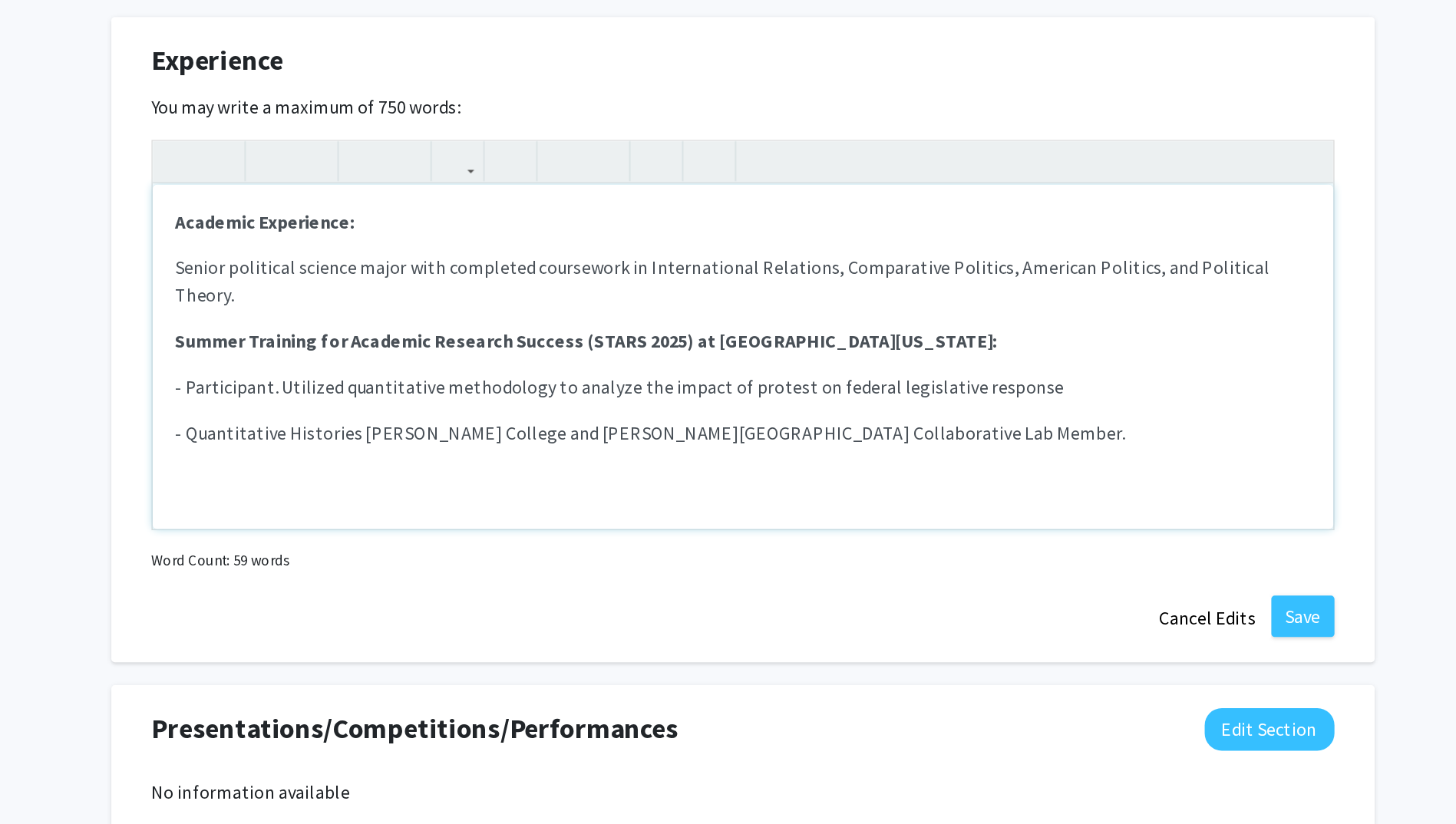
click at [842, 410] on p "- Quantitative Histories [PERSON_NAME] College and [PERSON_NAME][GEOGRAPHIC_DAT…" at bounding box center [728, 419] width 758 height 18
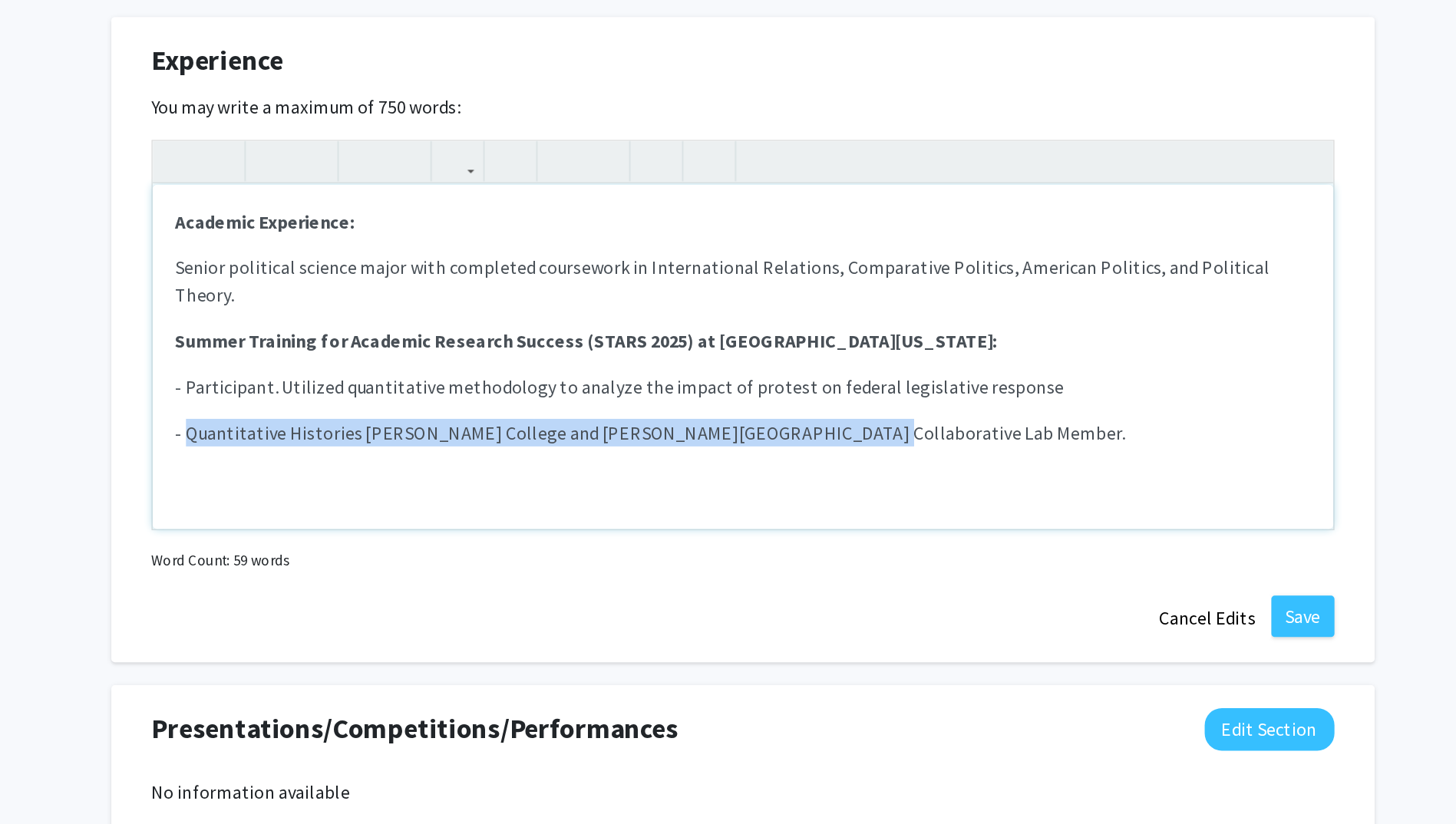
drag, startPoint x: 778, startPoint y: 401, endPoint x: 355, endPoint y: 395, distance: 423.0
click at [355, 410] on p "- Quantitative Histories [PERSON_NAME] College and [PERSON_NAME][GEOGRAPHIC_DAT…" at bounding box center [728, 419] width 758 height 18
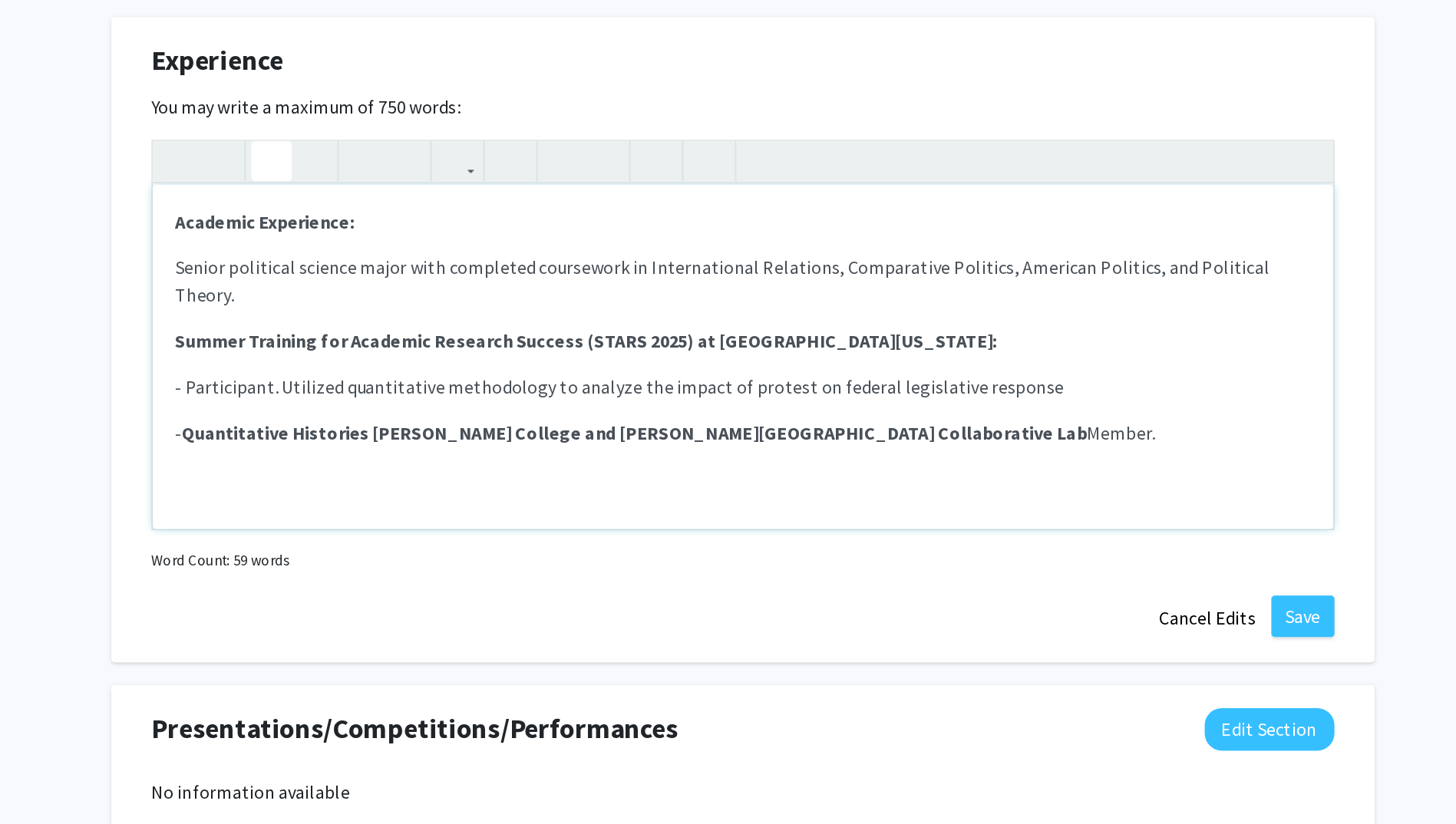
click at [805, 410] on p "- Quantitative Histories [PERSON_NAME] College and [PERSON_NAME][GEOGRAPHIC_DAT…" at bounding box center [728, 419] width 758 height 18
click at [355, 382] on span "- Participant. Utilized quantitative methodology to analyze the impact of prote…" at bounding box center [647, 389] width 594 height 16
click at [961, 349] on div "Academic Experience: Senior political science major with completed coursework i…" at bounding box center [728, 369] width 789 height 230
click at [936, 349] on p "Summer Training for Academic Research Success (STARS 2025) at [GEOGRAPHIC_DATA]…" at bounding box center [728, 359] width 758 height 18
drag, startPoint x: 893, startPoint y: 342, endPoint x: 907, endPoint y: 345, distance: 14.3
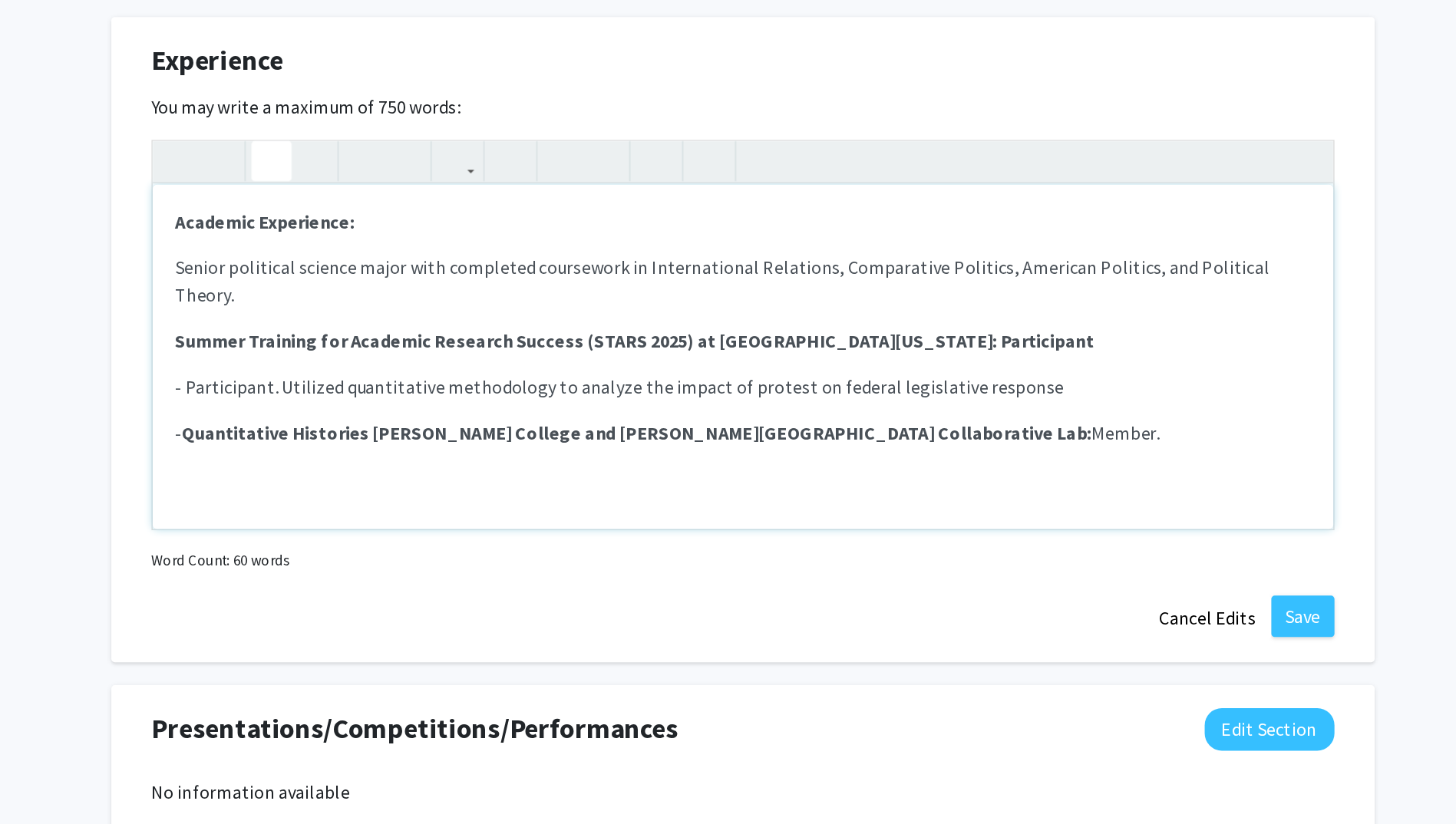
click at [907, 349] on p "Summer Training for Academic Research Success (STARS 2025) at [GEOGRAPHIC_DATA]…" at bounding box center [728, 359] width 758 height 18
click at [907, 350] on strong "Summer Training for Academic Research Success (STARS 2025) at [GEOGRAPHIC_DATA]…" at bounding box center [656, 358] width 613 height 16
drag, startPoint x: 973, startPoint y: 347, endPoint x: 903, endPoint y: 342, distance: 70.2
click at [903, 349] on p "Summer Training for Academic Research Success (STARS 2025) at [GEOGRAPHIC_DATA]…" at bounding box center [728, 359] width 758 height 18
click at [416, 382] on span "- Participant. Utilized quantitative methodology to analyze the impact of prote…" at bounding box center [647, 389] width 594 height 16
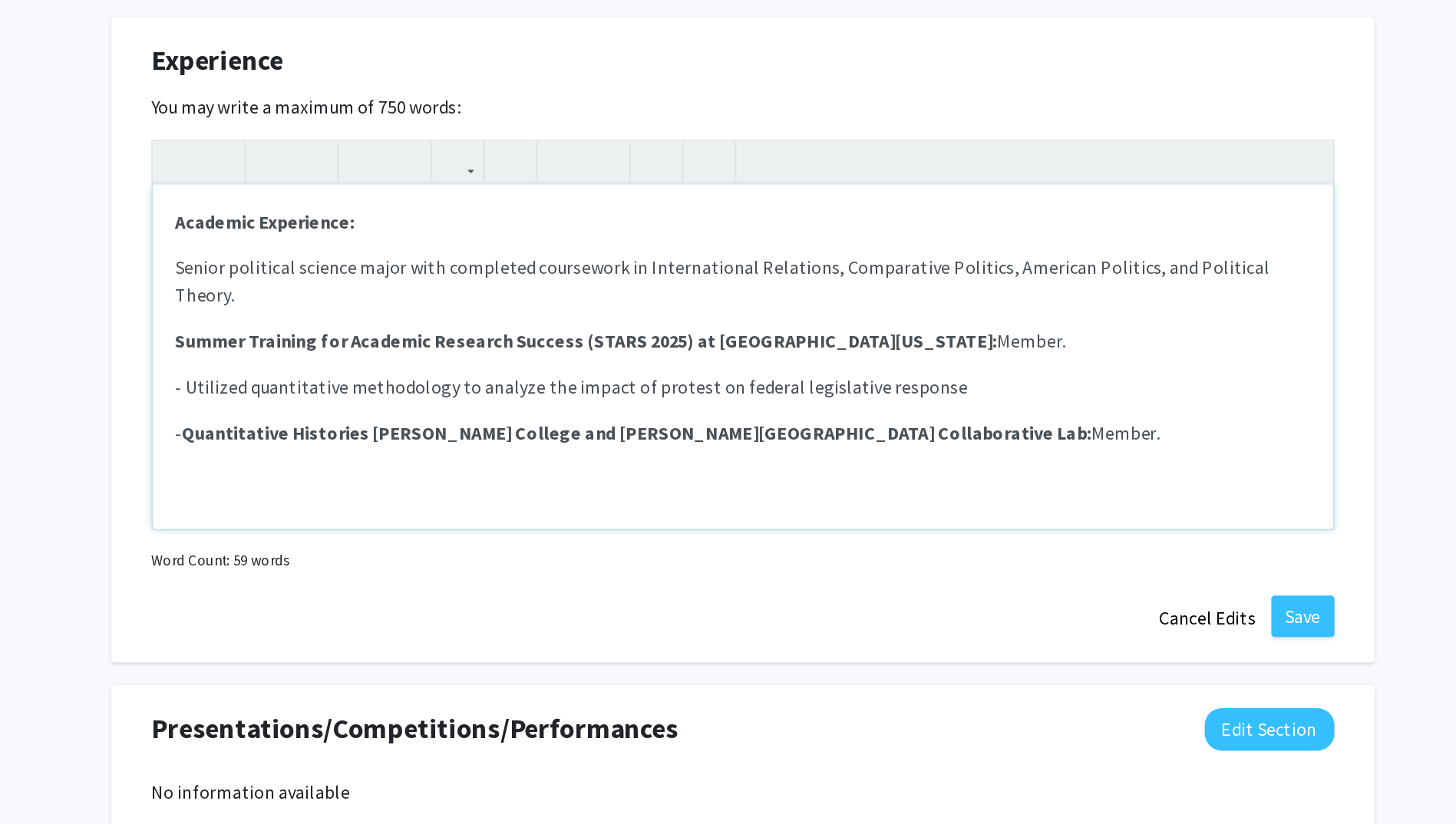
click at [857, 410] on p "- Quantitative Histories [PERSON_NAME] College and [PERSON_NAME][GEOGRAPHIC_DAT…" at bounding box center [728, 419] width 758 height 18
click at [531, 382] on span "- Utilized quantitative methodology to analyze the impact of protest on federal…" at bounding box center [614, 389] width 530 height 16
click at [509, 441] on p "- Utilized" at bounding box center [728, 451] width 758 height 18
click at [351, 410] on p "- Quantitative Histories [PERSON_NAME] College and [PERSON_NAME][GEOGRAPHIC_DAT…" at bounding box center [728, 419] width 758 height 18
click at [348, 338] on div "Academic Experience: Senior political science major with completed coursework i…" at bounding box center [728, 369] width 789 height 230
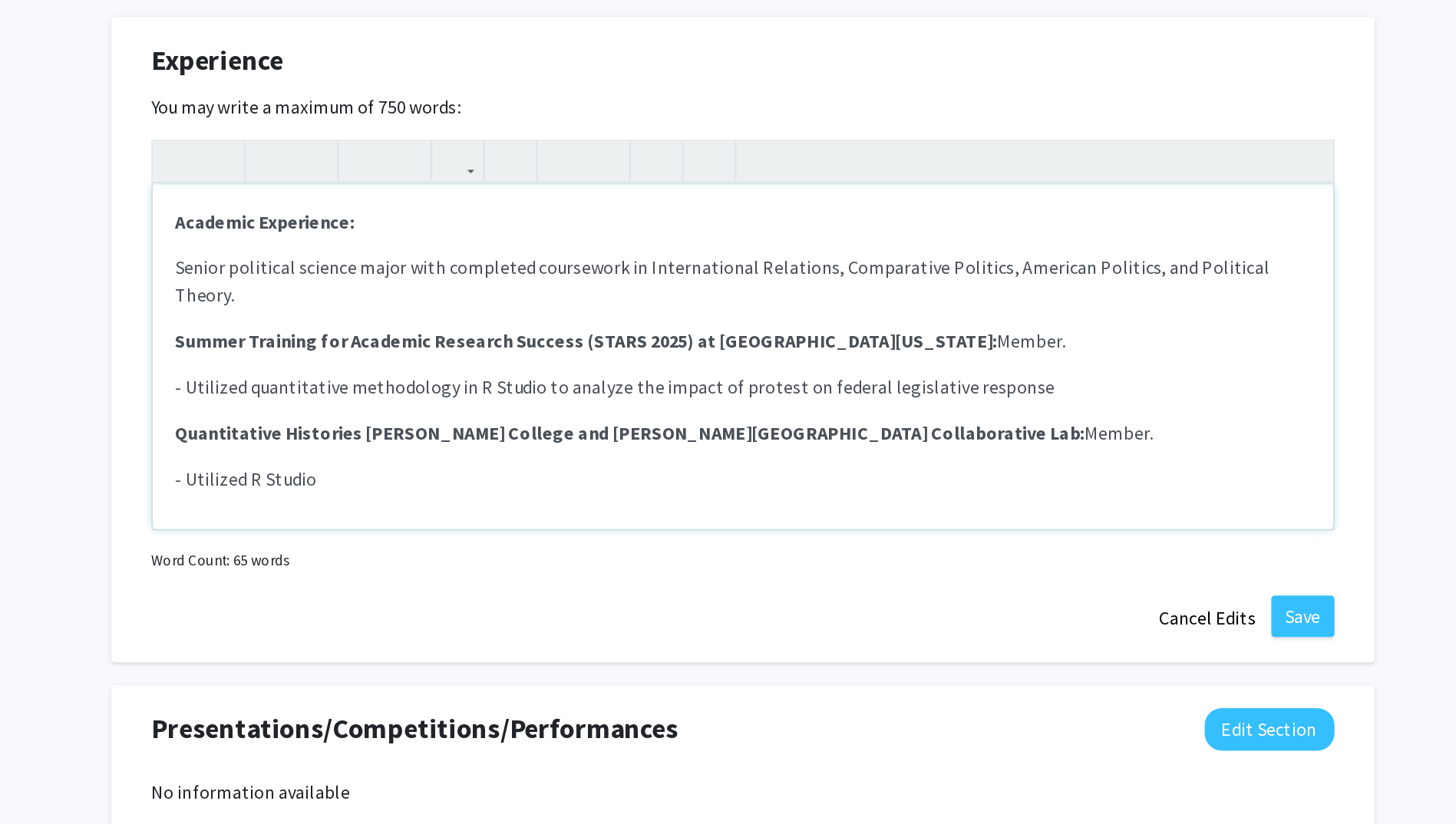
type textarea "<p><strong>Academic Experience:&nbsp;</strong></p><p>Senior political science m…"
